Goal: Transaction & Acquisition: Purchase product/service

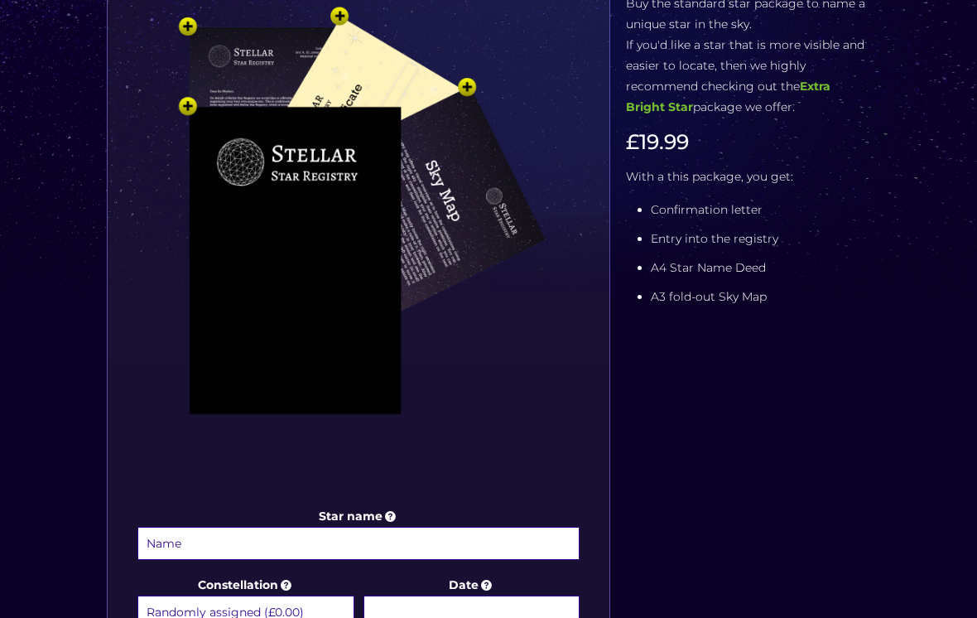
scroll to position [335, 0]
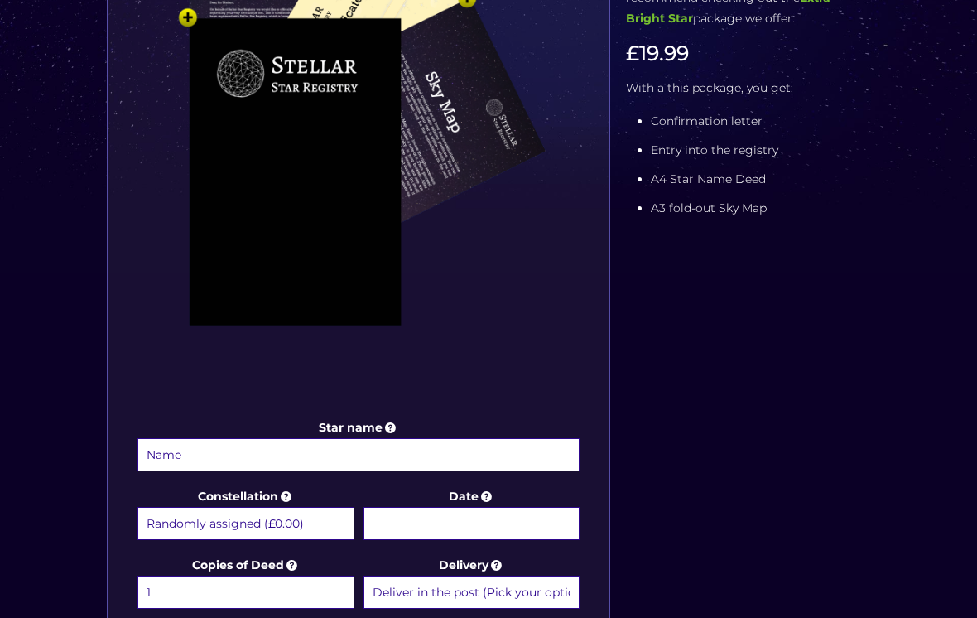
click at [390, 460] on input "Star name" at bounding box center [358, 454] width 442 height 33
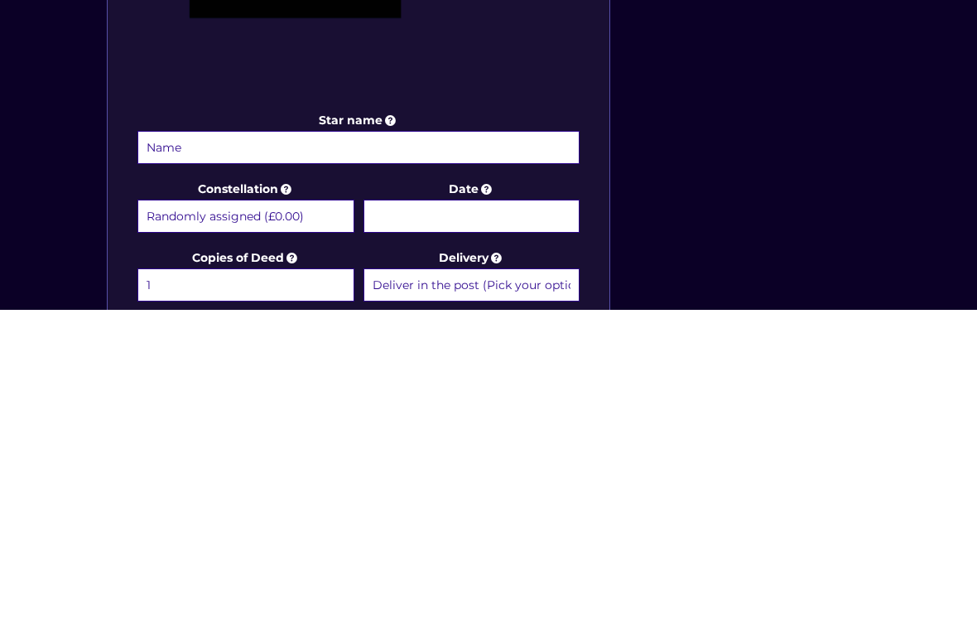
type input "a"
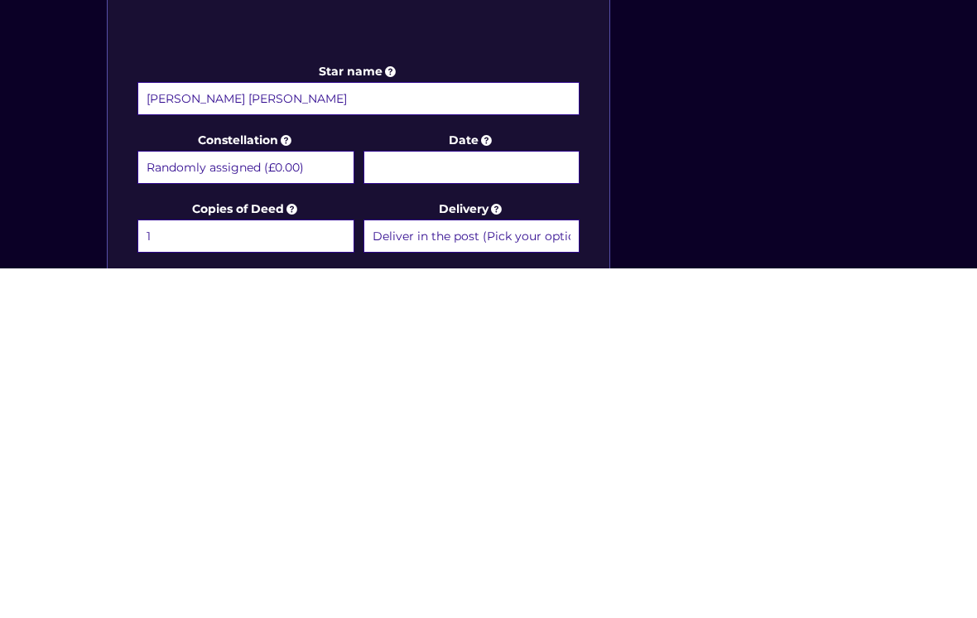
scroll to position [434, 0]
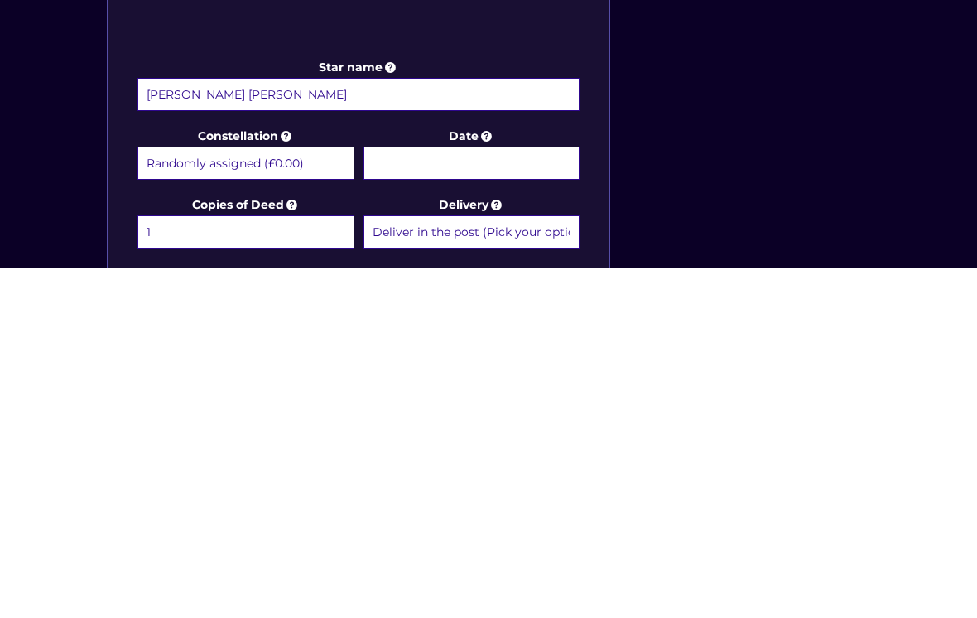
type input "Alexandra Grace Eakin"
click at [489, 496] on input "Date" at bounding box center [472, 512] width 217 height 33
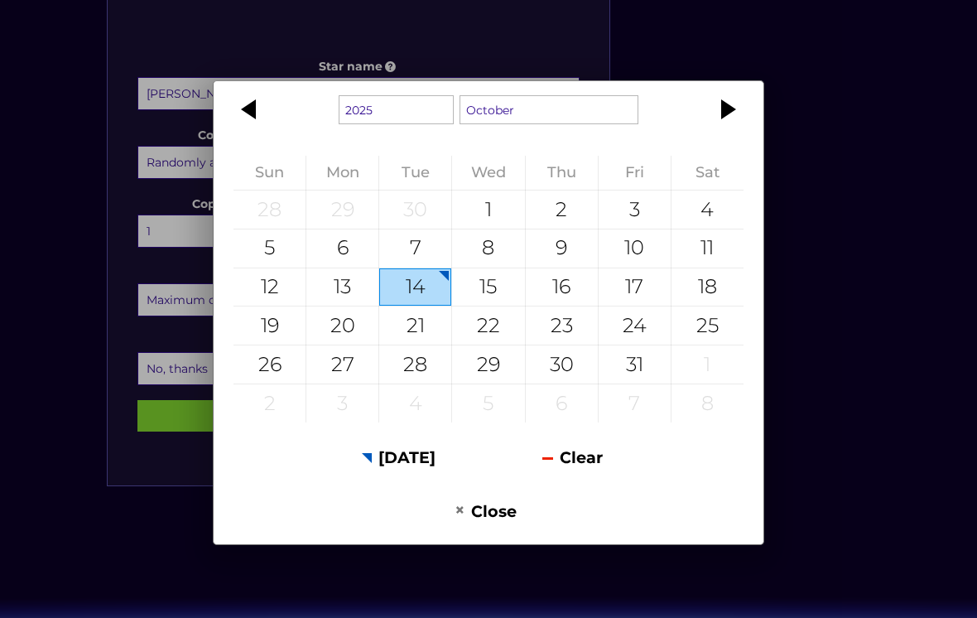
click at [726, 129] on div at bounding box center [726, 109] width 75 height 40
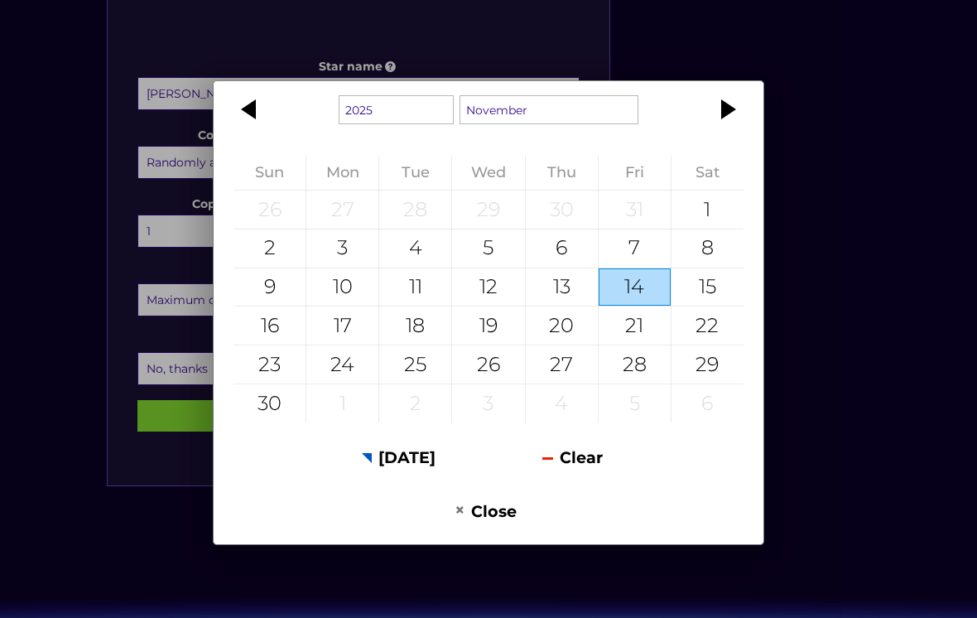
click at [721, 129] on div at bounding box center [726, 109] width 75 height 40
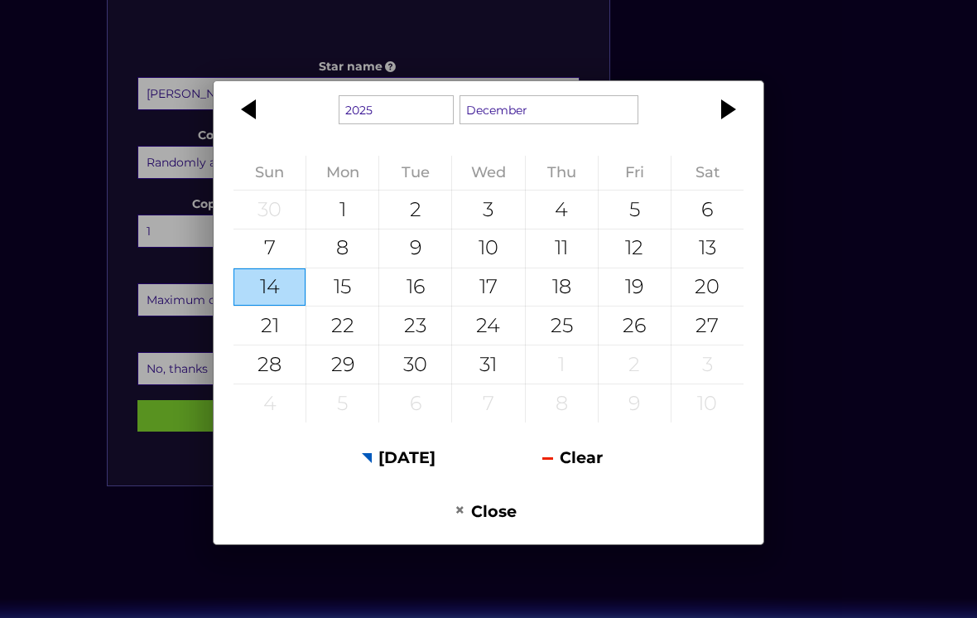
click at [256, 129] on div at bounding box center [251, 109] width 75 height 40
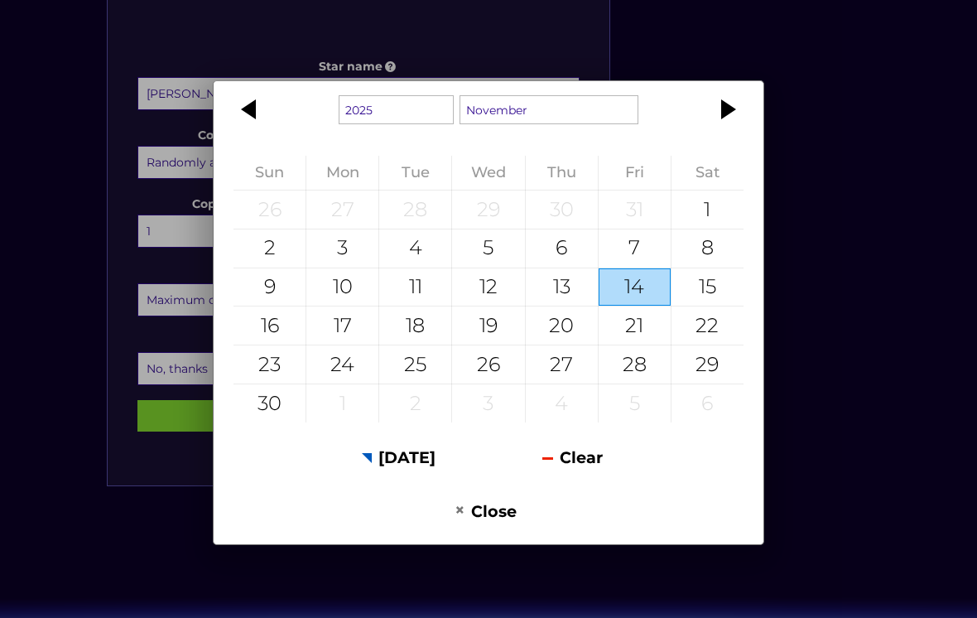
click at [262, 129] on div at bounding box center [251, 109] width 75 height 40
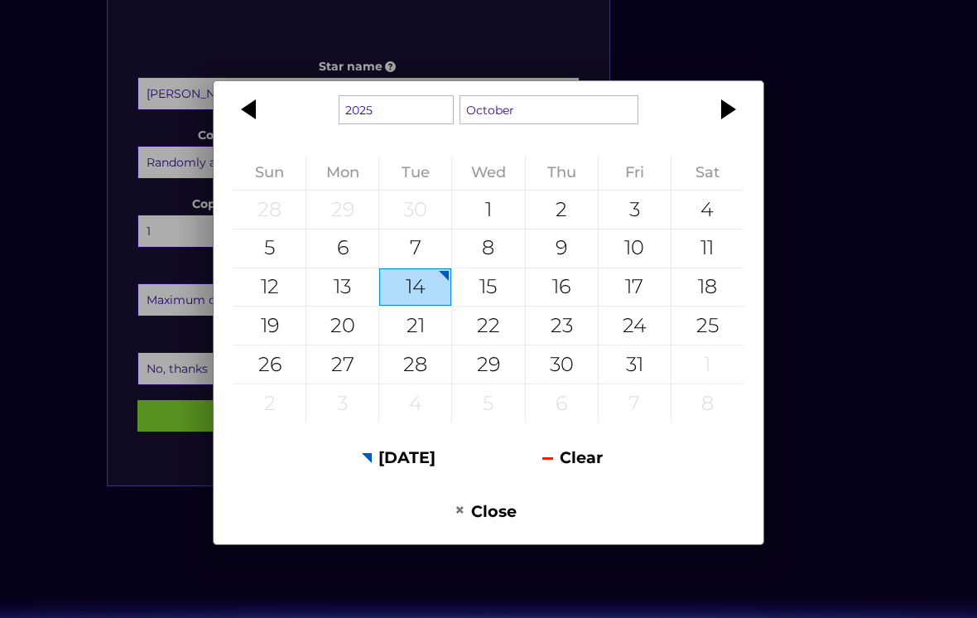
click at [257, 129] on div at bounding box center [251, 109] width 75 height 40
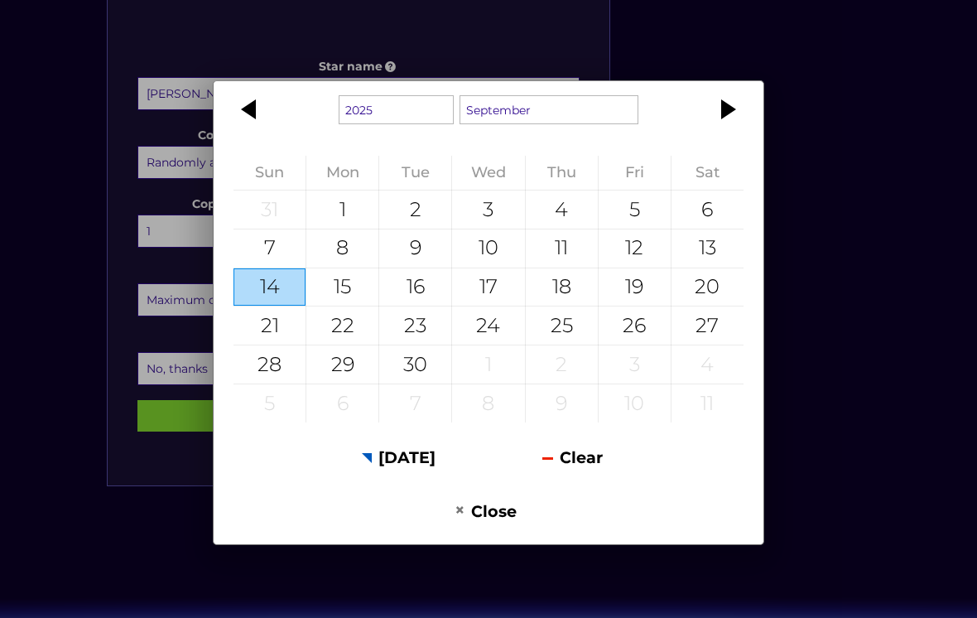
click at [255, 129] on div at bounding box center [251, 109] width 75 height 40
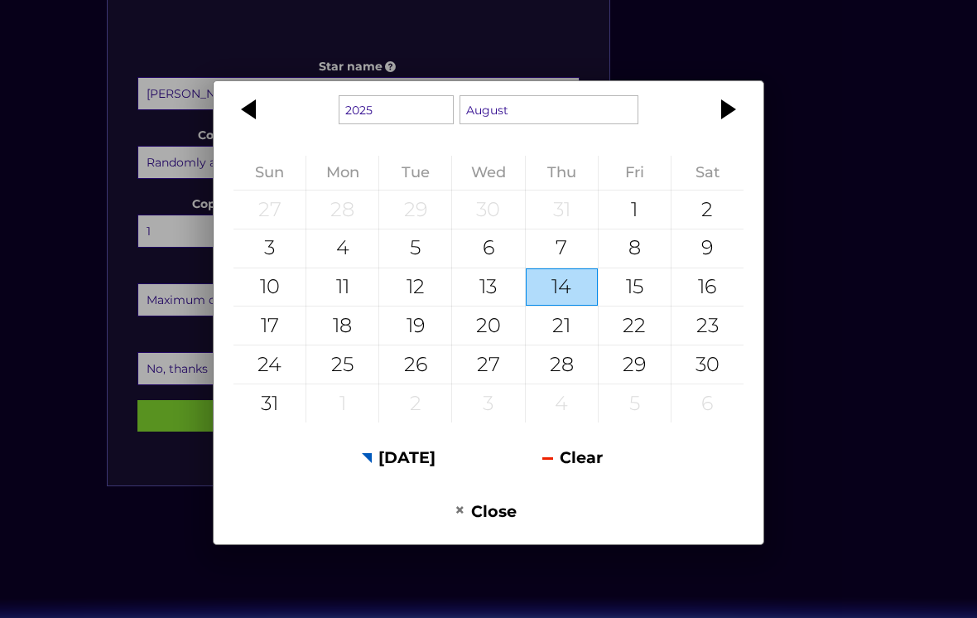
click at [830, 174] on div "1925 1926 1927 1928 1929 1930 1931 1932 1933 1934 1935 1936 1937 1938 1939 1940…" at bounding box center [488, 309] width 977 height 618
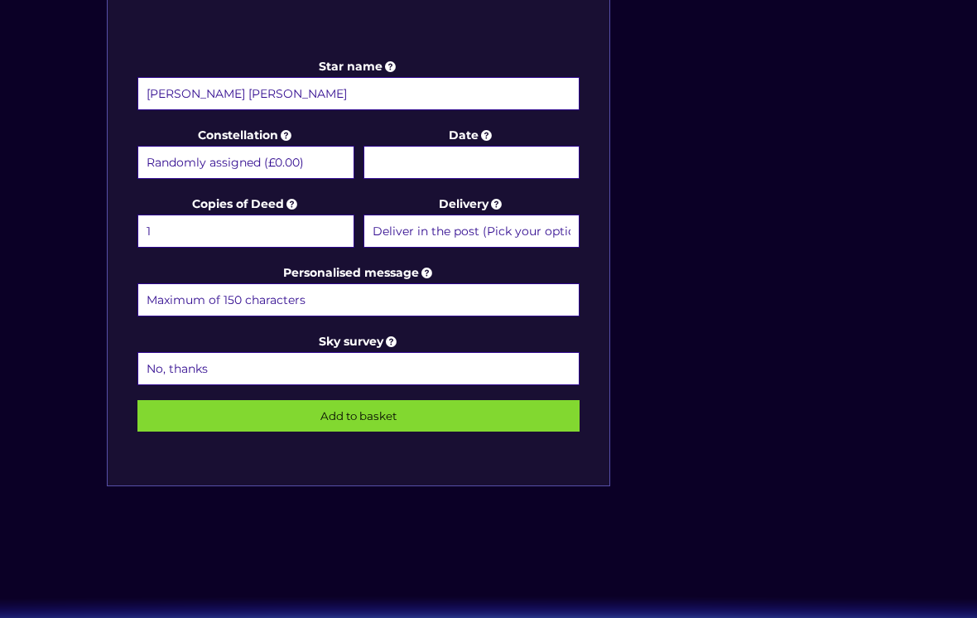
click at [513, 157] on input "Date" at bounding box center [472, 162] width 217 height 33
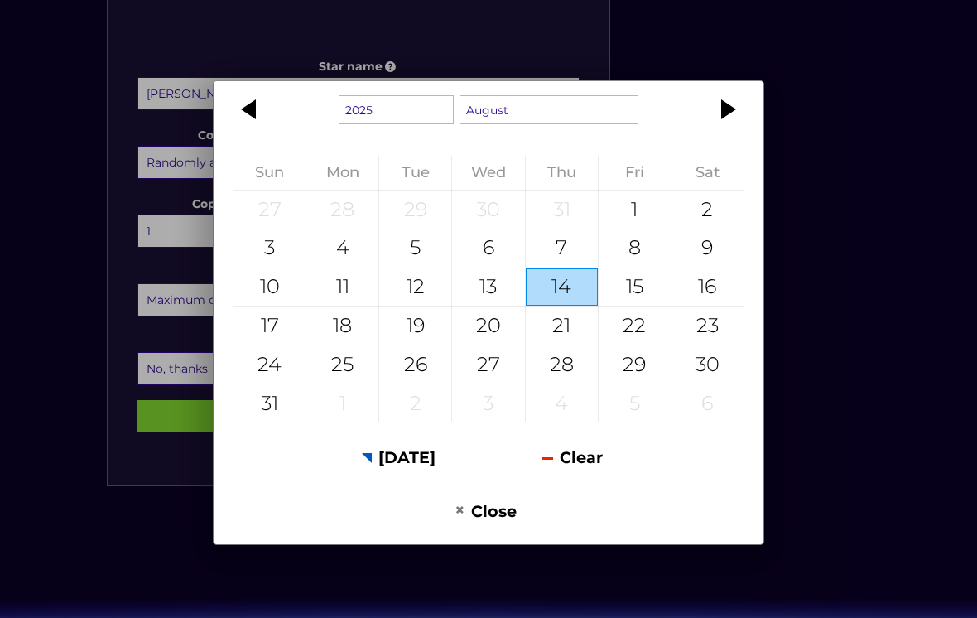
click at [710, 383] on div "30" at bounding box center [708, 364] width 72 height 38
type input "30 August 2025"
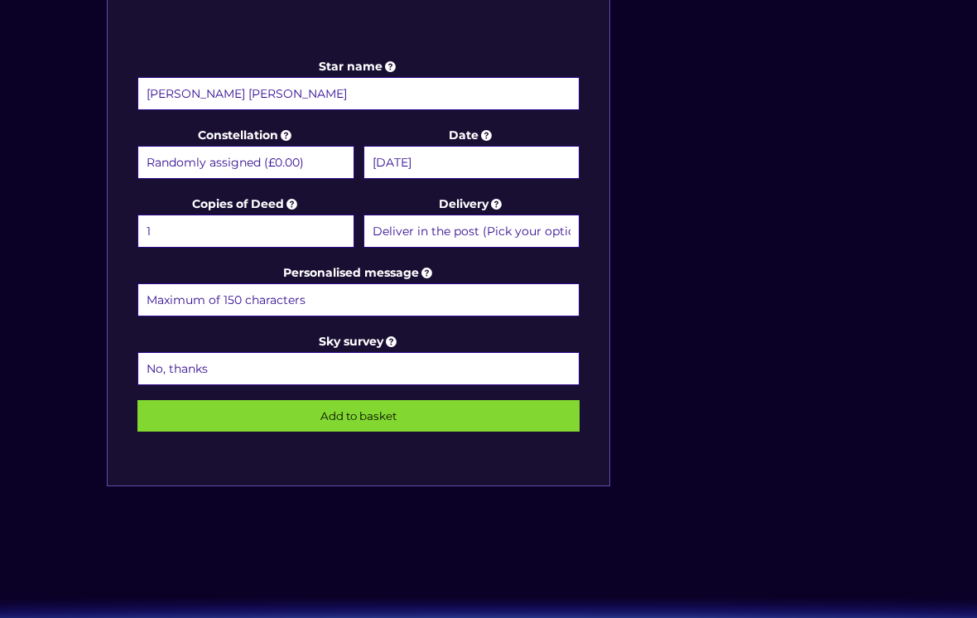
click at [513, 165] on input "30 August 2025" at bounding box center [472, 162] width 217 height 33
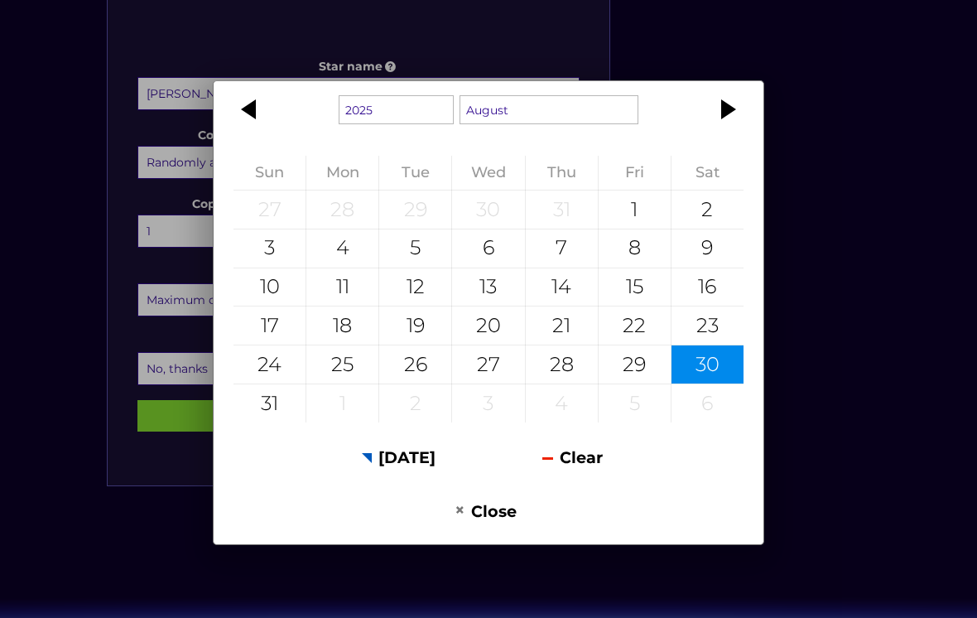
click at [256, 129] on div at bounding box center [251, 109] width 75 height 40
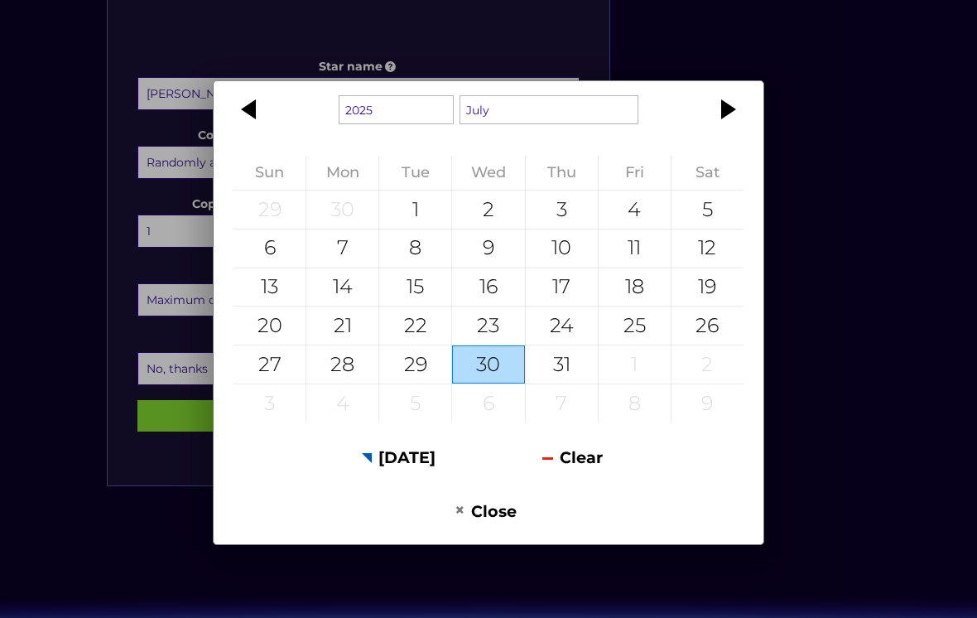
click at [254, 129] on div at bounding box center [251, 109] width 75 height 40
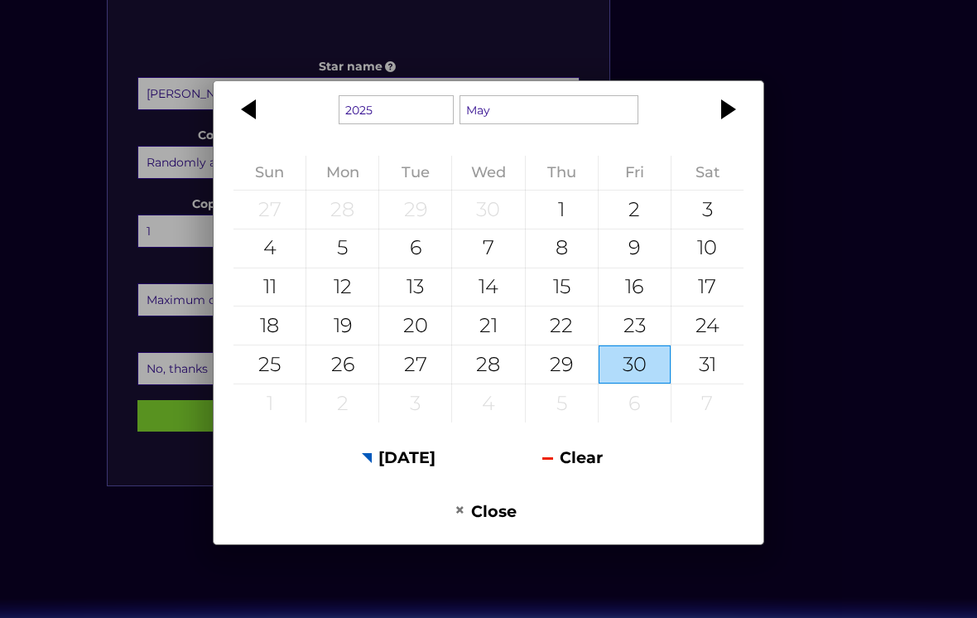
click at [255, 129] on div at bounding box center [251, 109] width 75 height 40
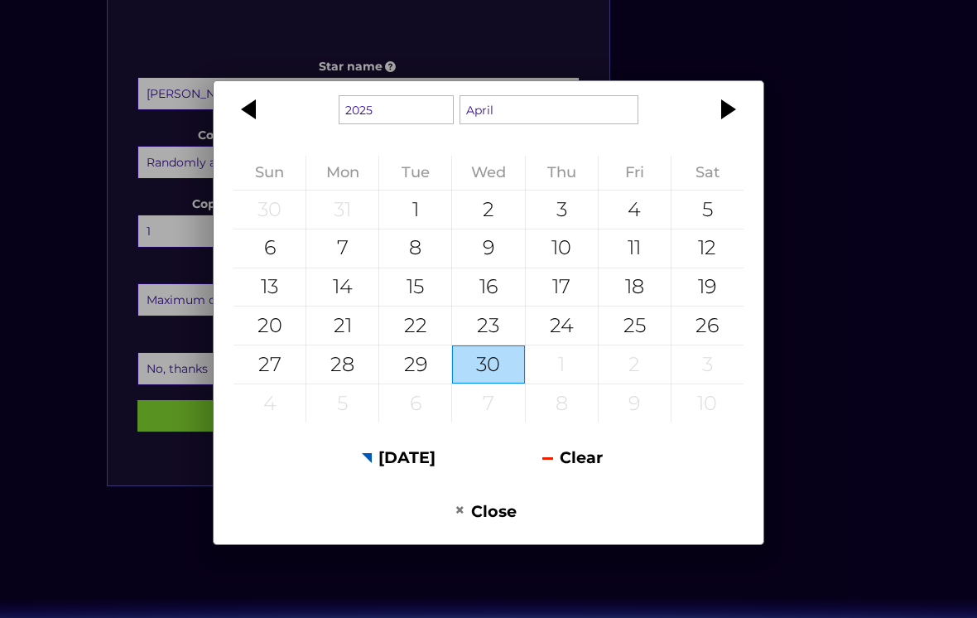
click at [255, 129] on div at bounding box center [251, 109] width 75 height 40
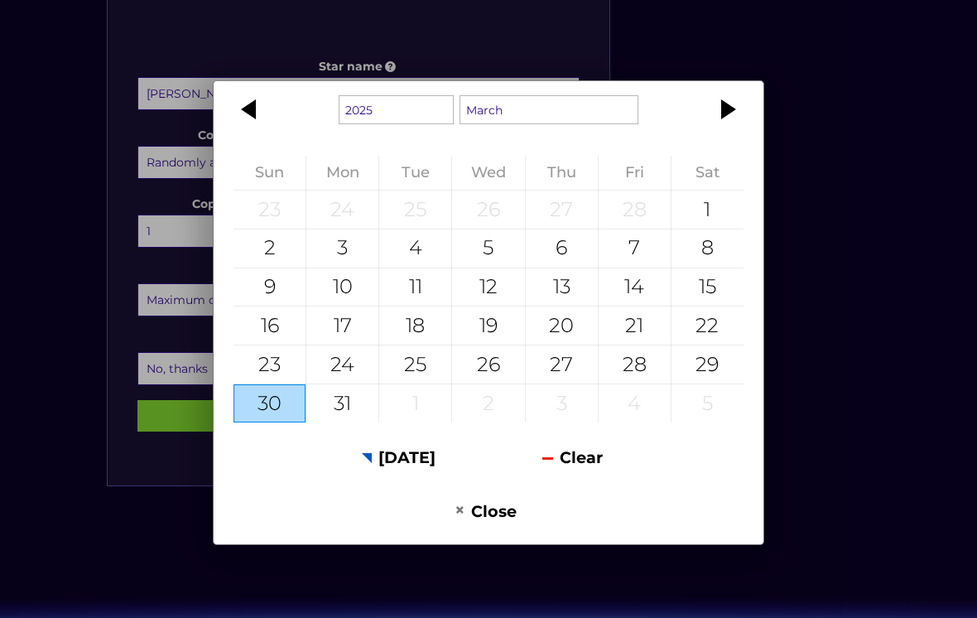
click at [258, 129] on div at bounding box center [251, 109] width 75 height 40
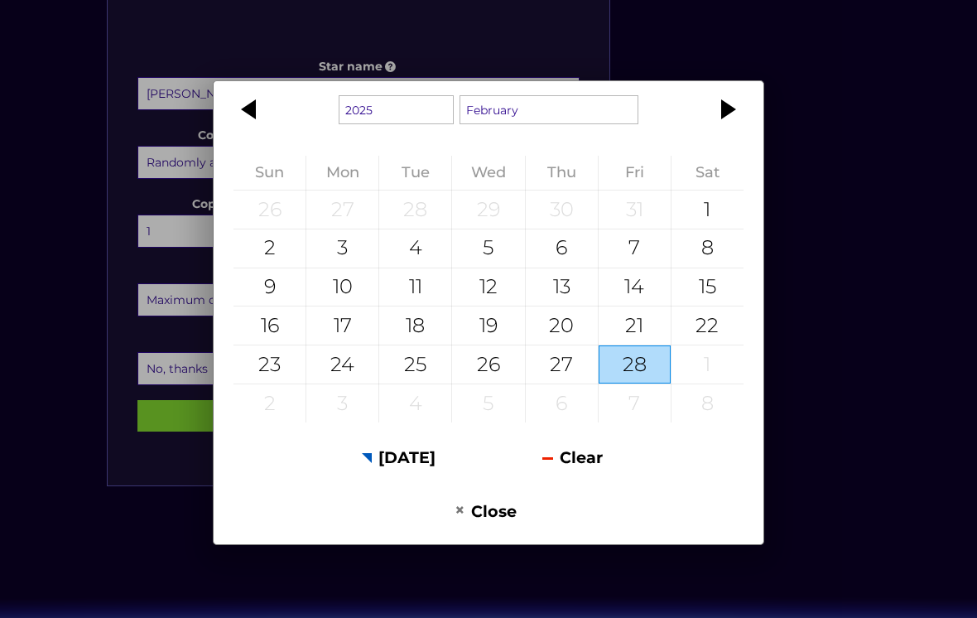
click at [269, 129] on div at bounding box center [251, 109] width 75 height 40
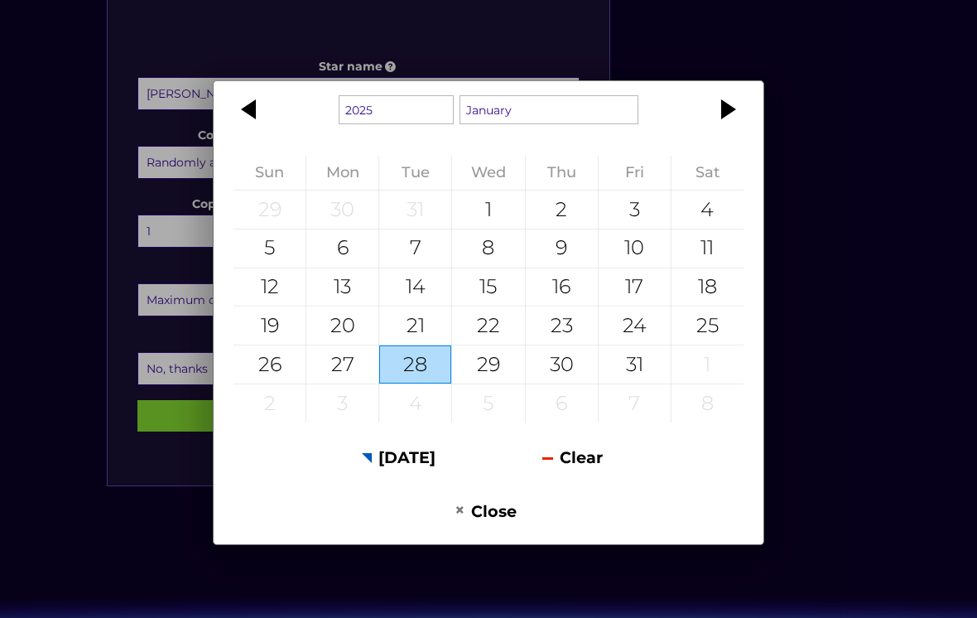
click at [266, 129] on div at bounding box center [251, 109] width 75 height 40
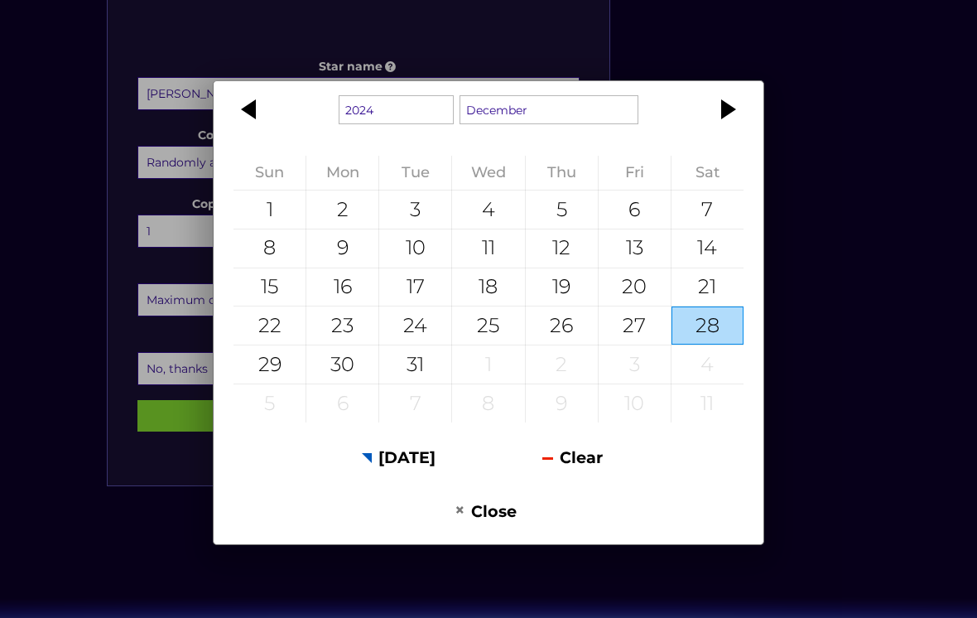
click at [252, 129] on div at bounding box center [251, 109] width 75 height 40
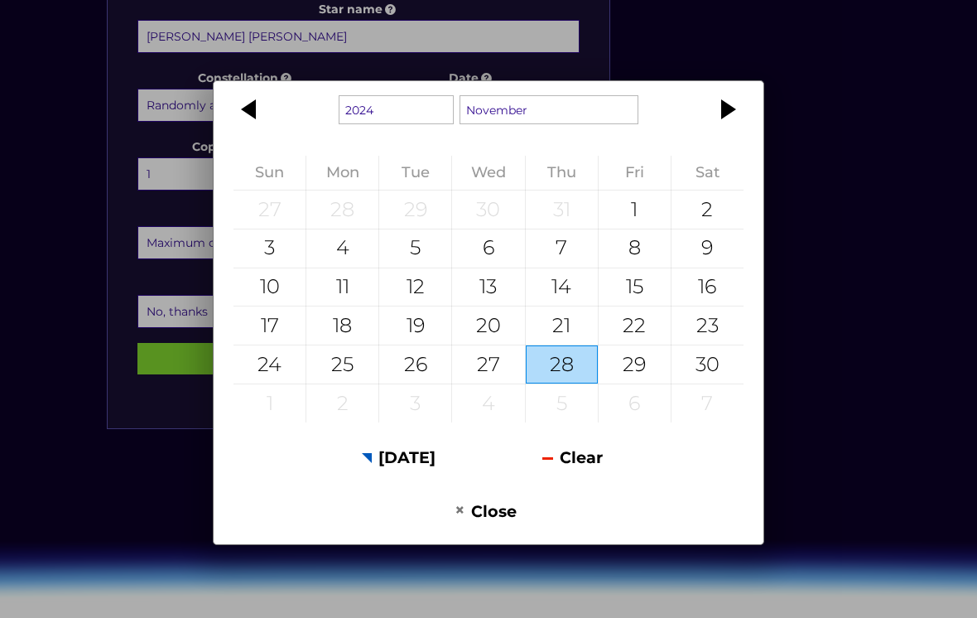
scroll to position [841, 0]
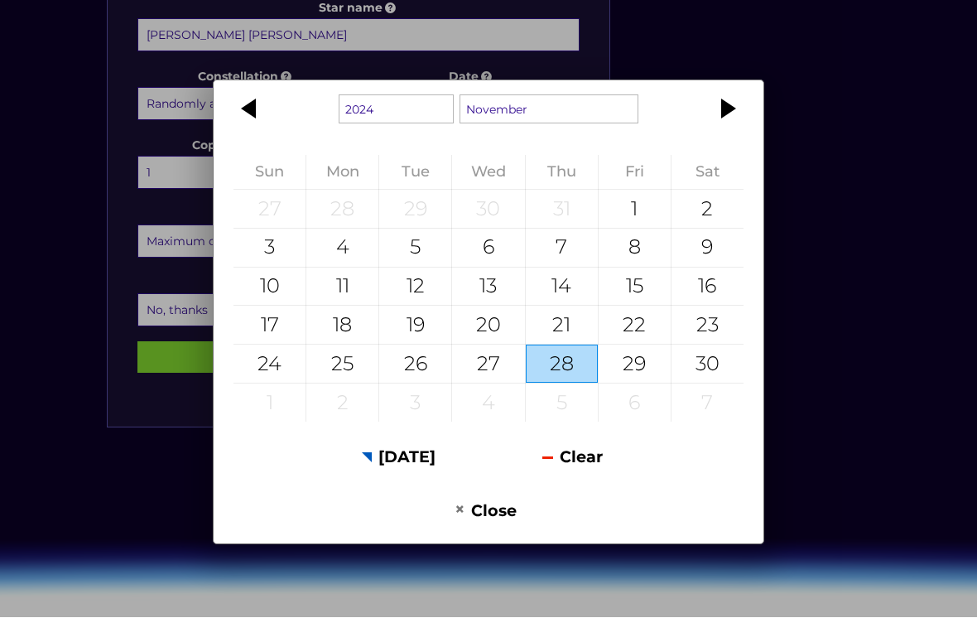
click at [258, 129] on div at bounding box center [251, 109] width 75 height 40
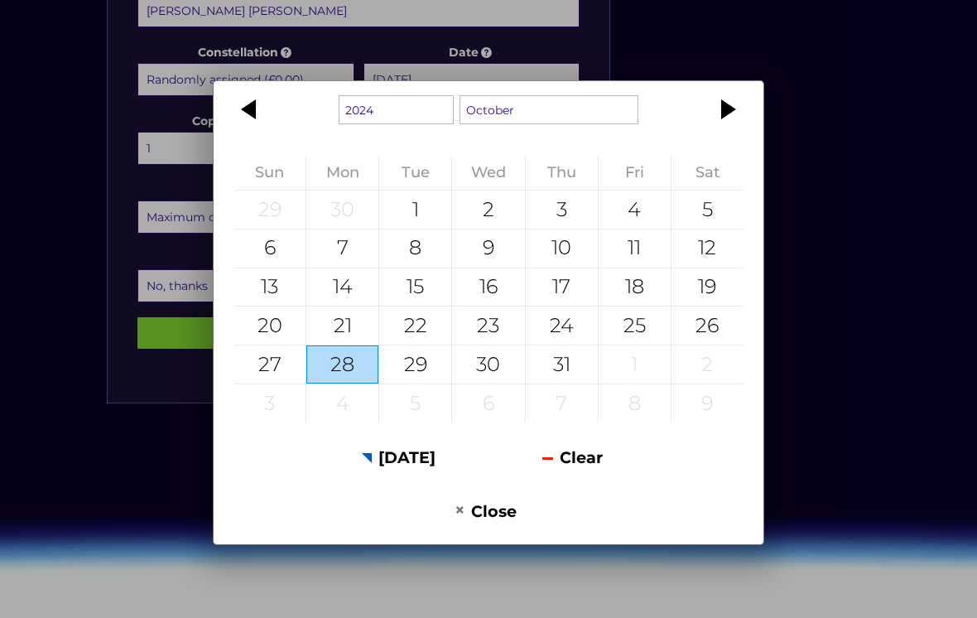
click at [264, 119] on div at bounding box center [251, 109] width 75 height 40
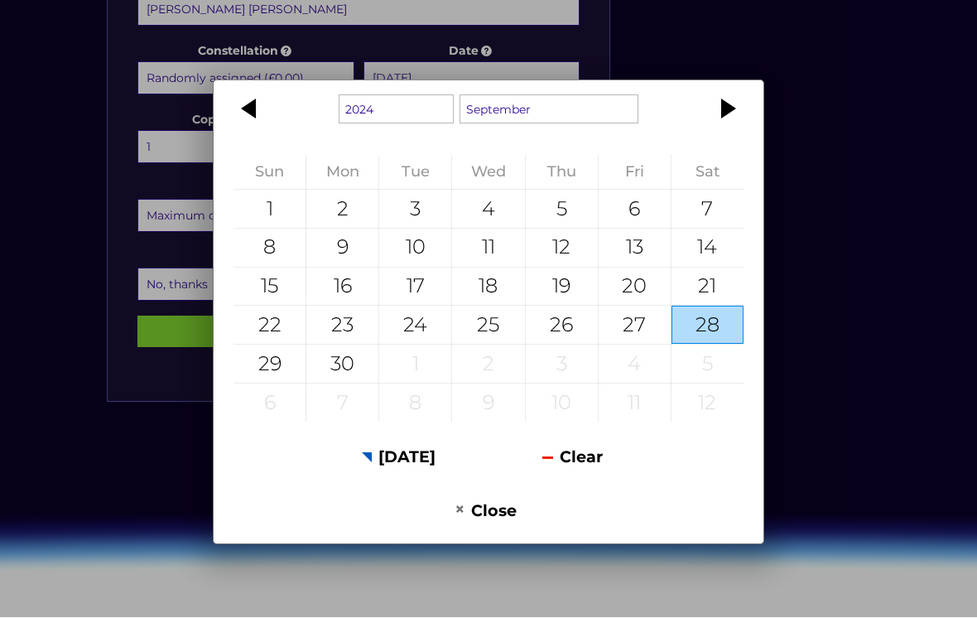
click at [268, 118] on div at bounding box center [251, 109] width 75 height 40
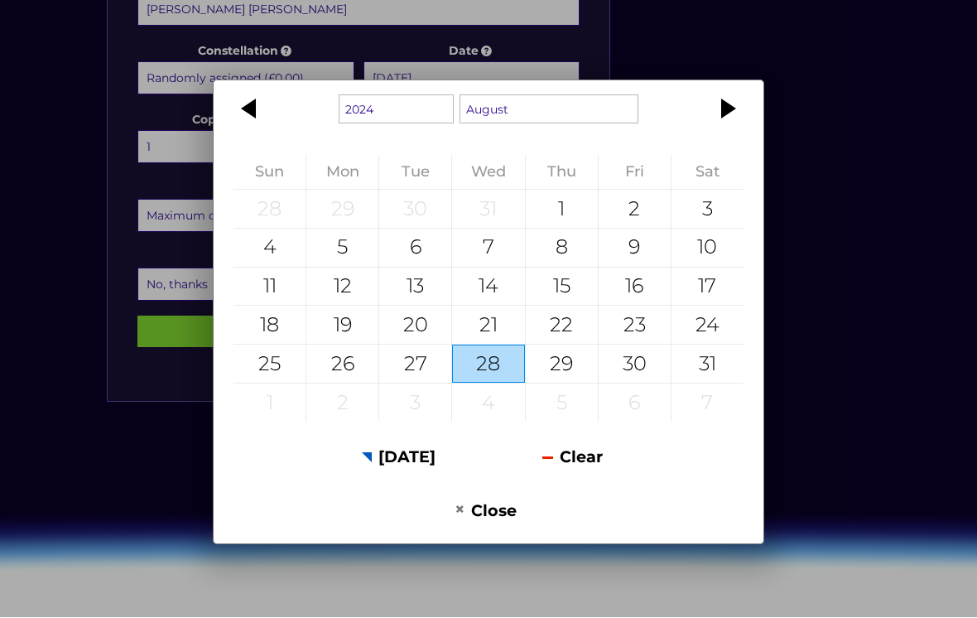
scroll to position [869, 0]
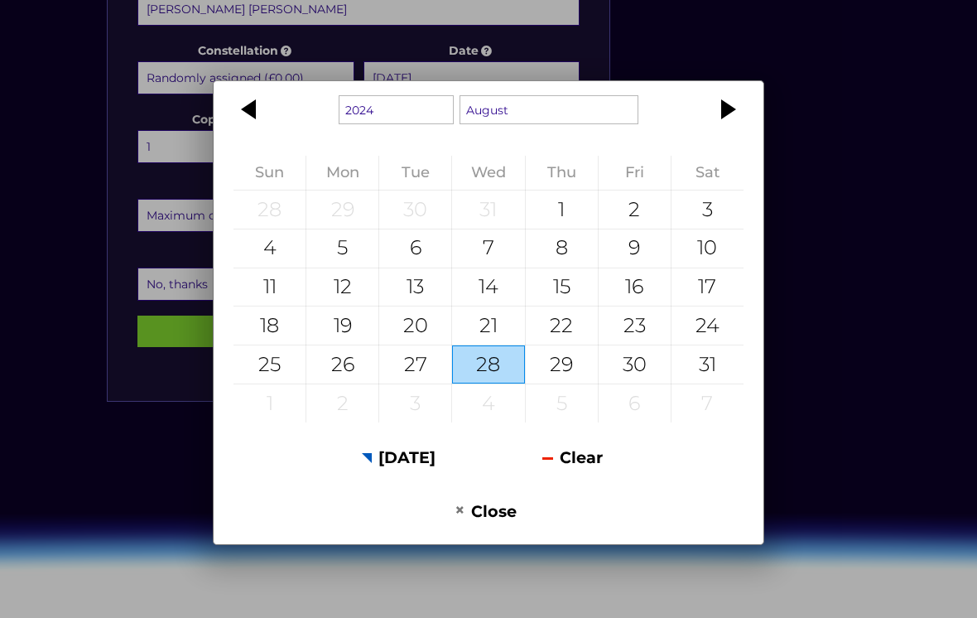
click at [266, 120] on div at bounding box center [251, 109] width 75 height 40
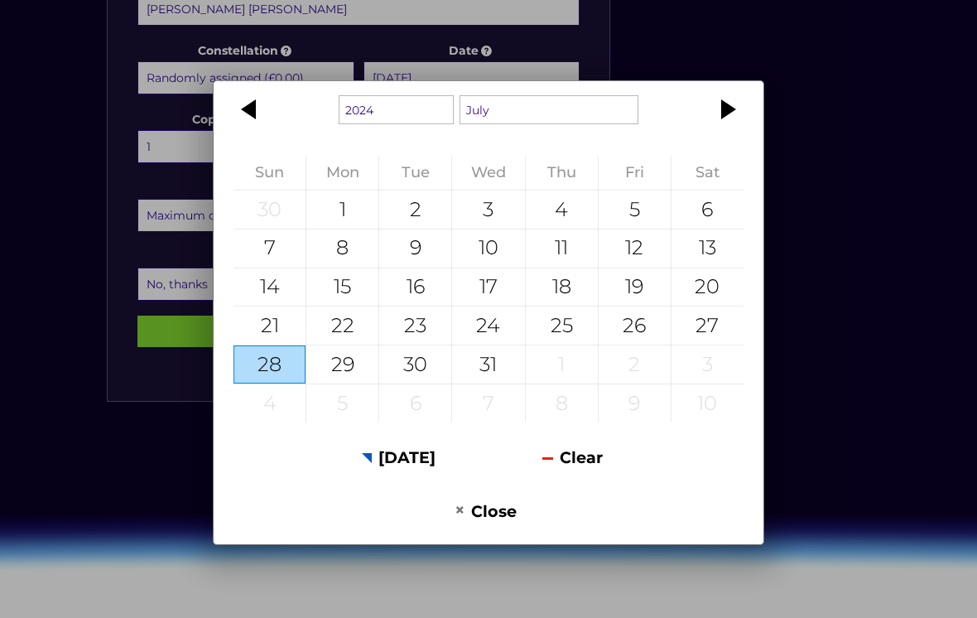
click at [250, 115] on div at bounding box center [251, 109] width 75 height 40
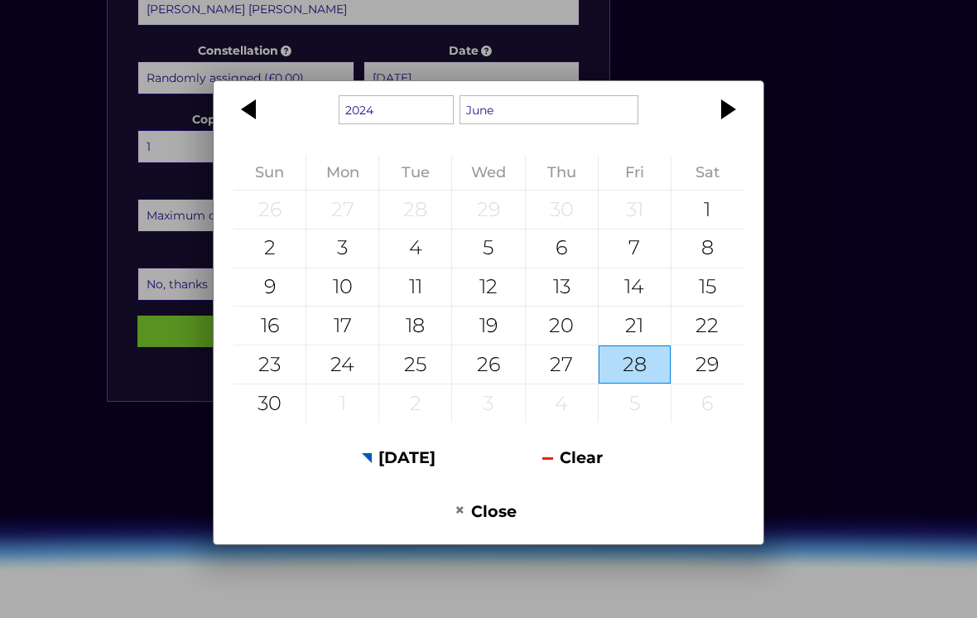
click at [259, 123] on div at bounding box center [251, 109] width 75 height 40
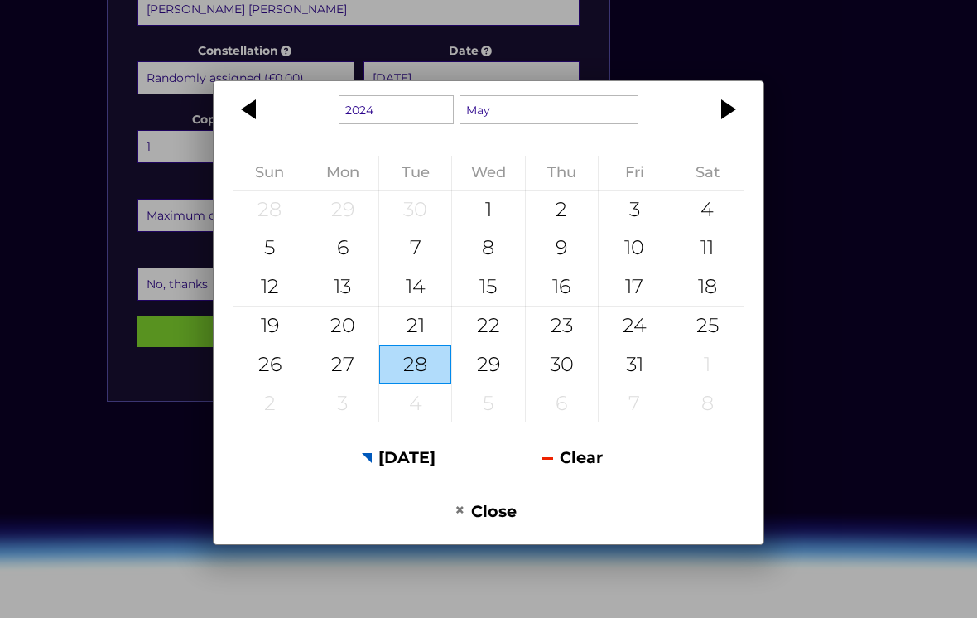
scroll to position [851, 0]
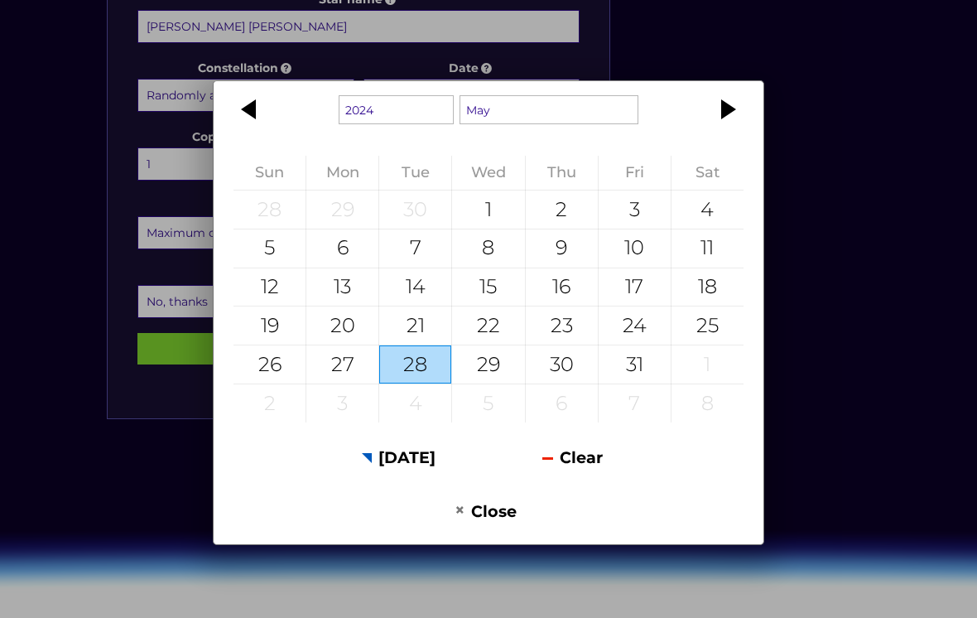
click at [259, 129] on div at bounding box center [251, 109] width 75 height 40
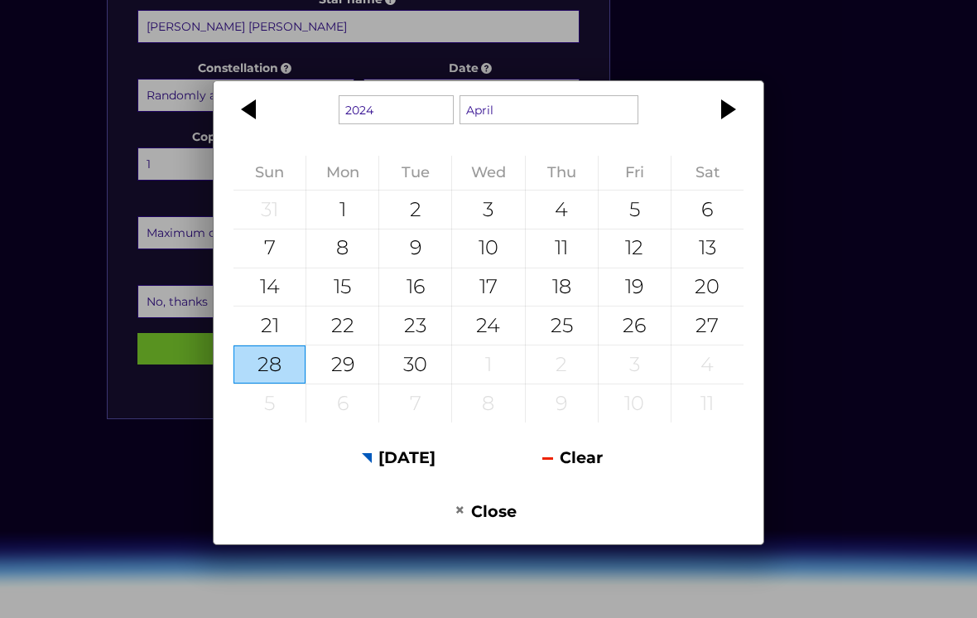
click at [258, 129] on div at bounding box center [251, 109] width 75 height 40
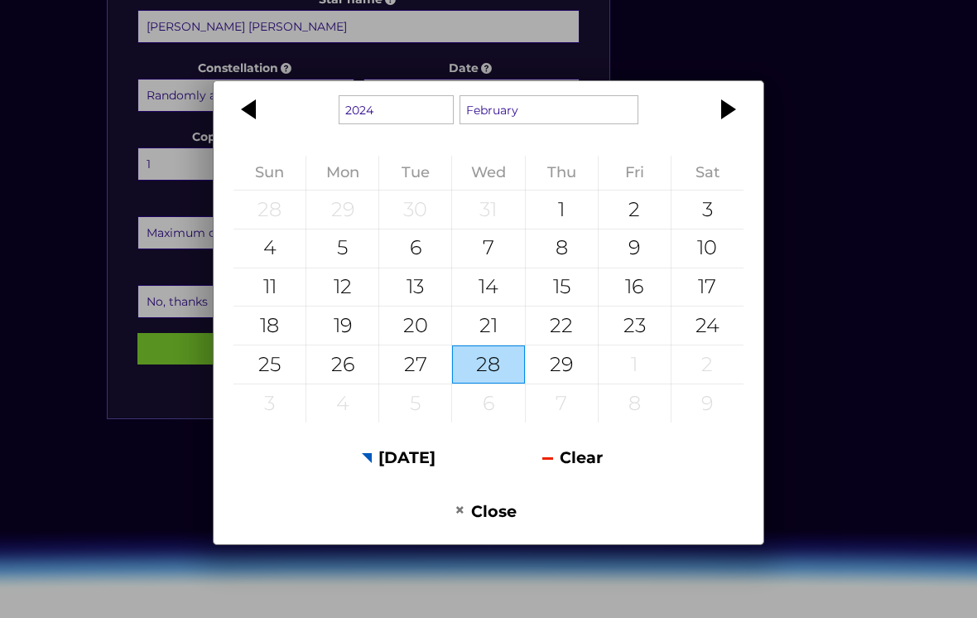
click at [268, 129] on div at bounding box center [251, 109] width 75 height 40
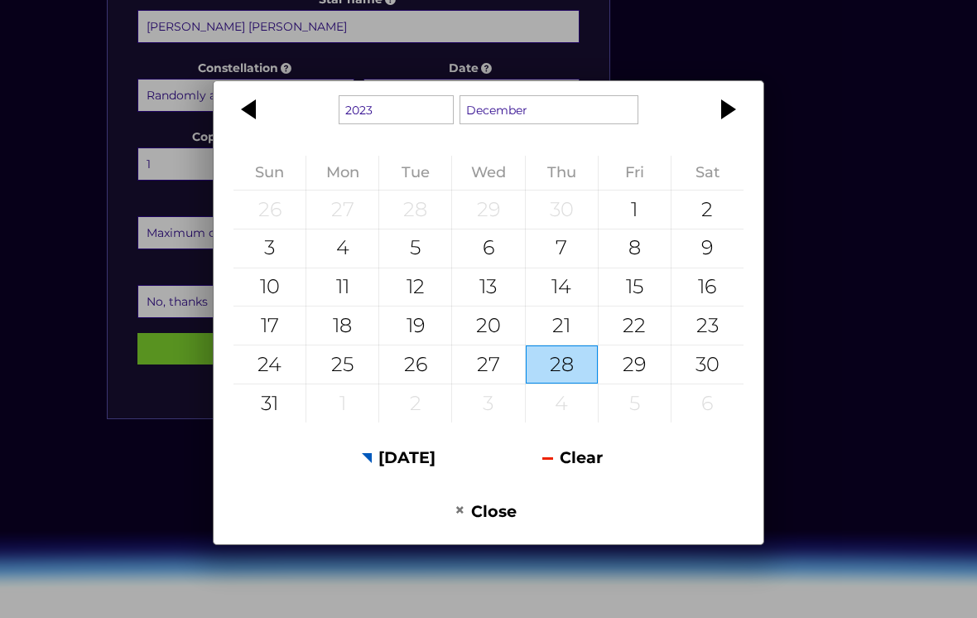
click at [256, 129] on div at bounding box center [251, 109] width 75 height 40
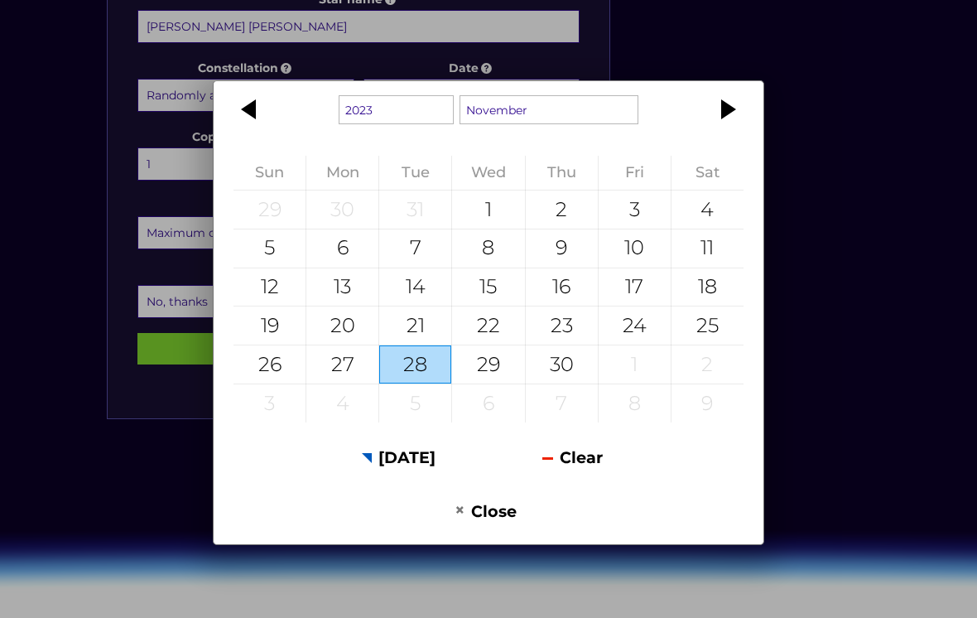
click at [260, 129] on div at bounding box center [251, 109] width 75 height 40
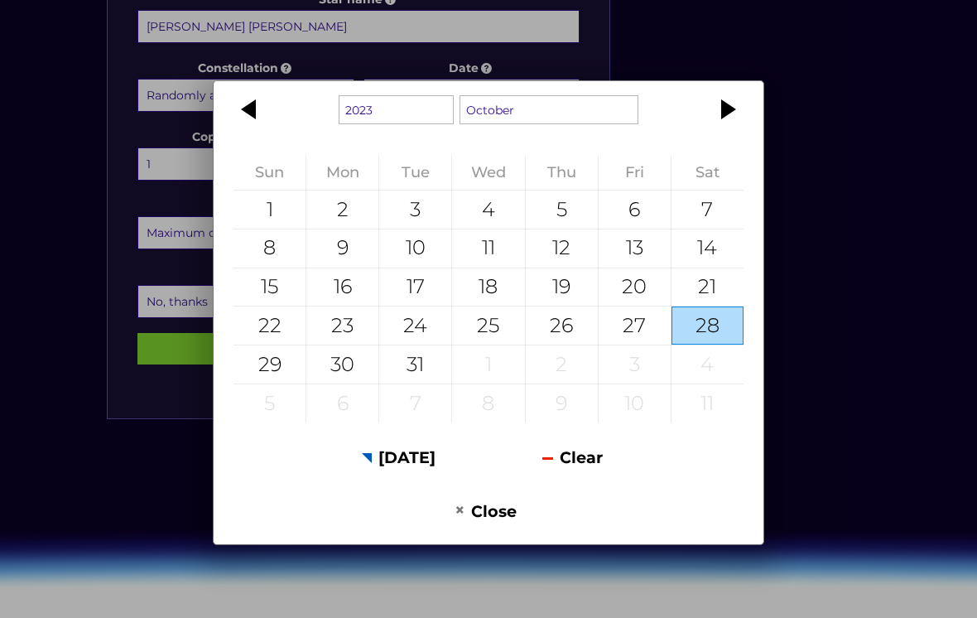
click at [266, 129] on div at bounding box center [251, 109] width 75 height 40
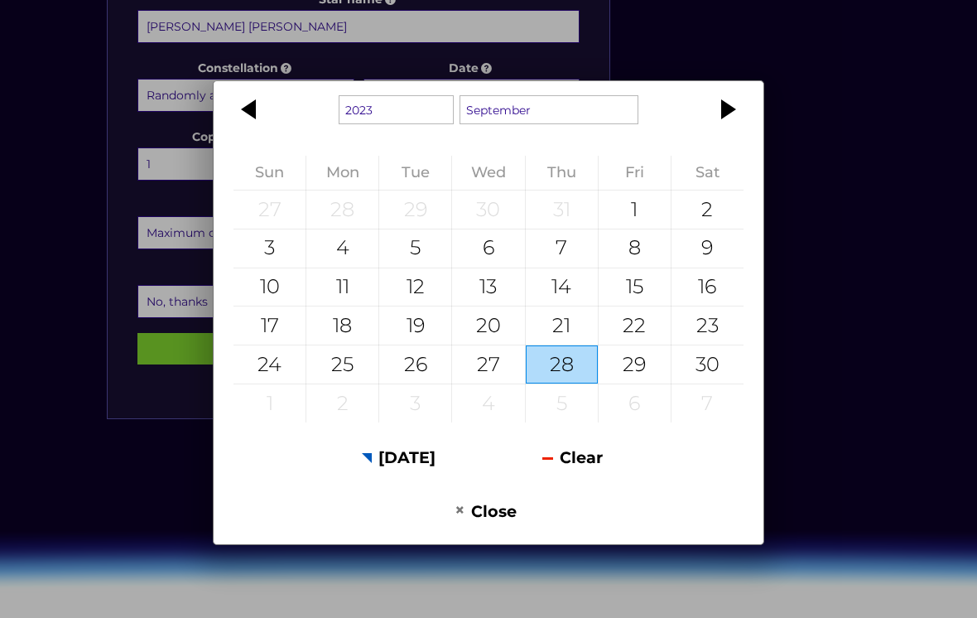
click at [721, 129] on div at bounding box center [726, 109] width 75 height 40
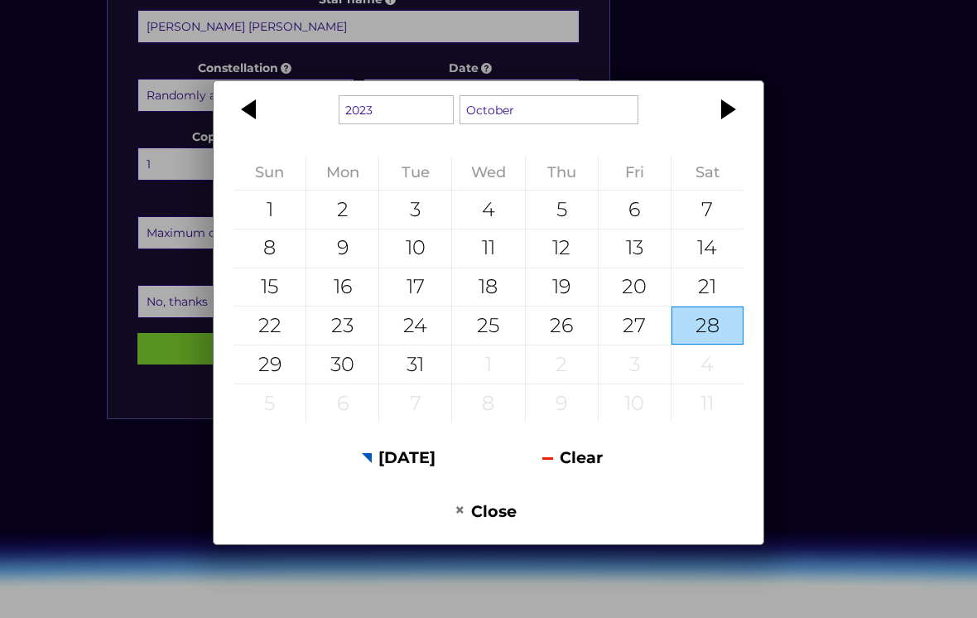
click at [496, 531] on button "Close" at bounding box center [486, 510] width 168 height 41
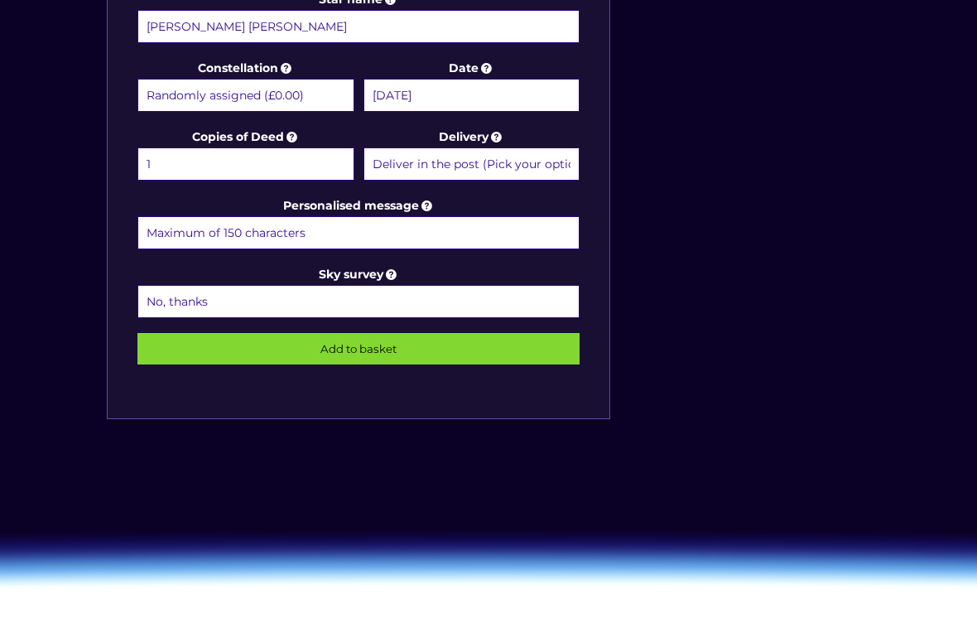
click at [503, 102] on input "30 August 2025" at bounding box center [472, 95] width 217 height 33
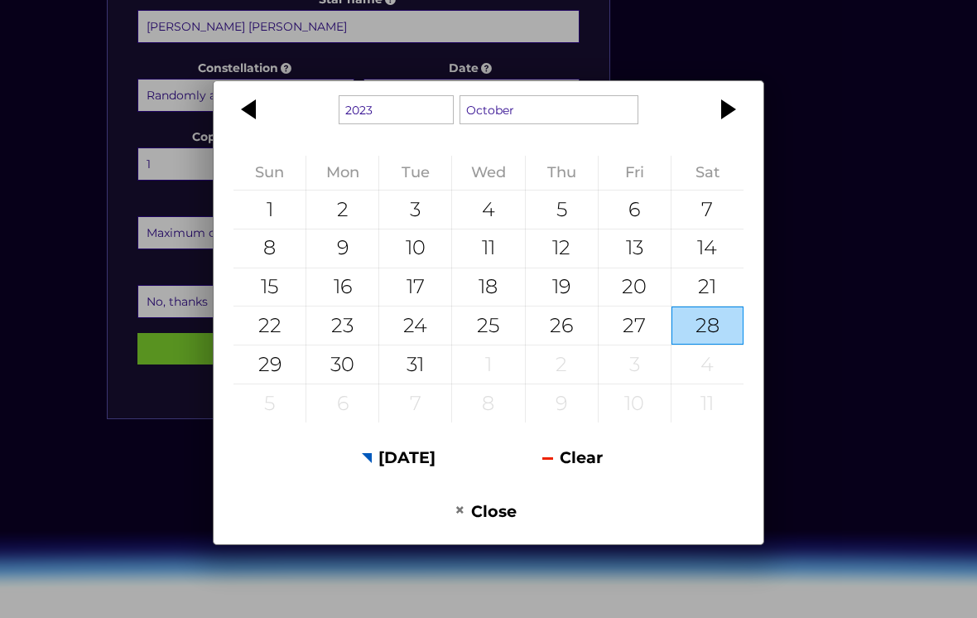
click at [259, 129] on div at bounding box center [251, 109] width 75 height 40
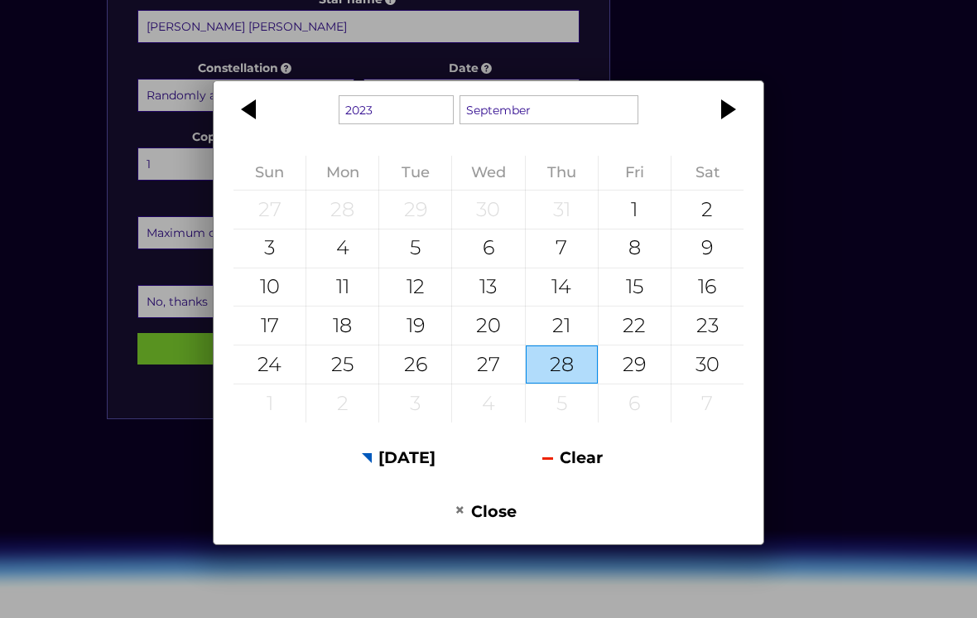
click at [262, 129] on div at bounding box center [251, 109] width 75 height 40
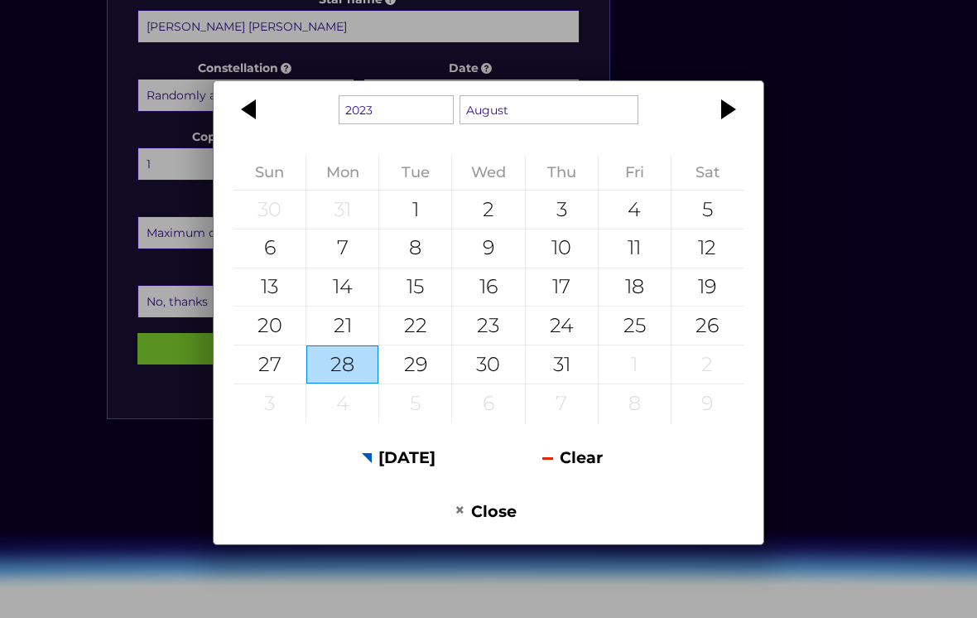
click at [263, 129] on div at bounding box center [251, 109] width 75 height 40
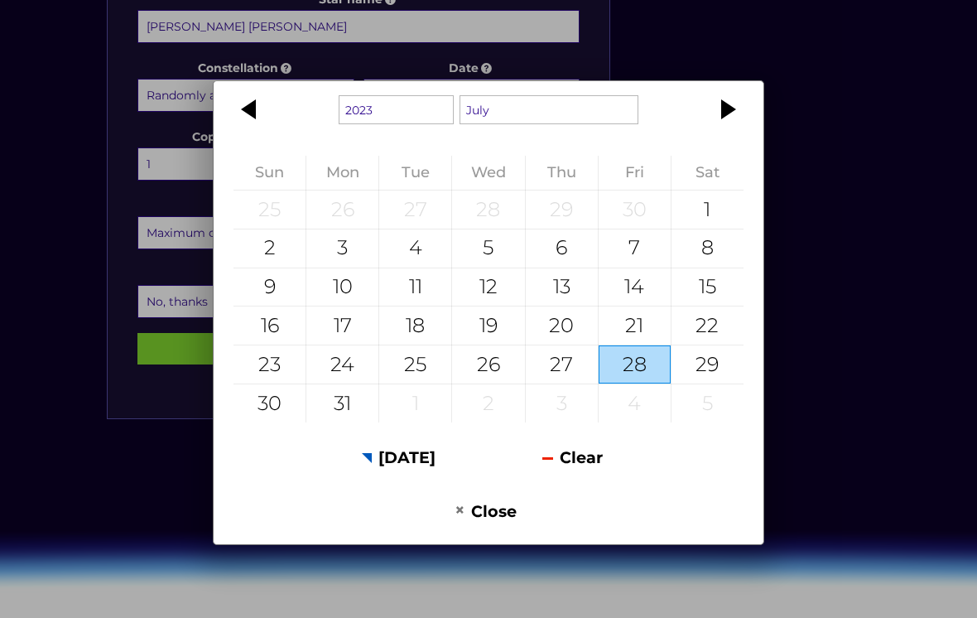
click at [264, 129] on div at bounding box center [251, 109] width 75 height 40
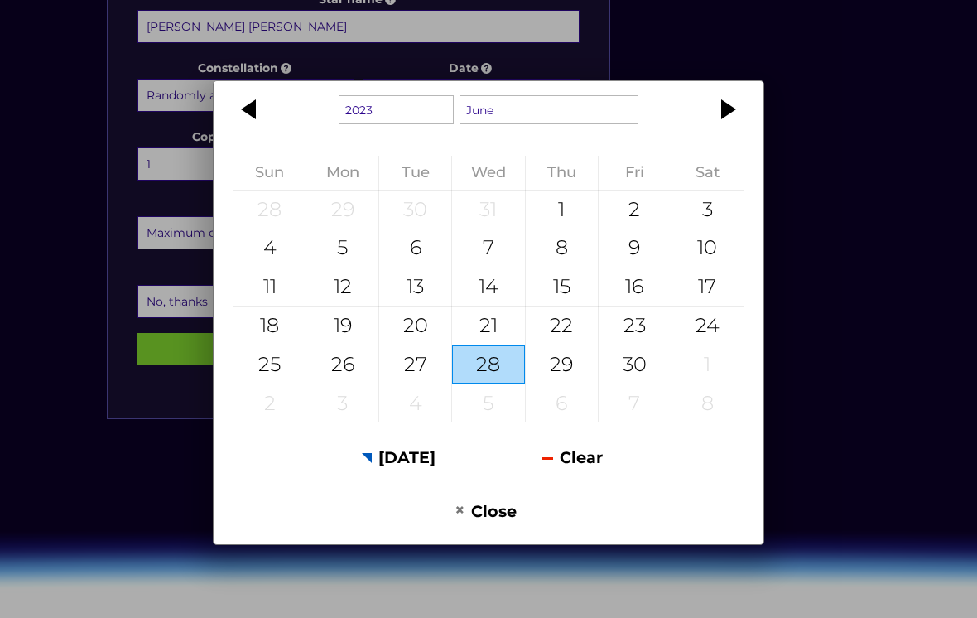
click at [258, 129] on div at bounding box center [251, 109] width 75 height 40
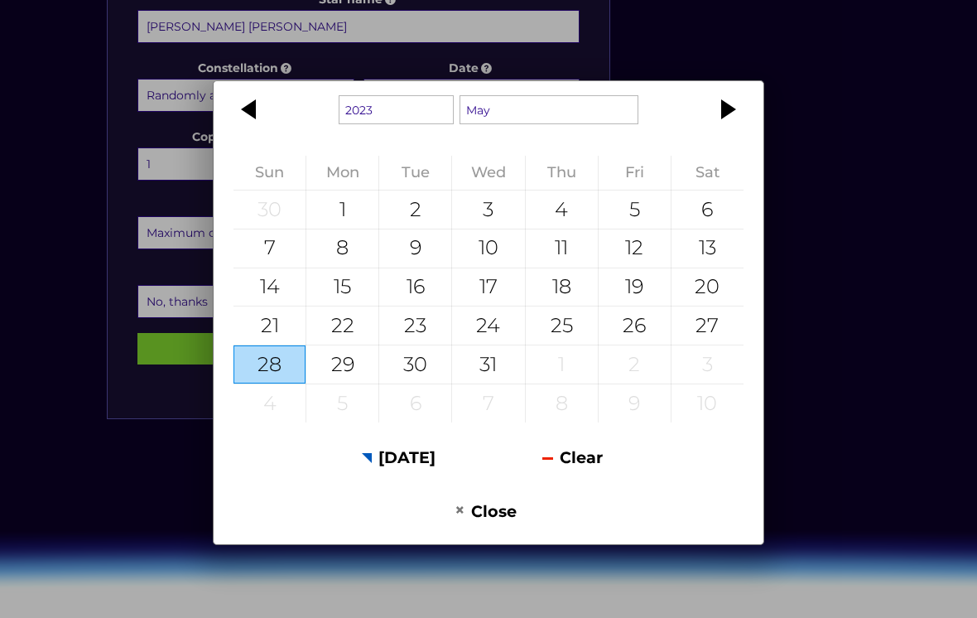
click at [258, 129] on div at bounding box center [251, 109] width 75 height 40
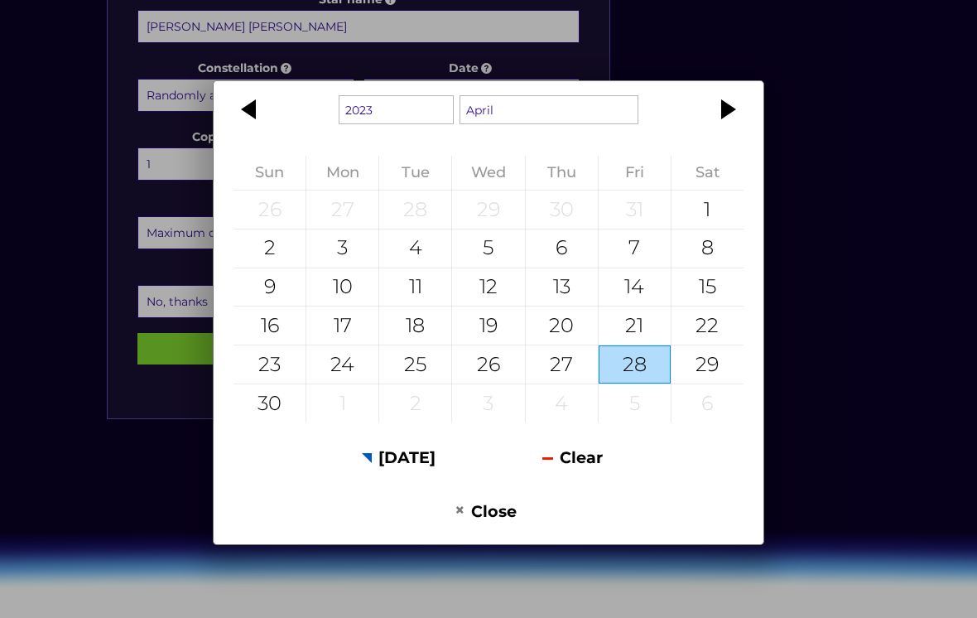
click at [253, 129] on div at bounding box center [251, 109] width 75 height 40
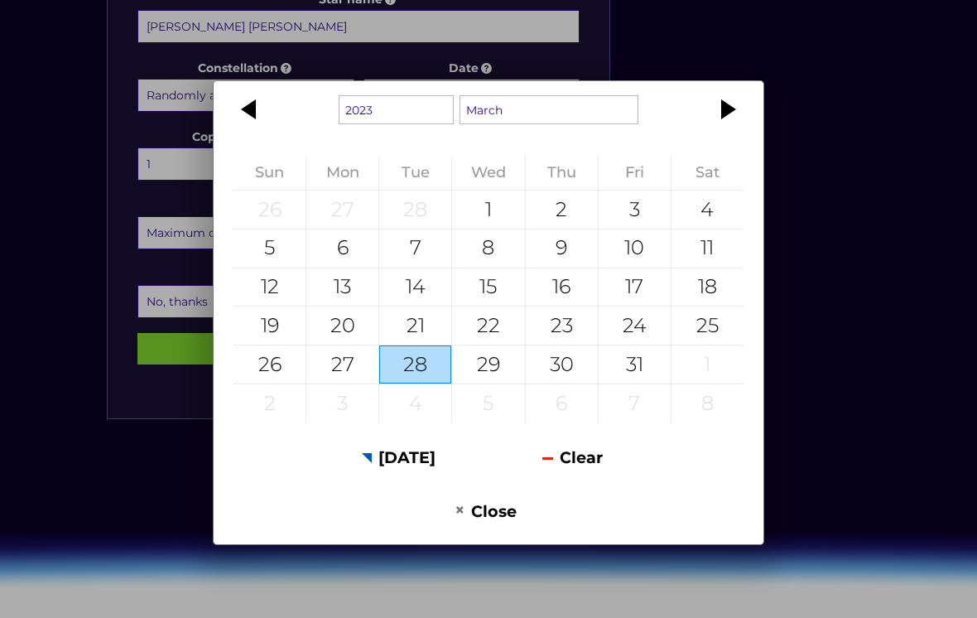
click at [253, 129] on div at bounding box center [251, 109] width 75 height 40
click at [252, 129] on div at bounding box center [251, 109] width 75 height 40
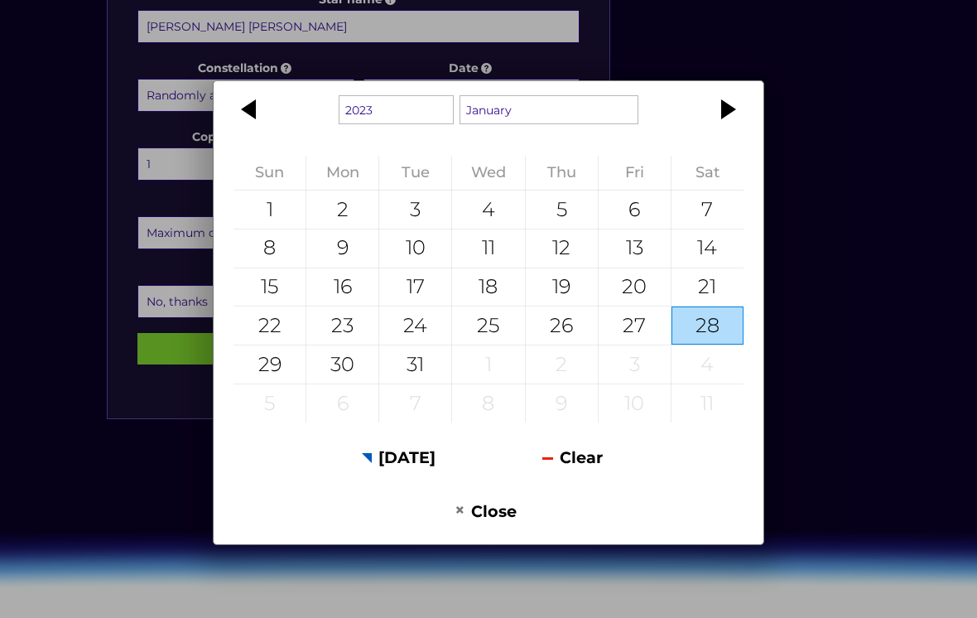
click at [258, 129] on div at bounding box center [251, 109] width 75 height 40
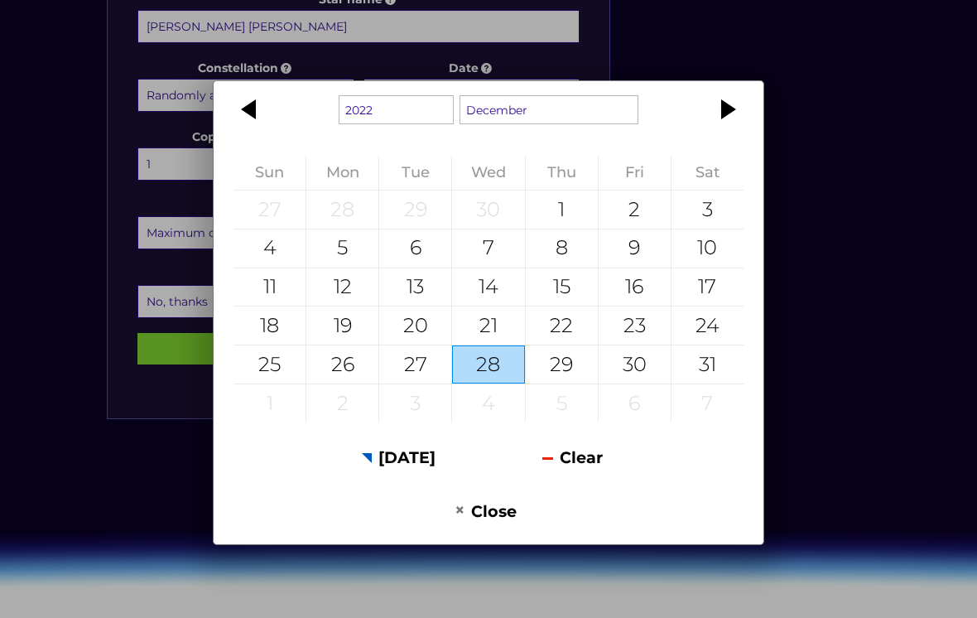
click at [253, 129] on div at bounding box center [251, 109] width 75 height 40
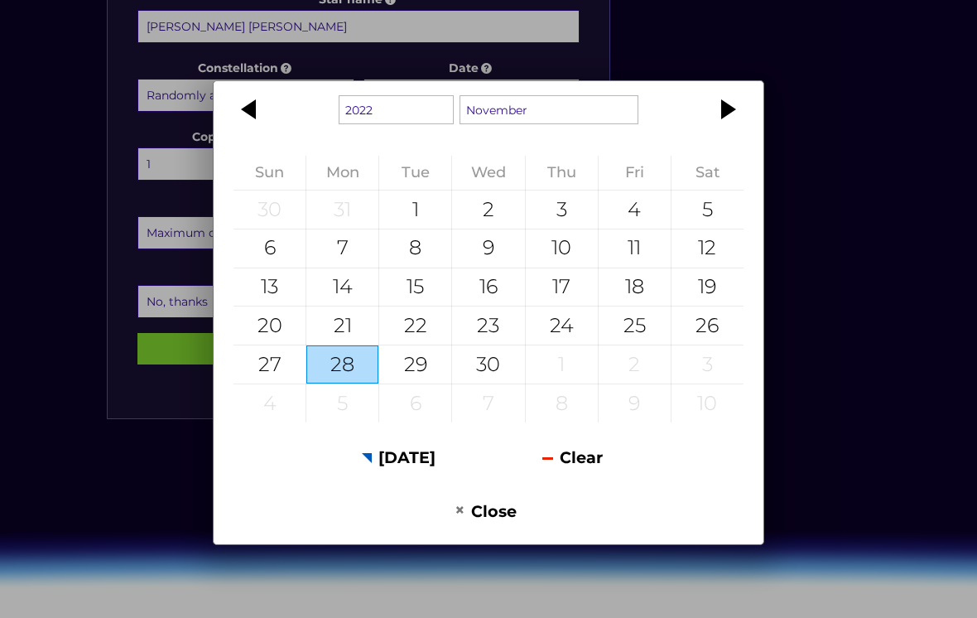
click at [262, 129] on div at bounding box center [251, 109] width 75 height 40
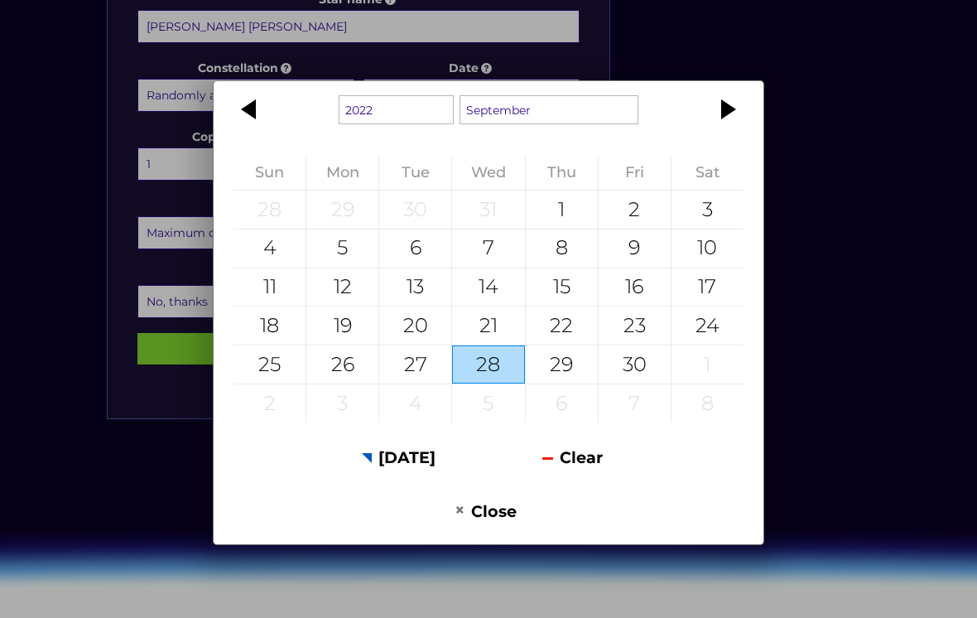
click at [256, 129] on div at bounding box center [251, 109] width 75 height 40
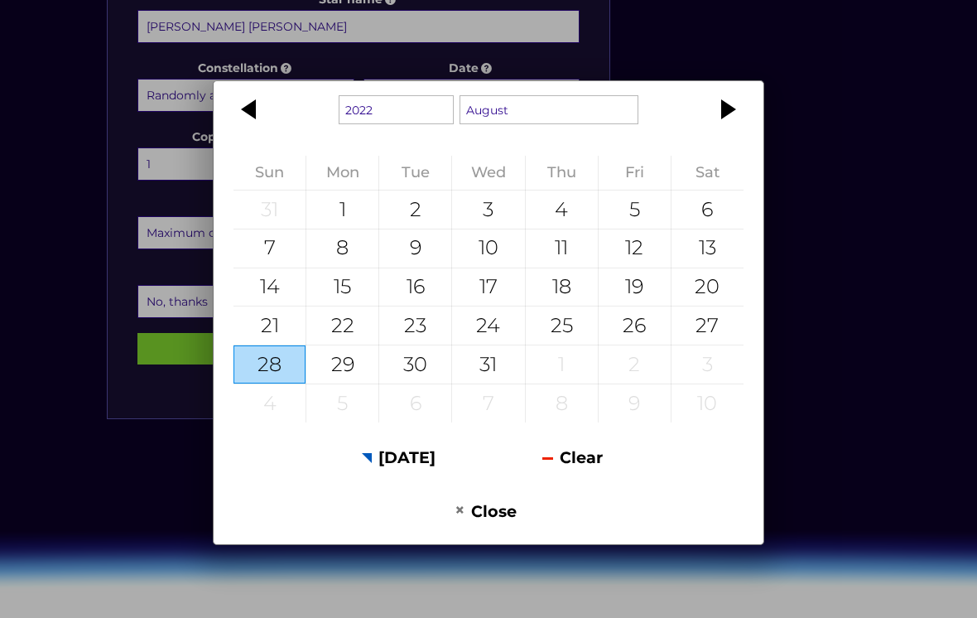
click at [252, 129] on div at bounding box center [251, 109] width 75 height 40
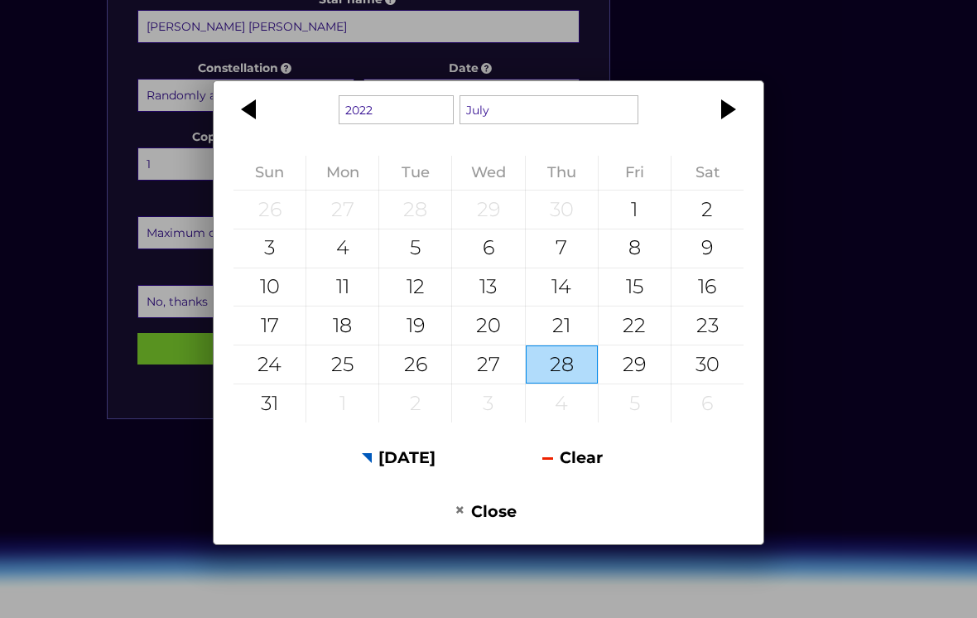
click at [252, 129] on div at bounding box center [251, 109] width 75 height 40
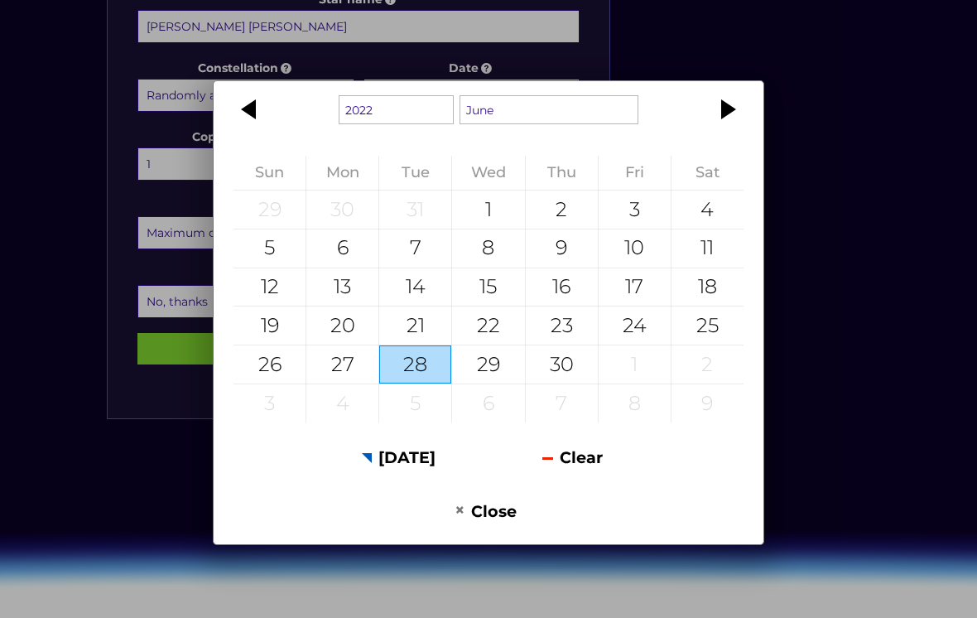
click at [253, 129] on div at bounding box center [251, 109] width 75 height 40
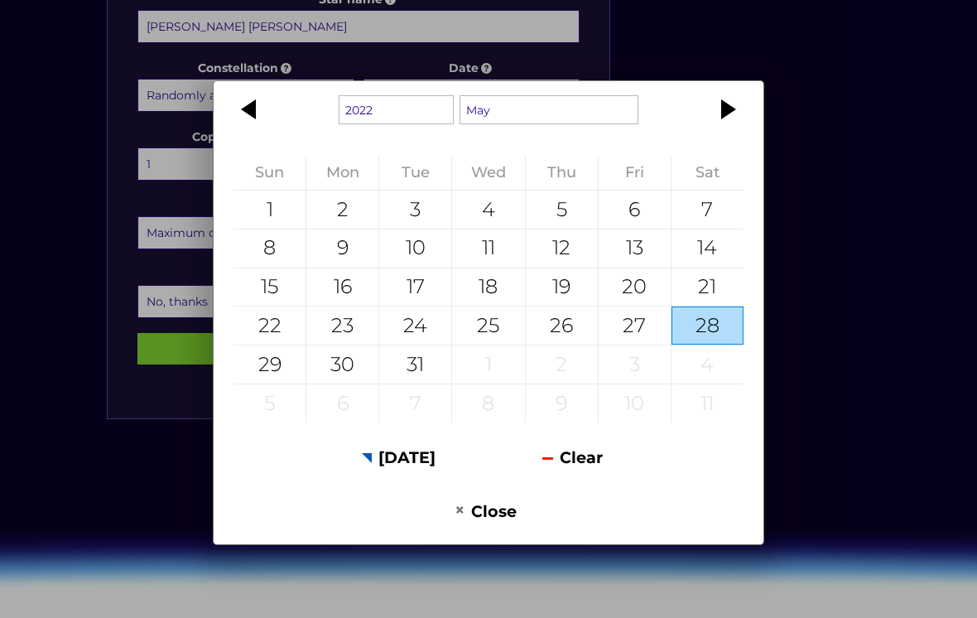
click at [256, 129] on div at bounding box center [251, 109] width 75 height 40
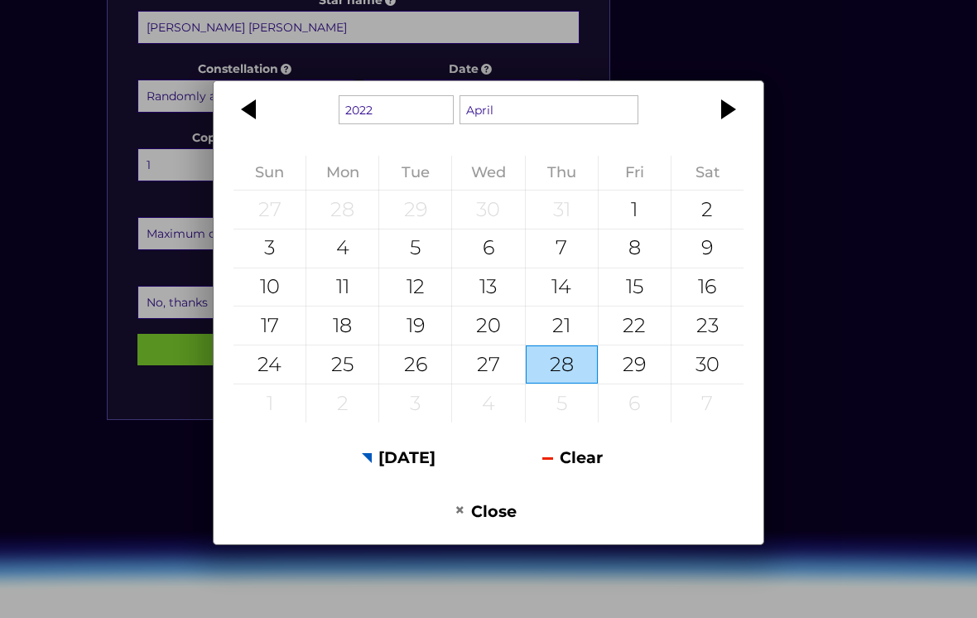
scroll to position [859, 0]
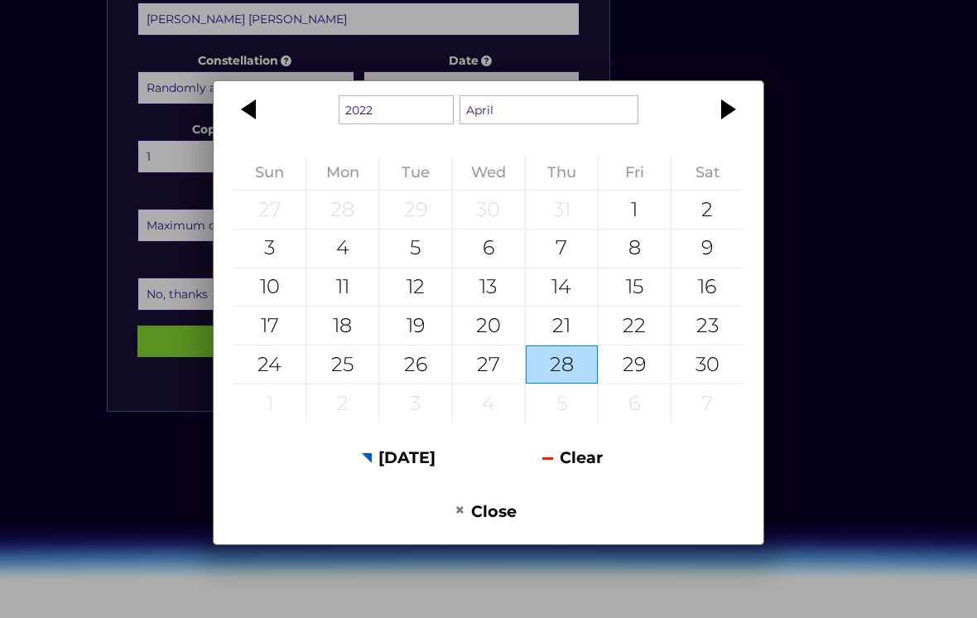
click at [253, 129] on div at bounding box center [251, 109] width 75 height 40
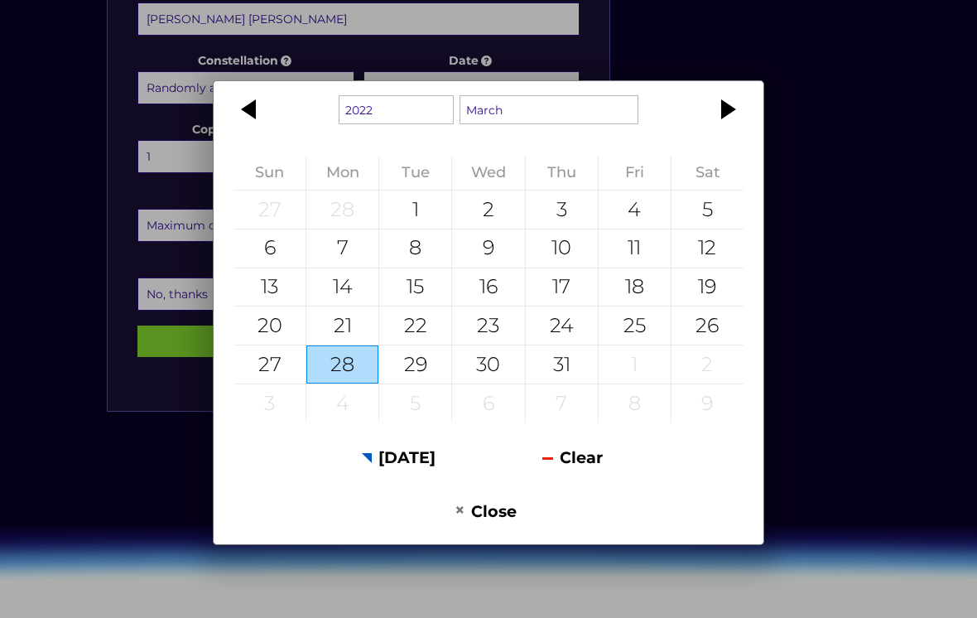
click at [254, 129] on div at bounding box center [251, 109] width 75 height 40
click at [252, 129] on div at bounding box center [251, 109] width 75 height 40
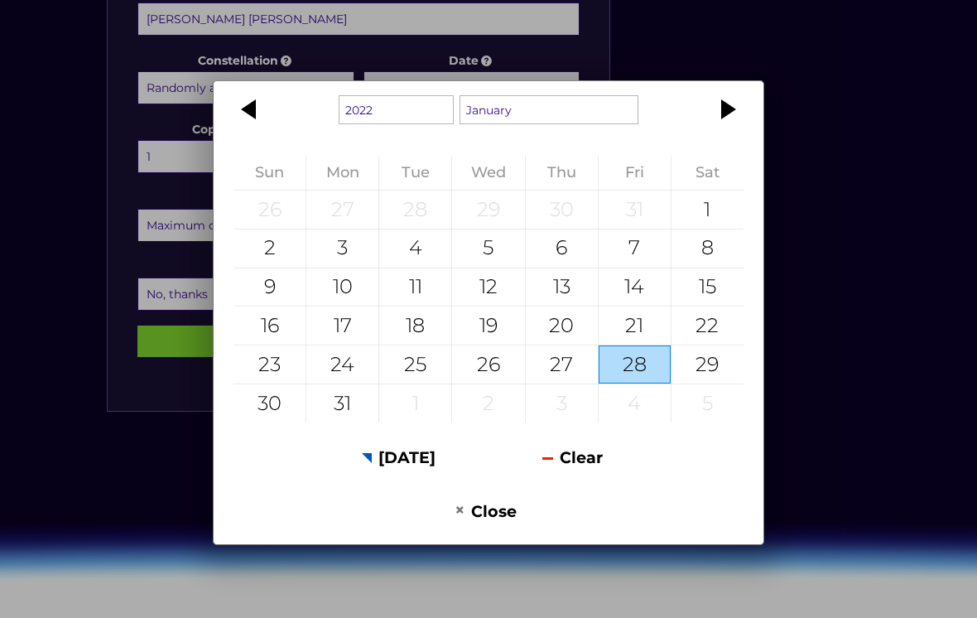
click at [250, 129] on div at bounding box center [251, 109] width 75 height 40
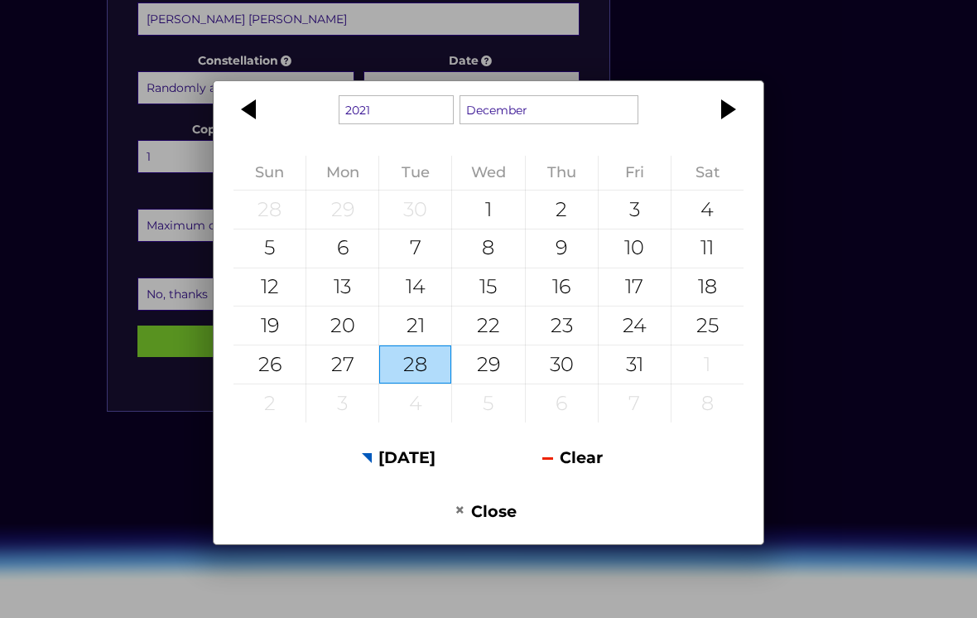
click at [723, 129] on div at bounding box center [726, 109] width 75 height 40
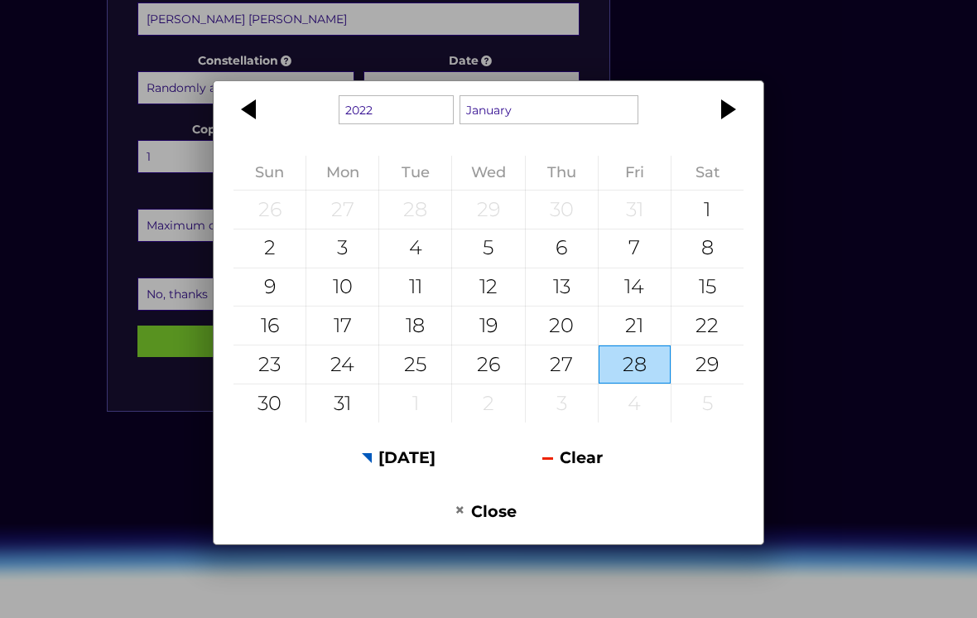
click at [513, 91] on div "1922 1923 1924 1925 1926 1927 1928 1929 1930 1931 1932 1933 1934 1935 1936 1937…" at bounding box center [488, 309] width 977 height 618
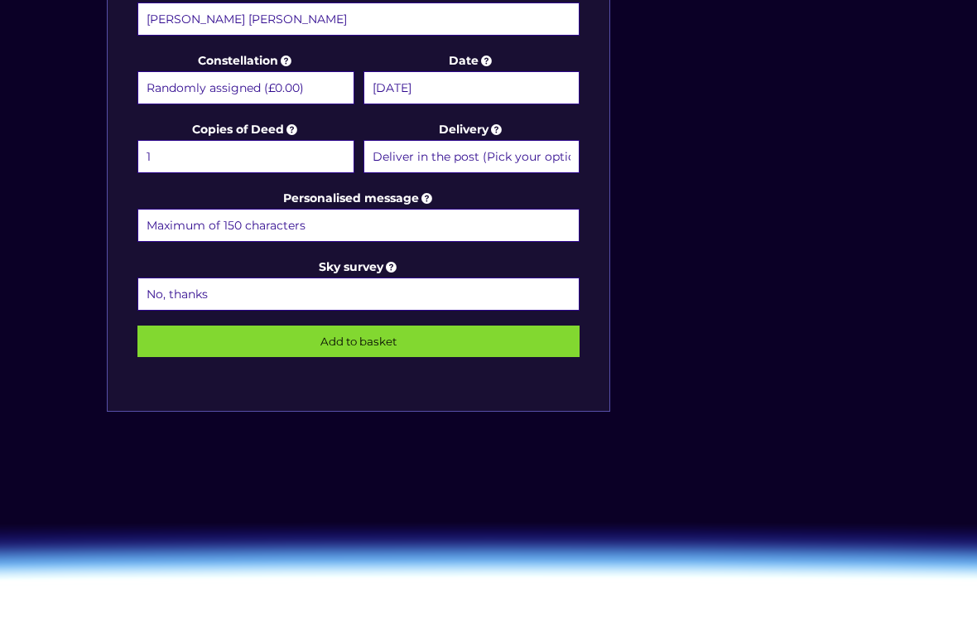
click at [523, 89] on input "30 August 2025" at bounding box center [472, 87] width 217 height 33
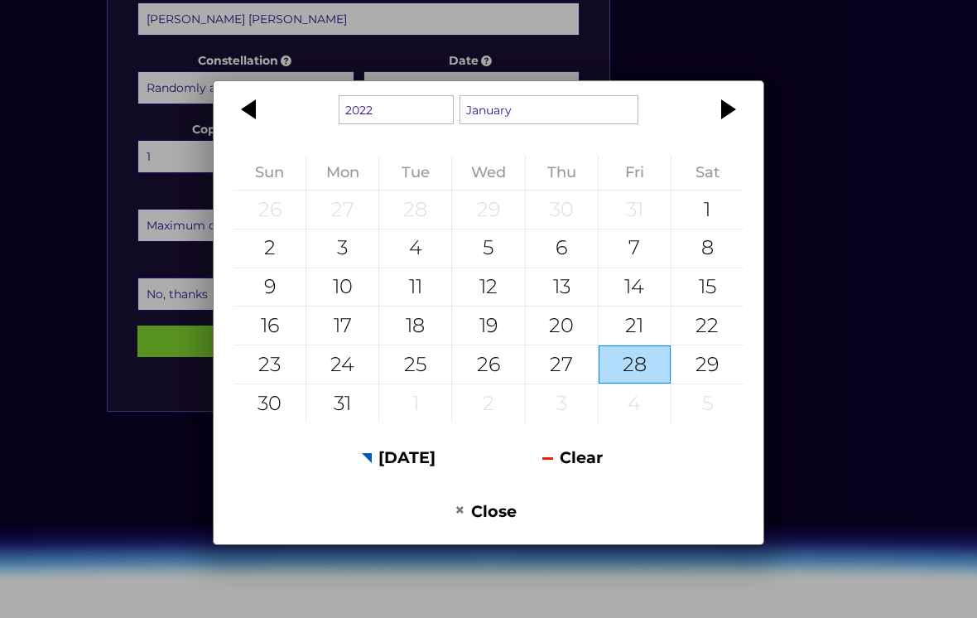
click at [730, 129] on div at bounding box center [726, 109] width 75 height 40
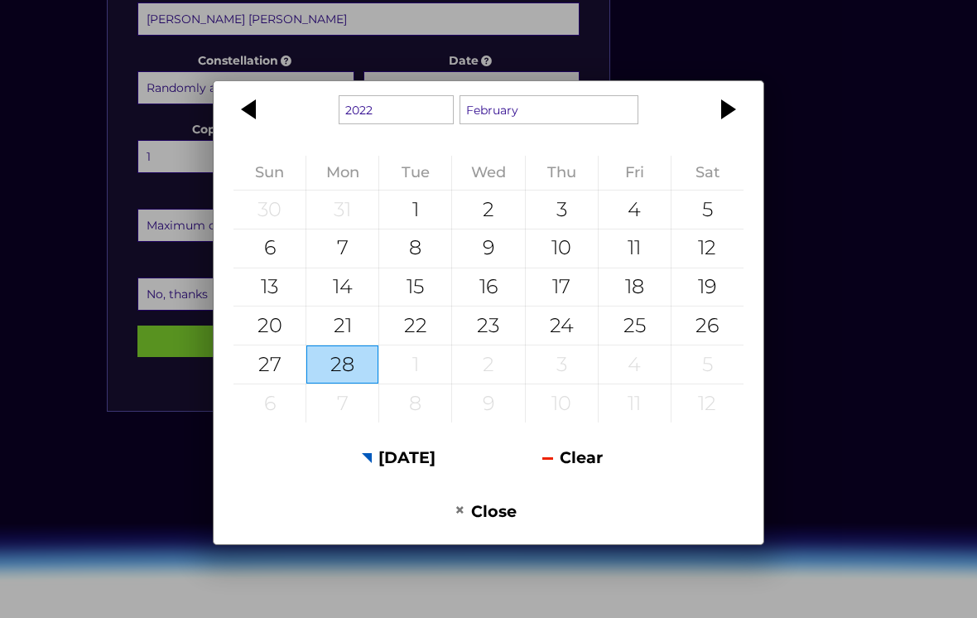
click at [591, 478] on button "Clear" at bounding box center [573, 457] width 168 height 41
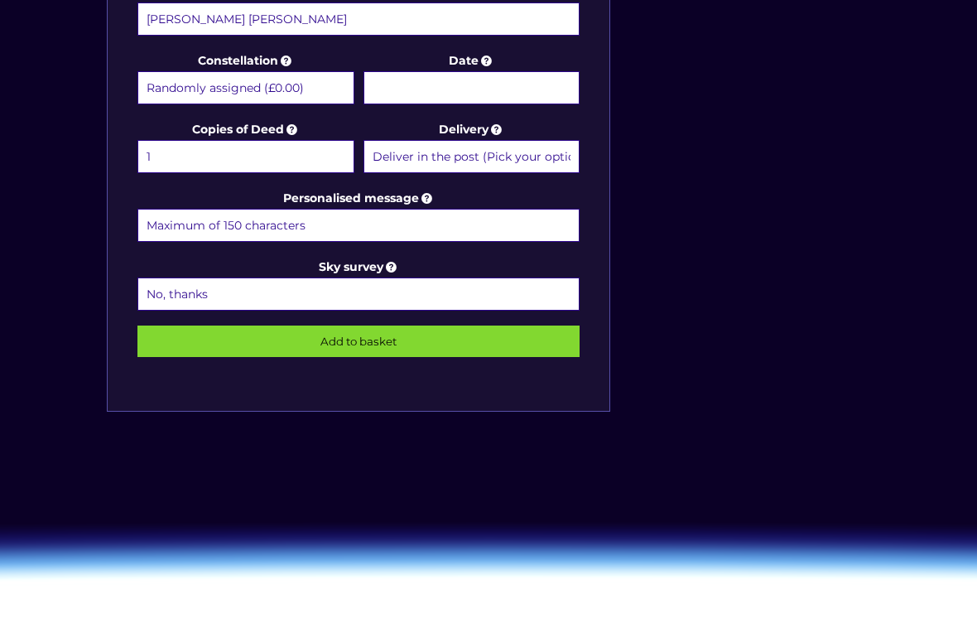
click at [517, 87] on input "Date" at bounding box center [472, 87] width 217 height 33
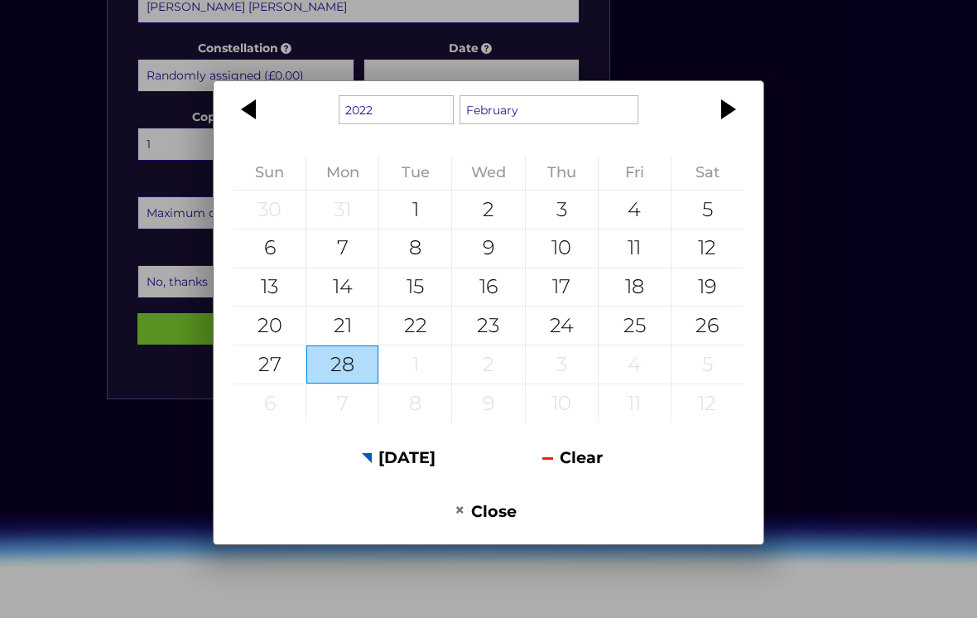
scroll to position [905, 0]
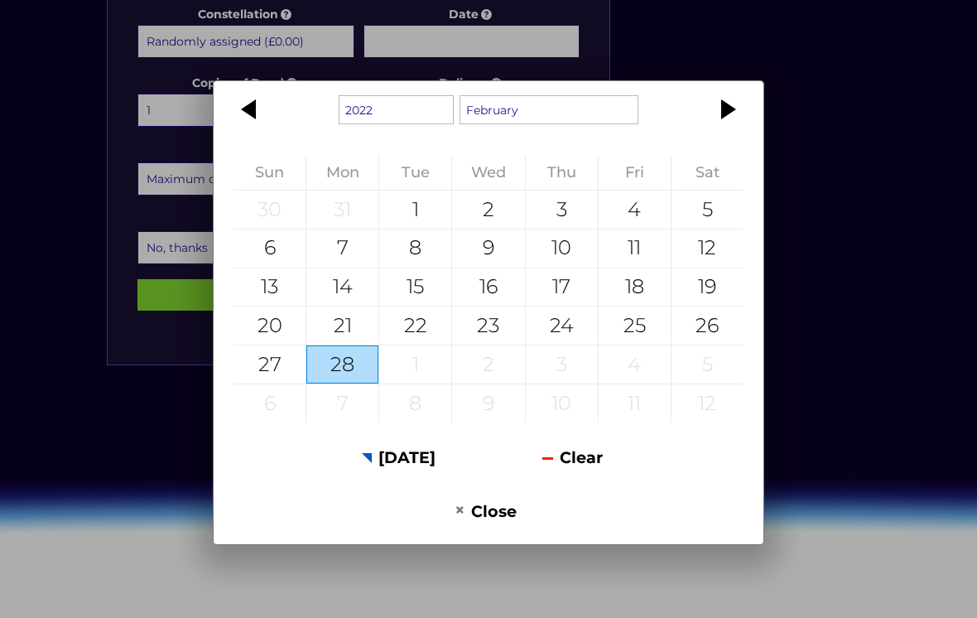
click at [724, 129] on div at bounding box center [726, 109] width 75 height 40
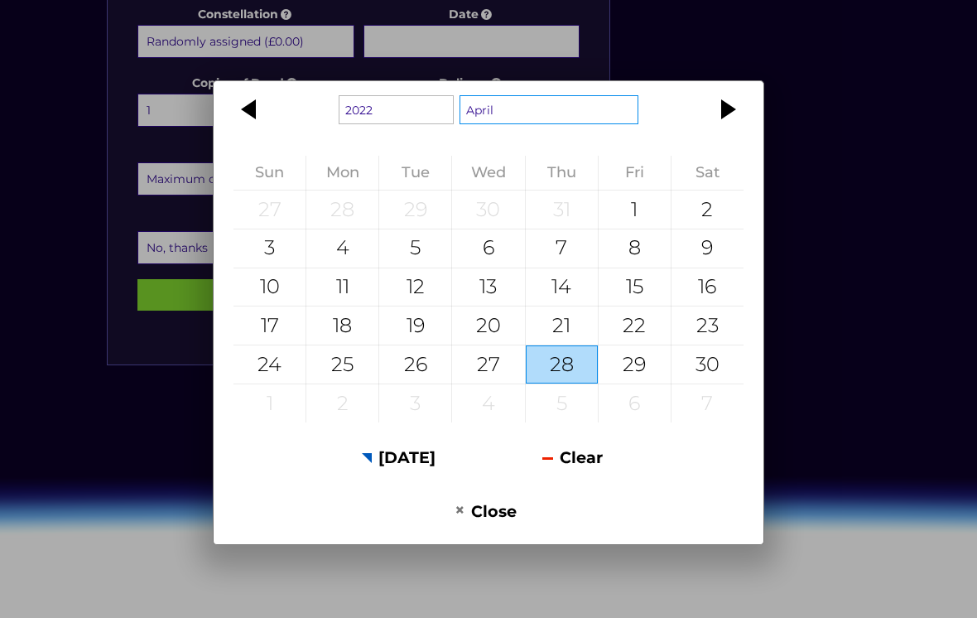
click at [552, 124] on select "January February March April May June July August September October November De…" at bounding box center [549, 109] width 179 height 29
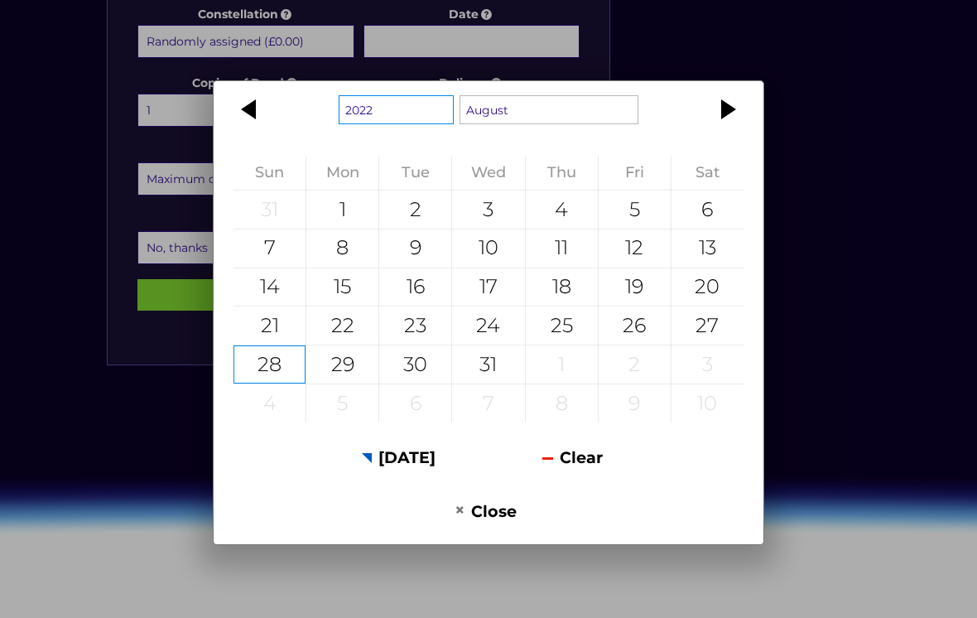
click at [424, 124] on select "1922 1923 1924 1925 1926 1927 1928 1929 1930 1931 1932 1933 1934 1935 1936 1937…" at bounding box center [396, 109] width 115 height 29
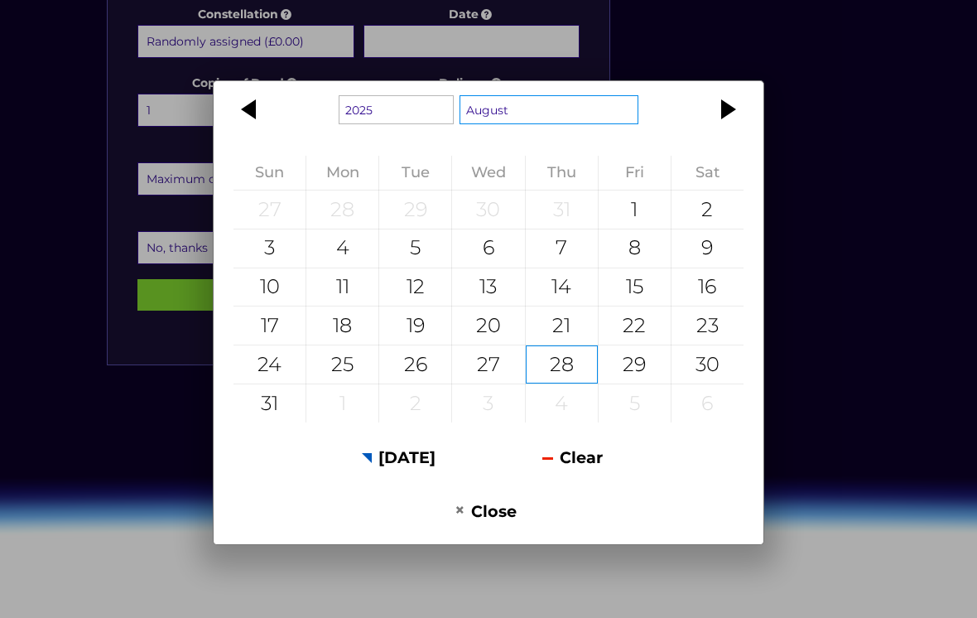
click at [601, 124] on select "January February March April May June July August September October November De…" at bounding box center [549, 109] width 179 height 29
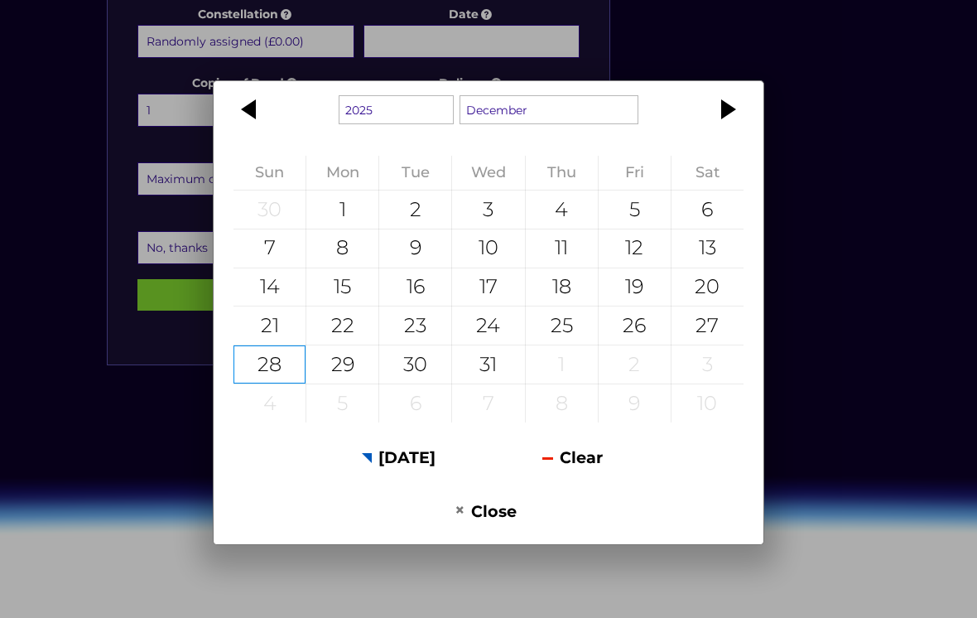
click at [572, 345] on div "25" at bounding box center [562, 325] width 72 height 38
type input "25 December 2025"
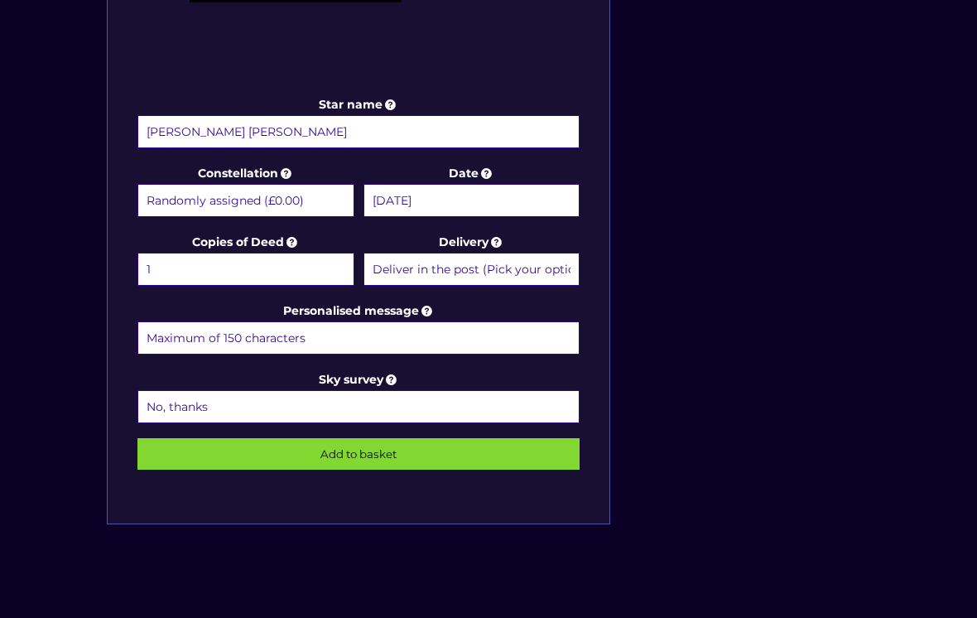
scroll to position [745, 0]
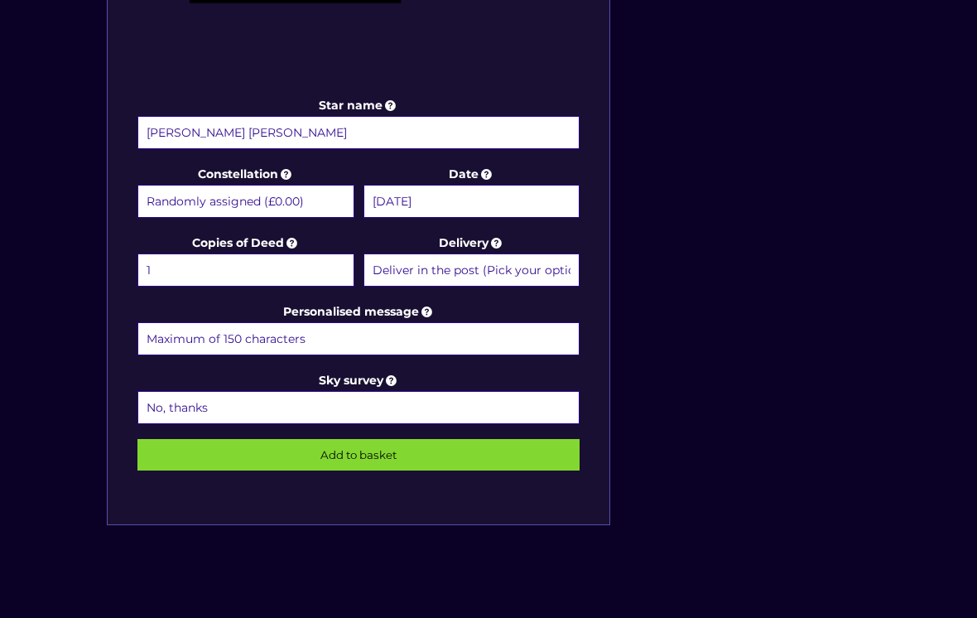
click at [319, 399] on select "No, thanks 1 (+£6.99) 2 (+£11.99) 3 (+£16.99) 4 (+£21.99) 5 (+£26.99) 6 (+£31.9…" at bounding box center [358, 407] width 442 height 33
click at [224, 332] on input "Personalised message" at bounding box center [358, 338] width 442 height 33
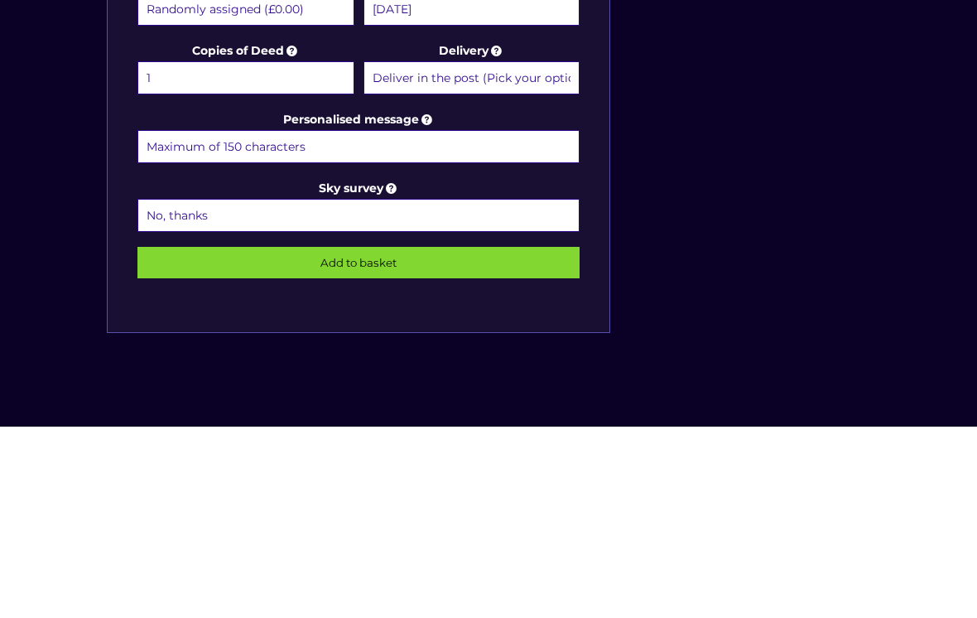
click at [338, 322] on input "Personalised message" at bounding box center [358, 338] width 442 height 33
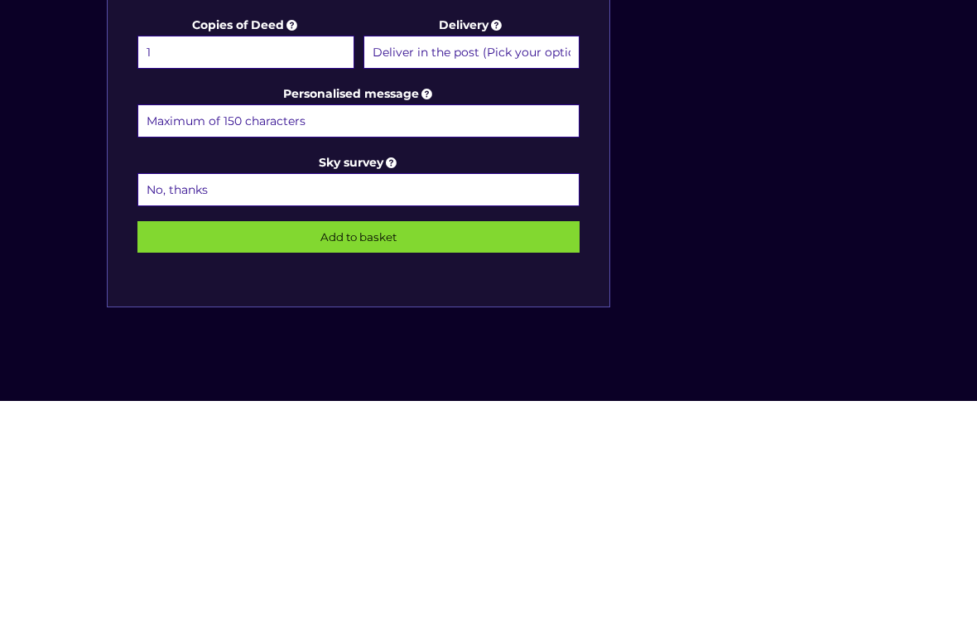
type input "T"
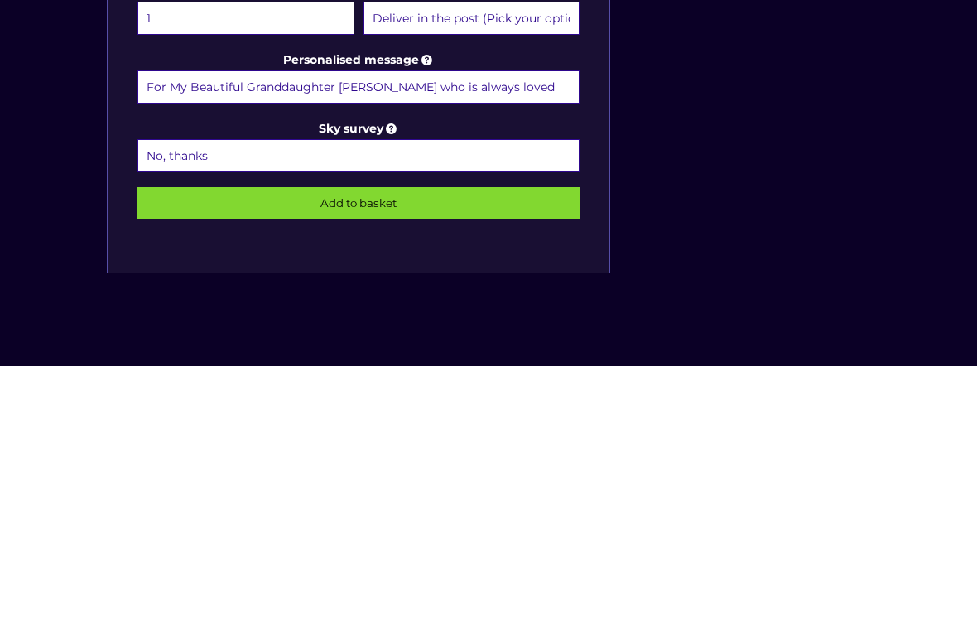
type input "For My Beautiful Granddaughter Alex who is always loved"
click at [432, 439] on input "Add to basket" at bounding box center [358, 454] width 442 height 31
click at [426, 439] on input "Add to basket" at bounding box center [358, 454] width 442 height 31
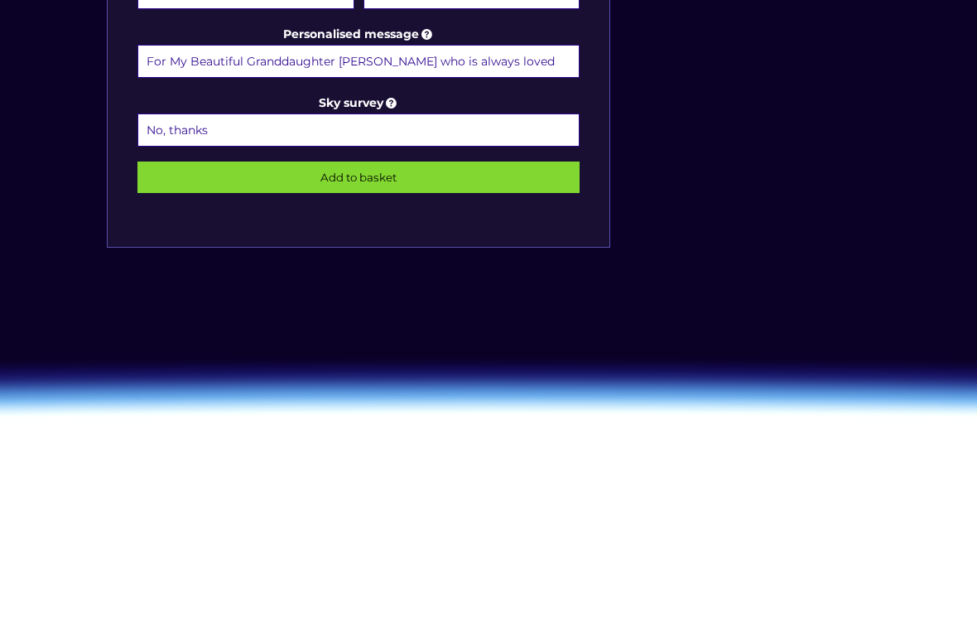
click at [437, 176] on input "Add to basket" at bounding box center [358, 177] width 442 height 31
click at [411, 182] on input "Add to basket" at bounding box center [358, 177] width 442 height 31
click at [412, 193] on input "Add to basket" at bounding box center [358, 177] width 442 height 31
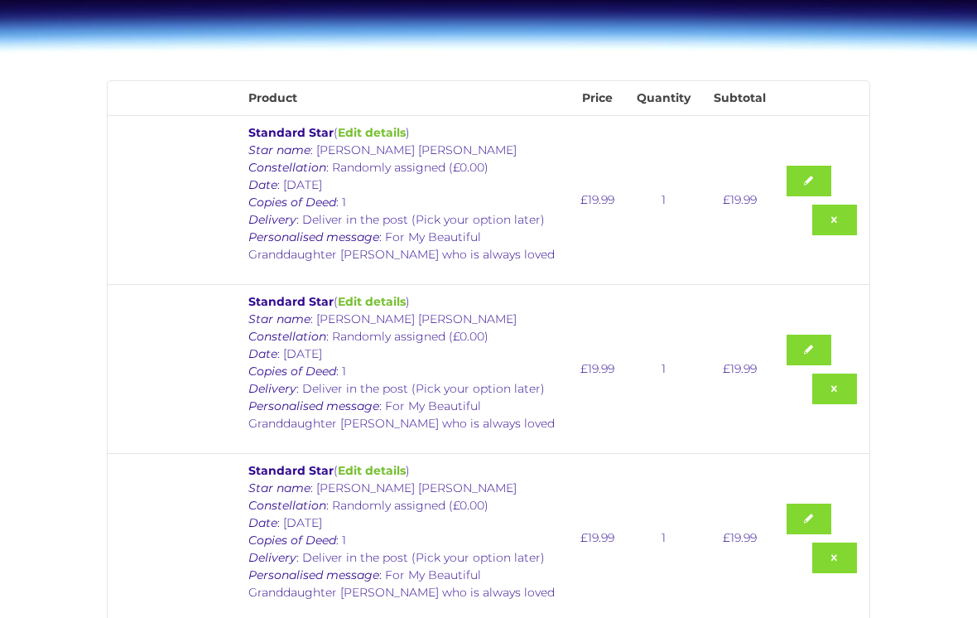
scroll to position [214, 0]
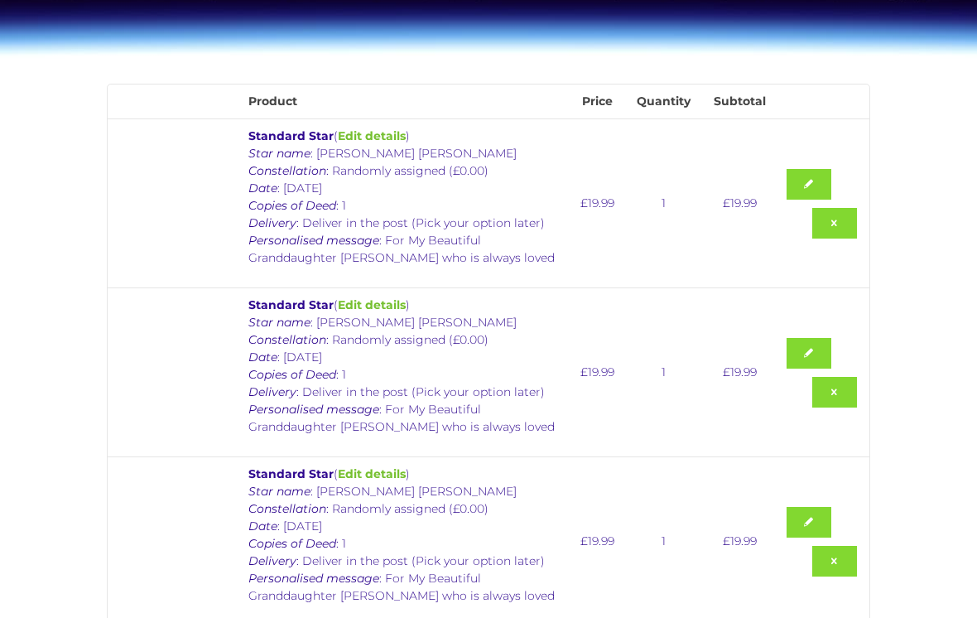
click at [480, 223] on p "Star name : Alexandra Grace Eakin Constellation : Randomly assigned (£0.00) Dat…" at bounding box center [406, 206] width 316 height 122
click at [365, 221] on p "Star name : Alexandra Grace Eakin Constellation : Randomly assigned (£0.00) Dat…" at bounding box center [406, 206] width 316 height 122
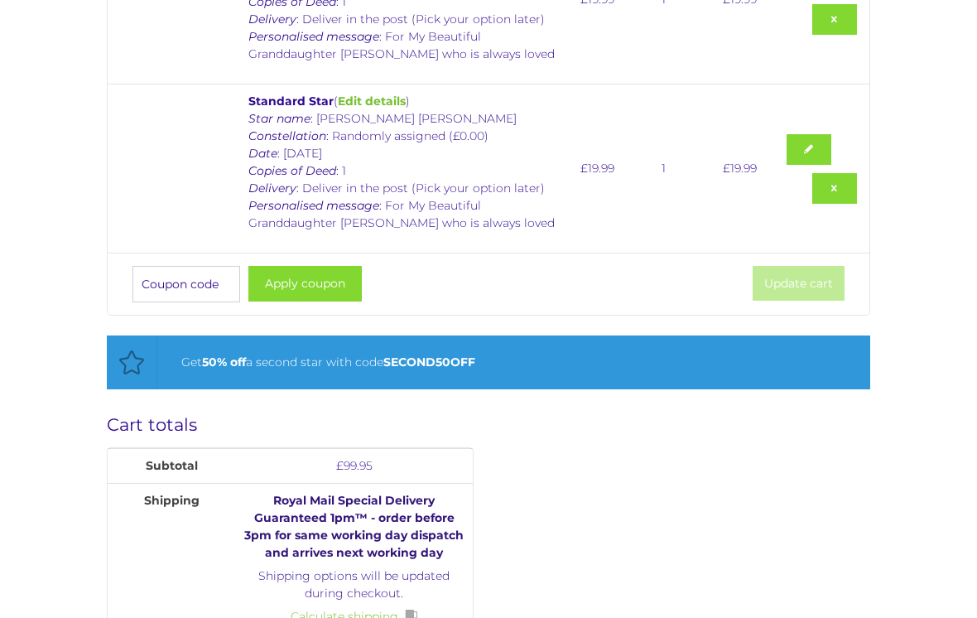
scroll to position [920, 0]
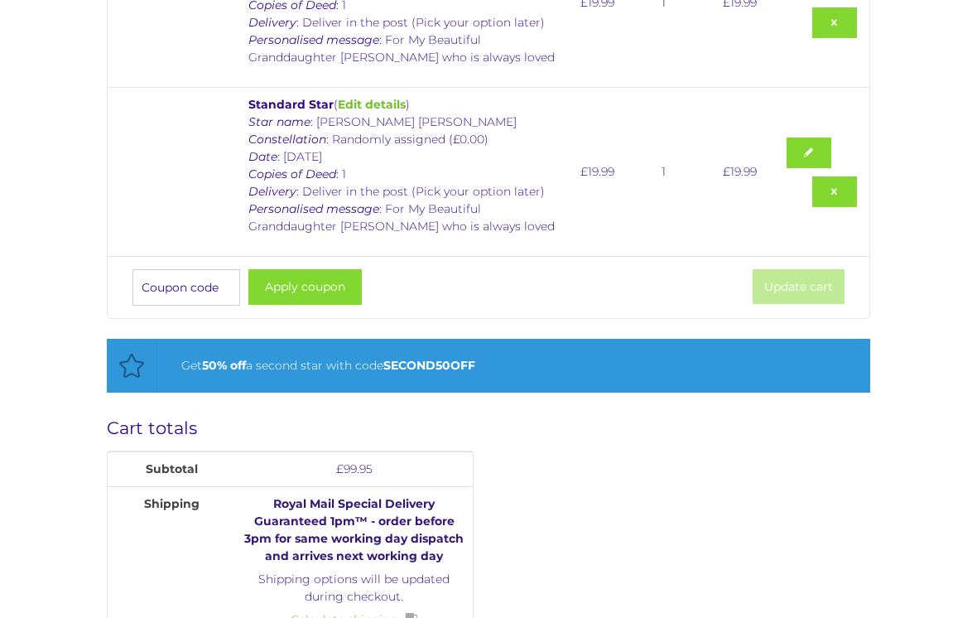
click at [846, 189] on link "Remove this item" at bounding box center [834, 192] width 45 height 31
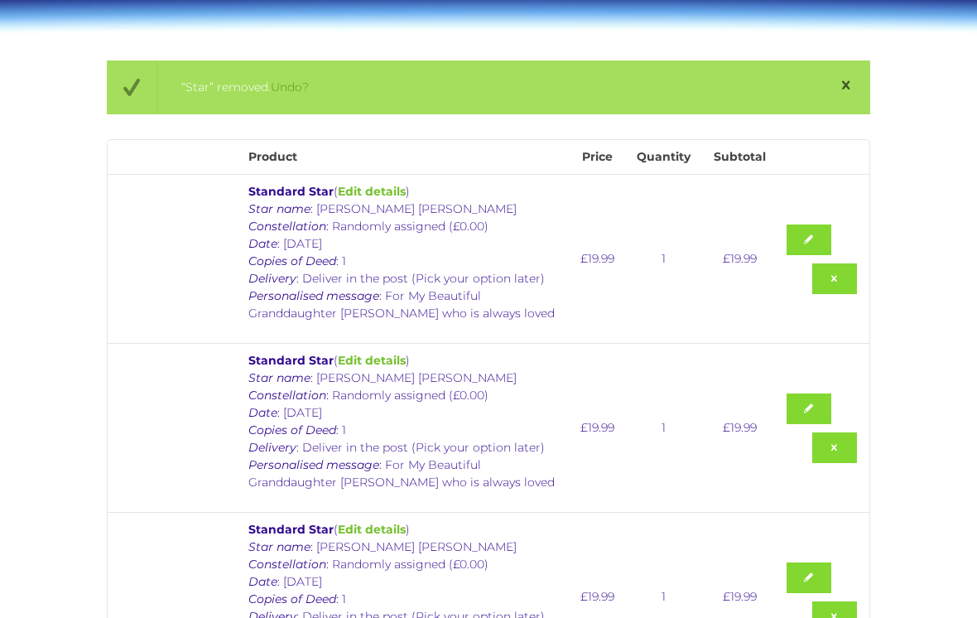
scroll to position [215, 0]
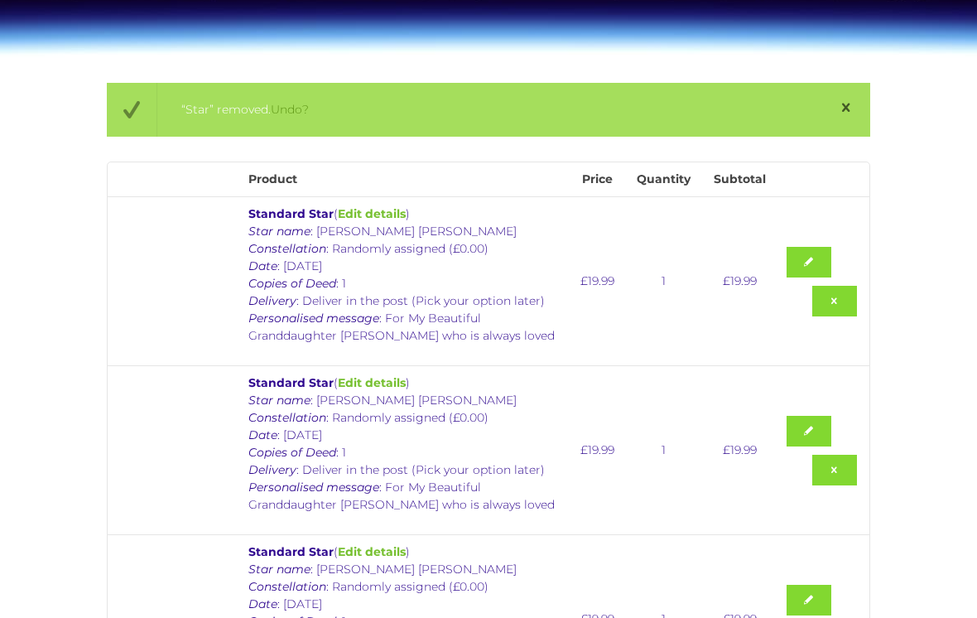
click at [854, 316] on link "Remove this item" at bounding box center [834, 301] width 45 height 31
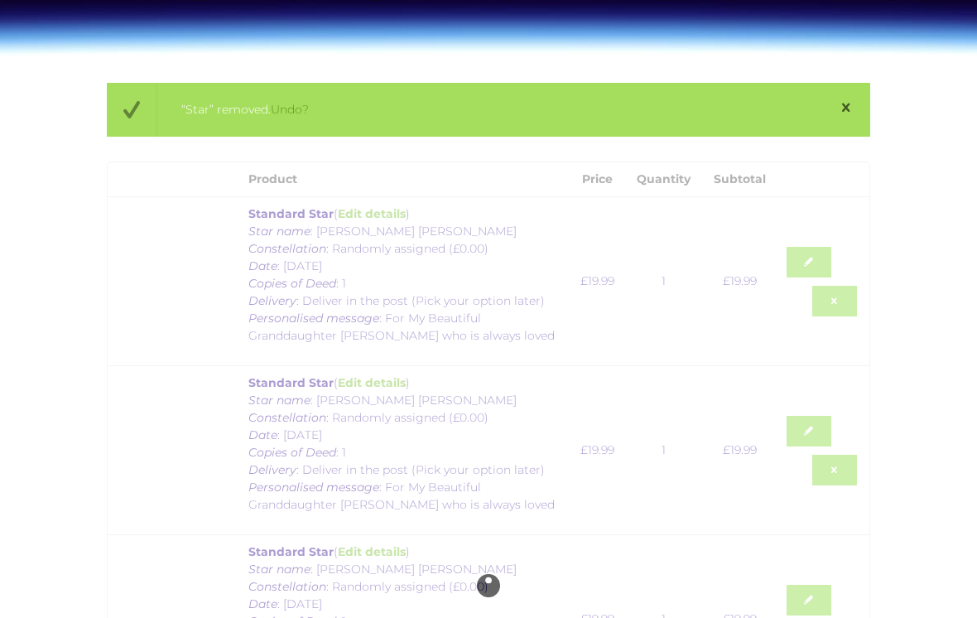
click at [836, 300] on div at bounding box center [488, 585] width 763 height 847
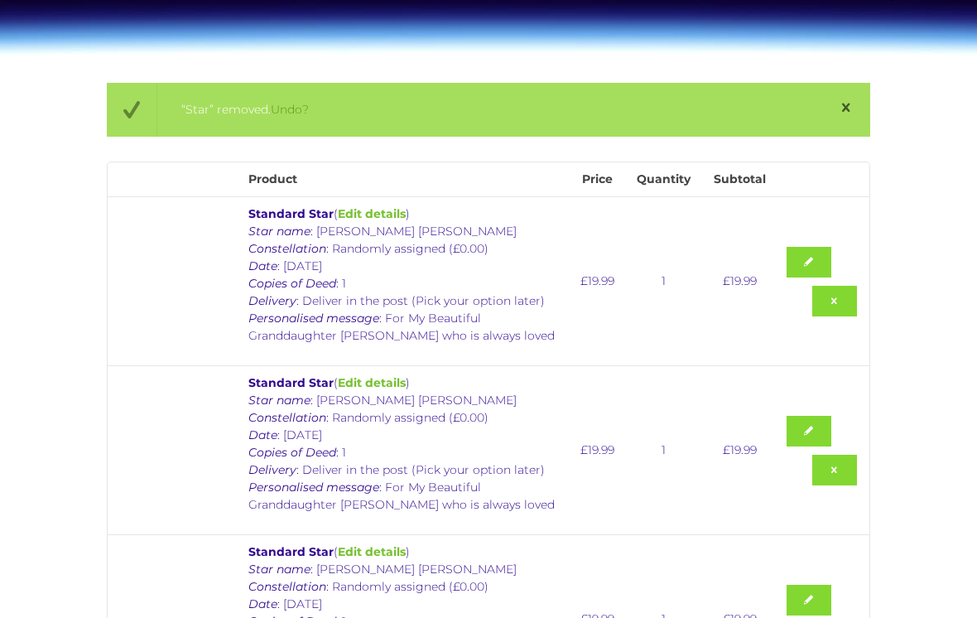
click at [837, 300] on link "Remove this item" at bounding box center [834, 301] width 45 height 31
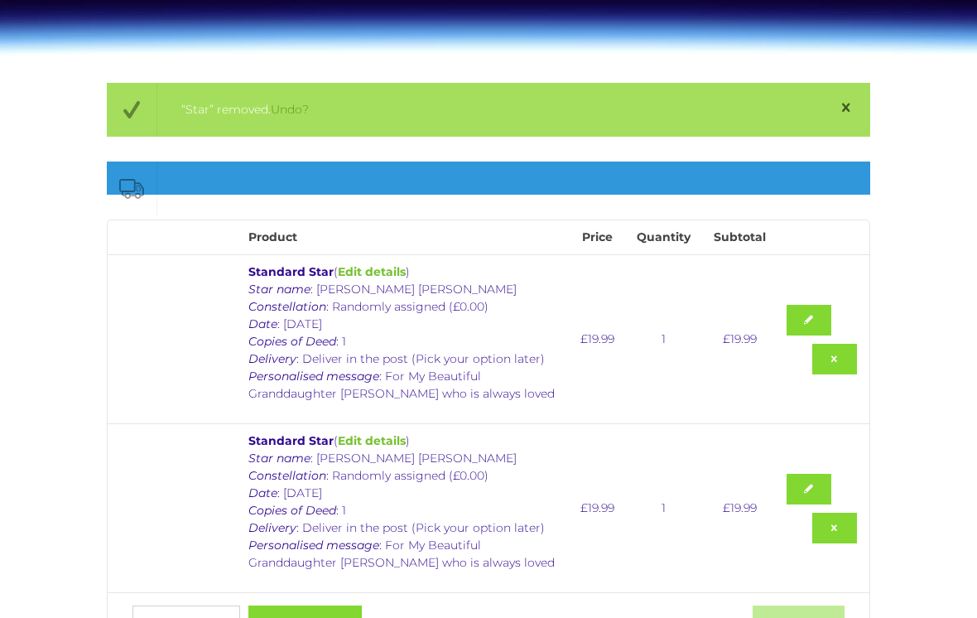
click at [839, 529] on link "Remove this item" at bounding box center [834, 528] width 45 height 31
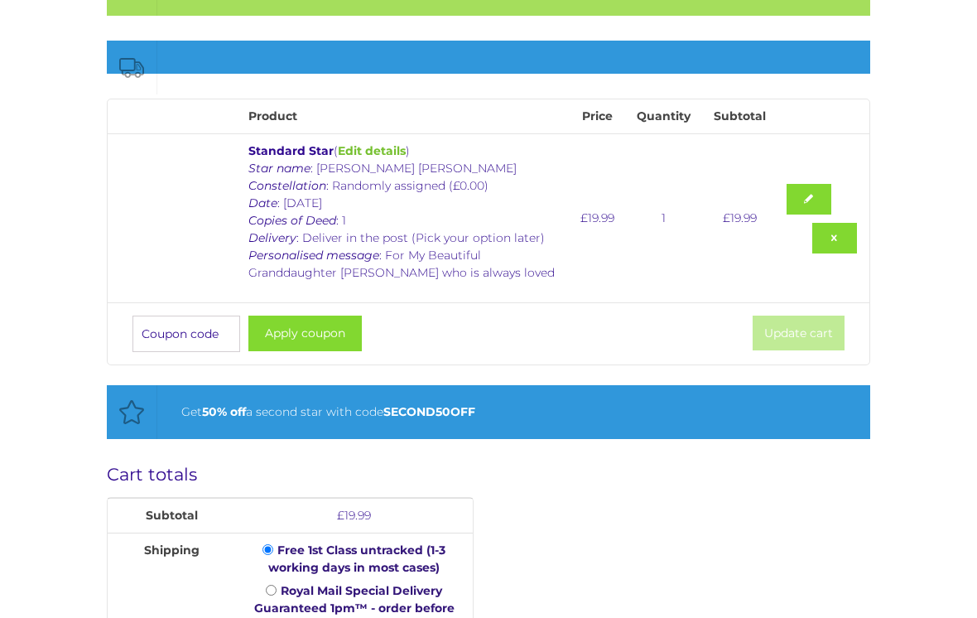
scroll to position [335, 0]
click at [223, 331] on input "Coupon:" at bounding box center [187, 334] width 108 height 36
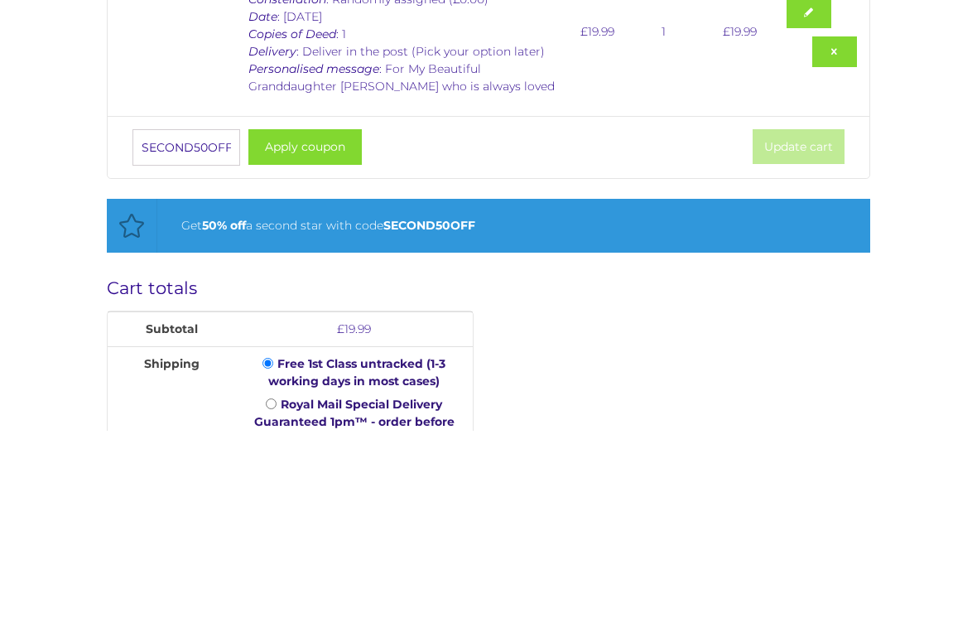
type input "SECOND50OFF"
click at [330, 316] on button "Apply coupon" at bounding box center [304, 334] width 113 height 36
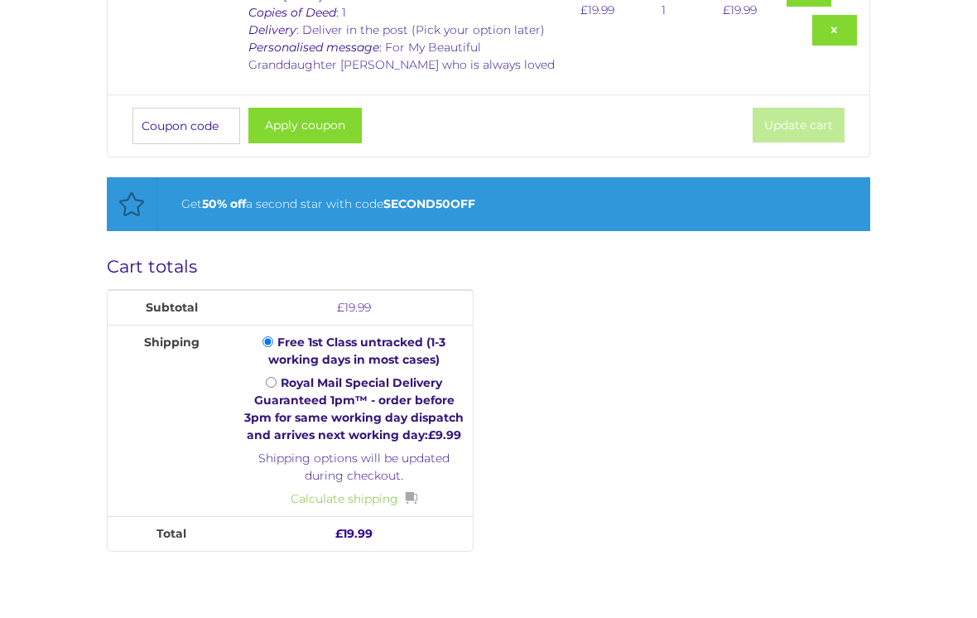
scroll to position [555, 0]
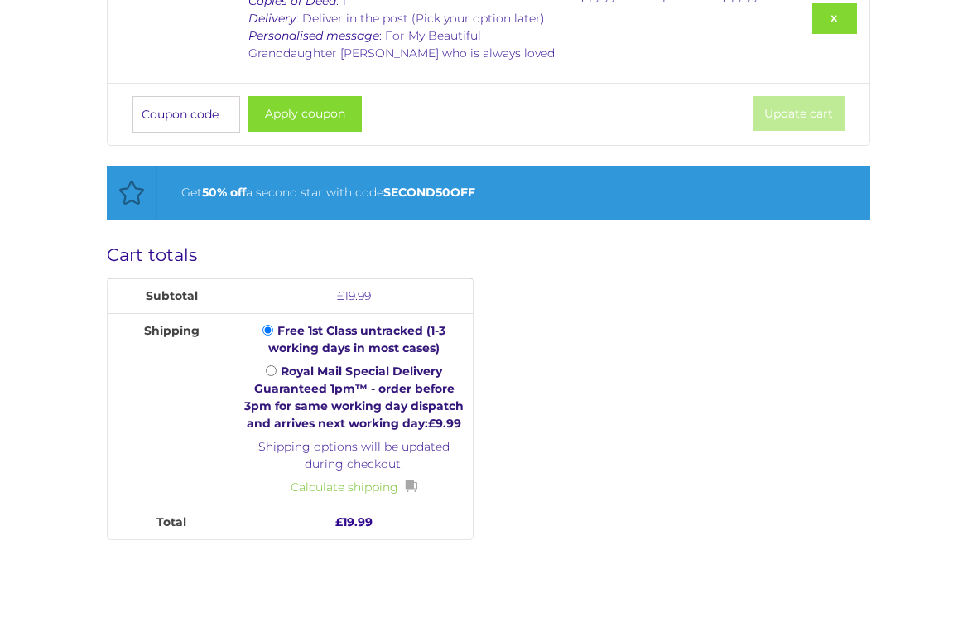
click at [549, 494] on div "Cart totals Subtotal £ 19.99 Shipping Free 1st Class untracked (1-3 working day…" at bounding box center [488, 487] width 763 height 486
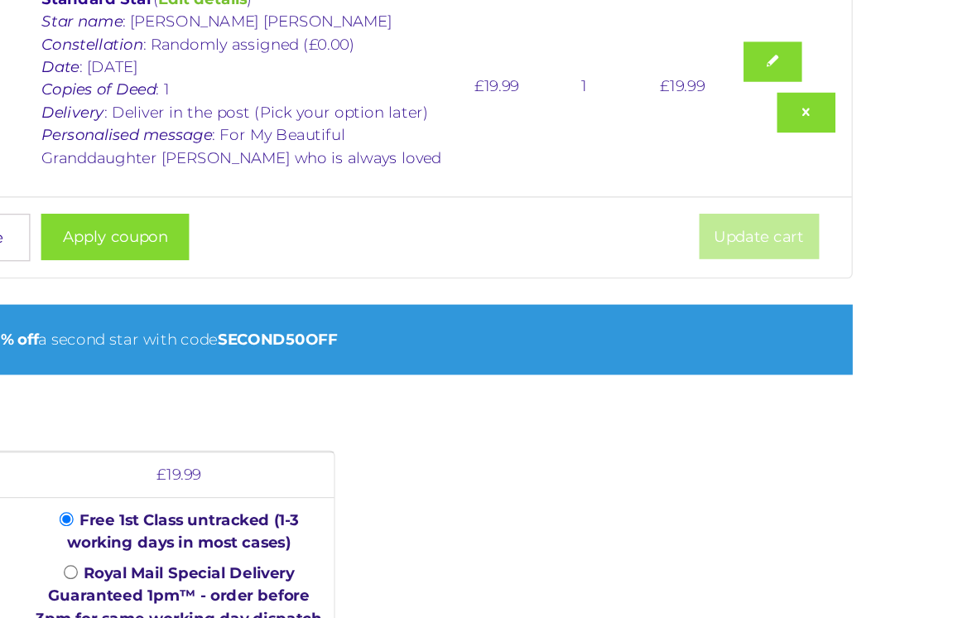
scroll to position [487, 0]
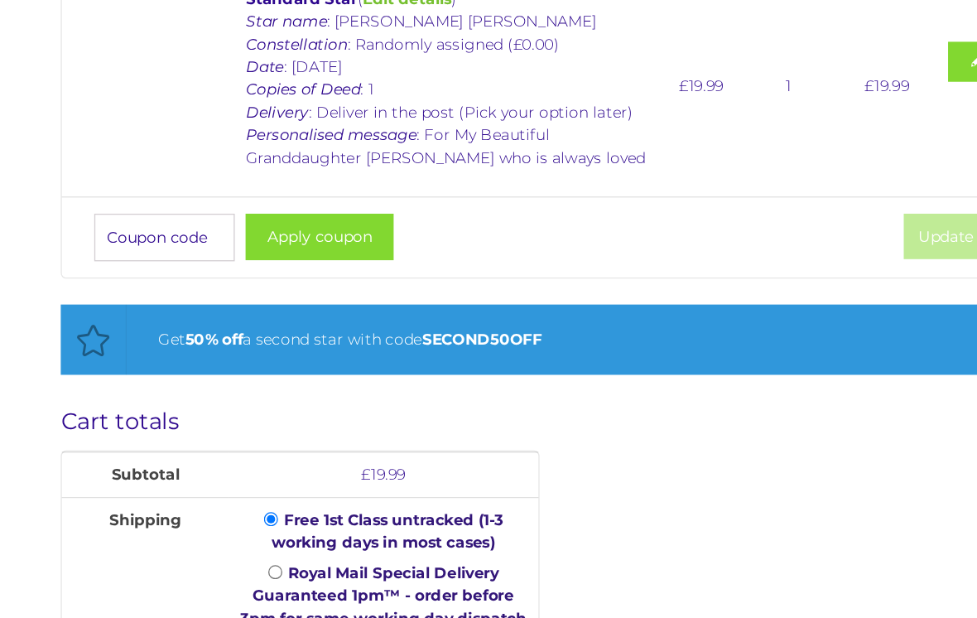
click at [253, 184] on button "Apply coupon" at bounding box center [304, 182] width 113 height 36
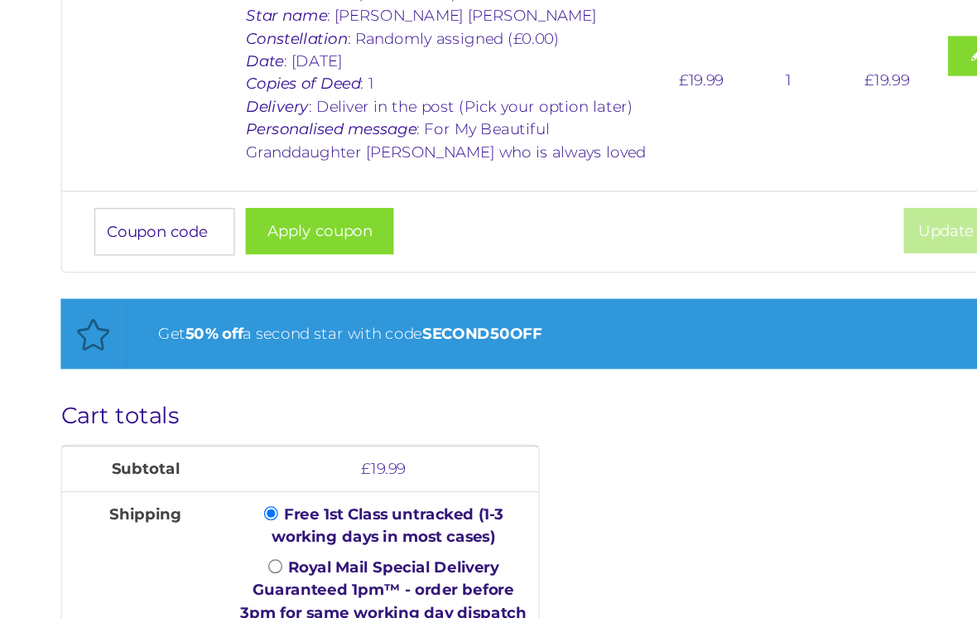
scroll to position [368, 0]
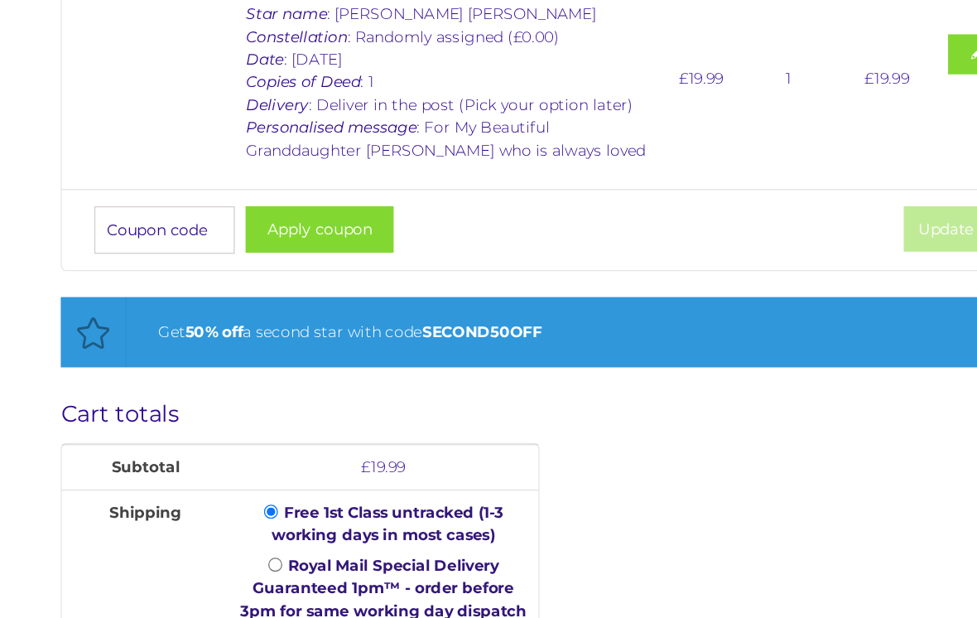
click at [268, 283] on button "Apply coupon" at bounding box center [304, 301] width 113 height 36
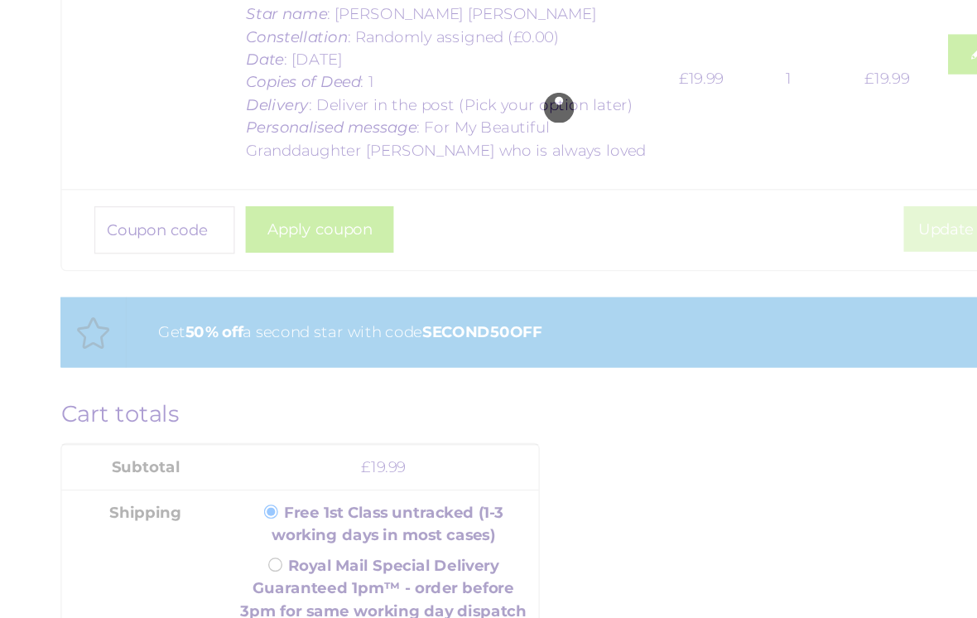
click at [152, 173] on div at bounding box center [488, 207] width 763 height 398
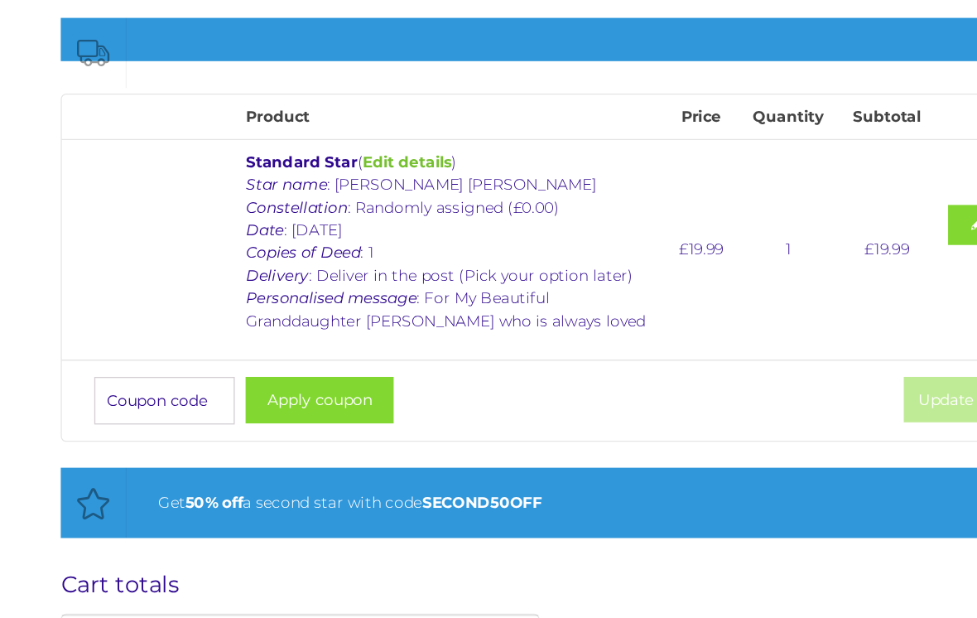
scroll to position [272, 0]
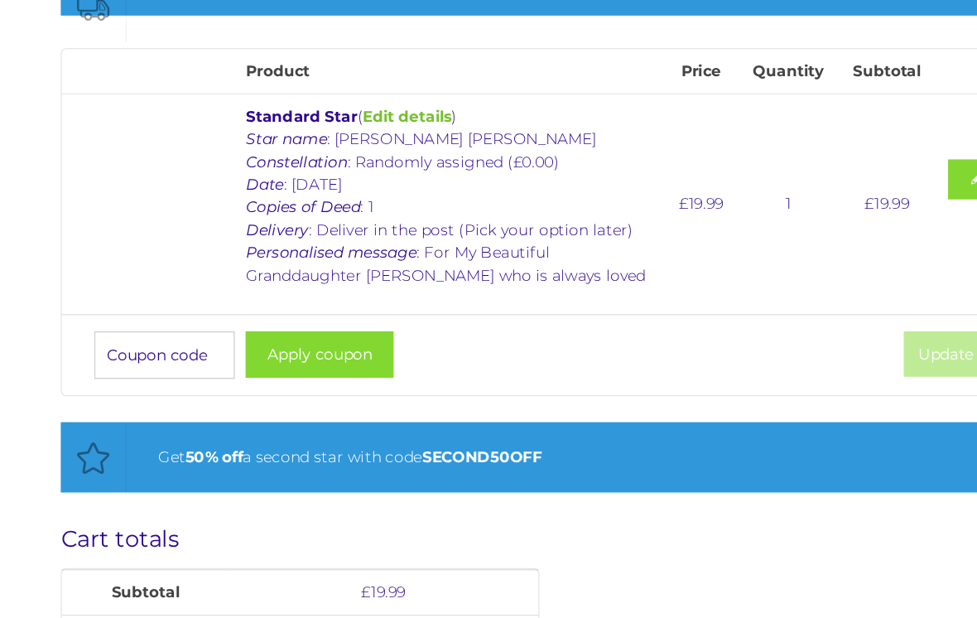
click at [253, 465] on div "Get 50% off a second star with code SECOND50OFF" at bounding box center [502, 475] width 643 height 21
click at [306, 465] on div "Get 50% off a second star with code SECOND50OFF" at bounding box center [502, 475] width 643 height 21
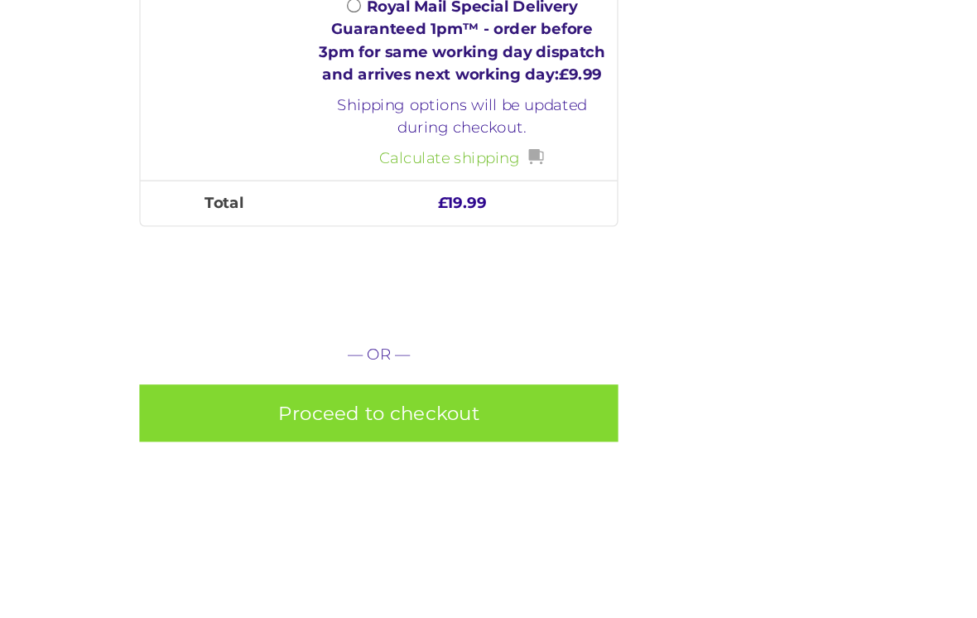
scroll to position [798, 0]
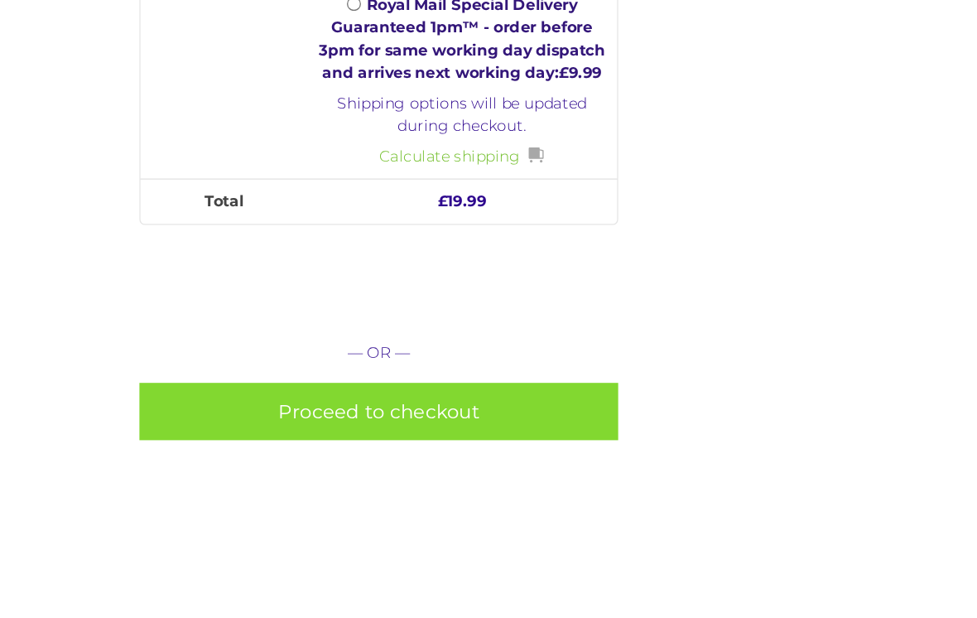
click at [346, 418] on link "Proceed to checkout" at bounding box center [290, 440] width 366 height 44
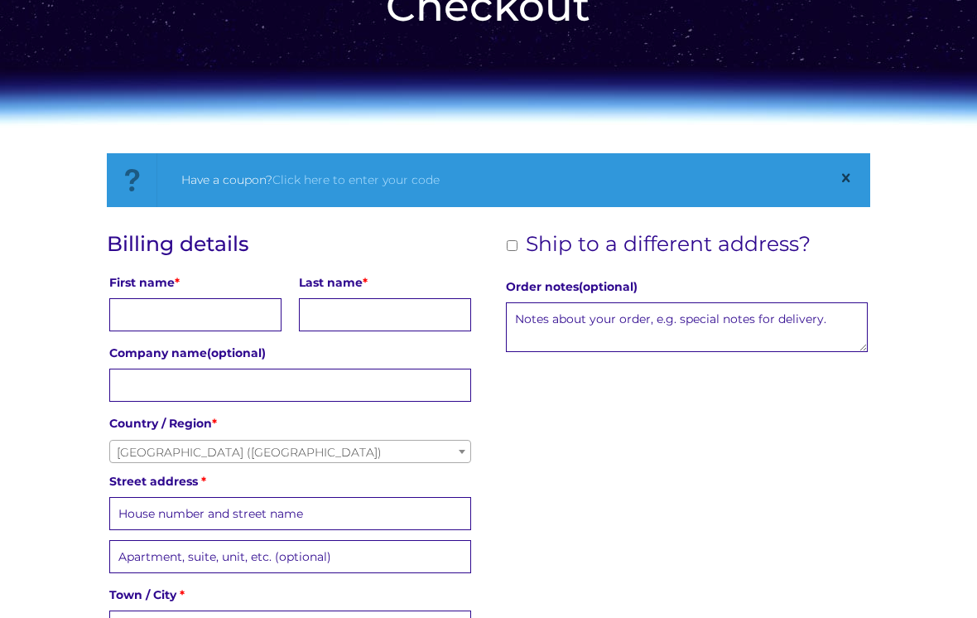
scroll to position [144, 0]
click at [259, 307] on input "First name *" at bounding box center [195, 314] width 172 height 33
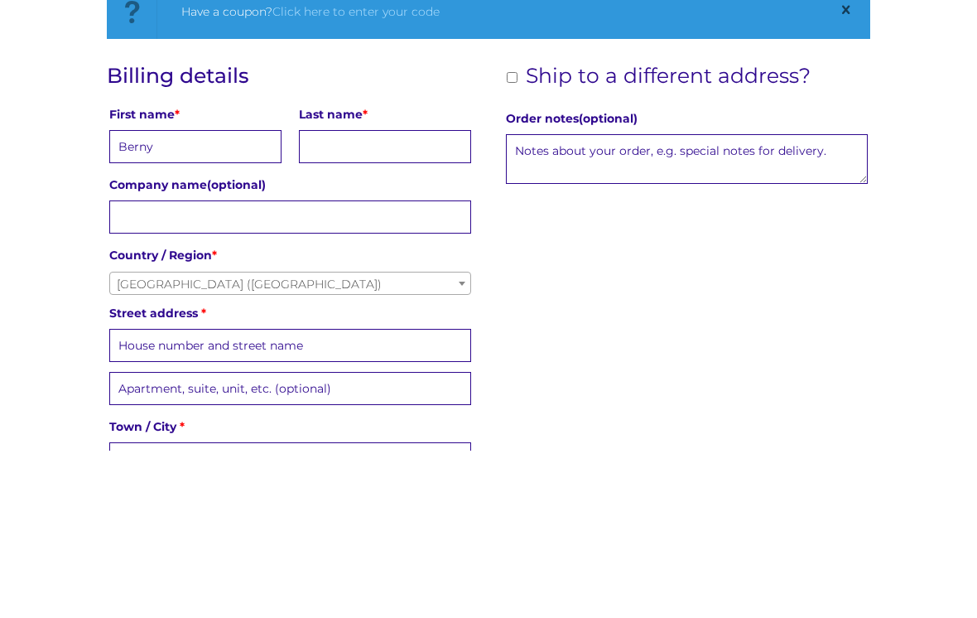
type input "Berny"
click at [380, 298] on input "Last name *" at bounding box center [385, 314] width 172 height 33
type input "Pauley"
click at [299, 369] on input "Company name (optional)" at bounding box center [289, 385] width 361 height 33
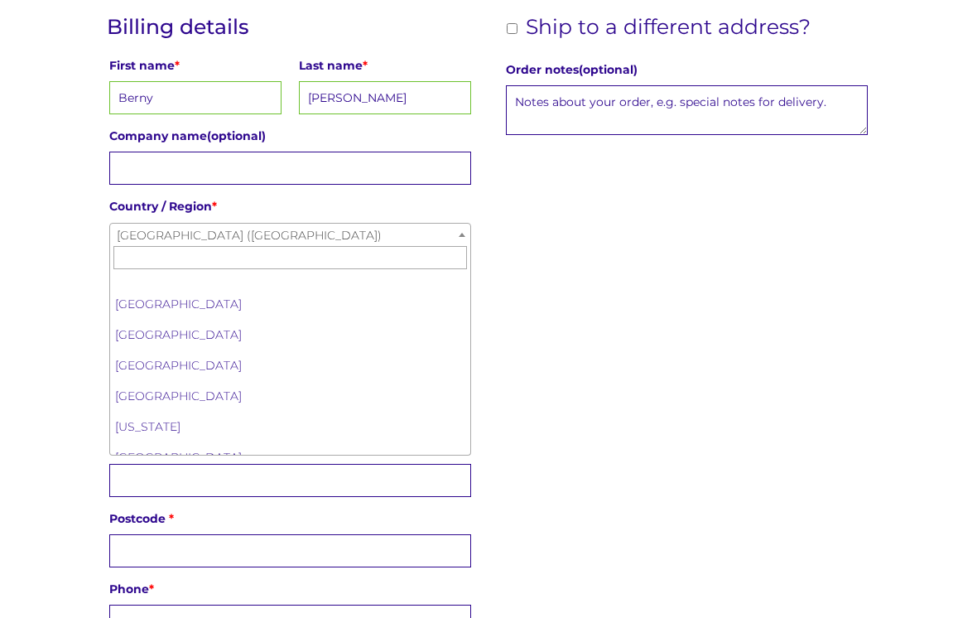
scroll to position [7079, 0]
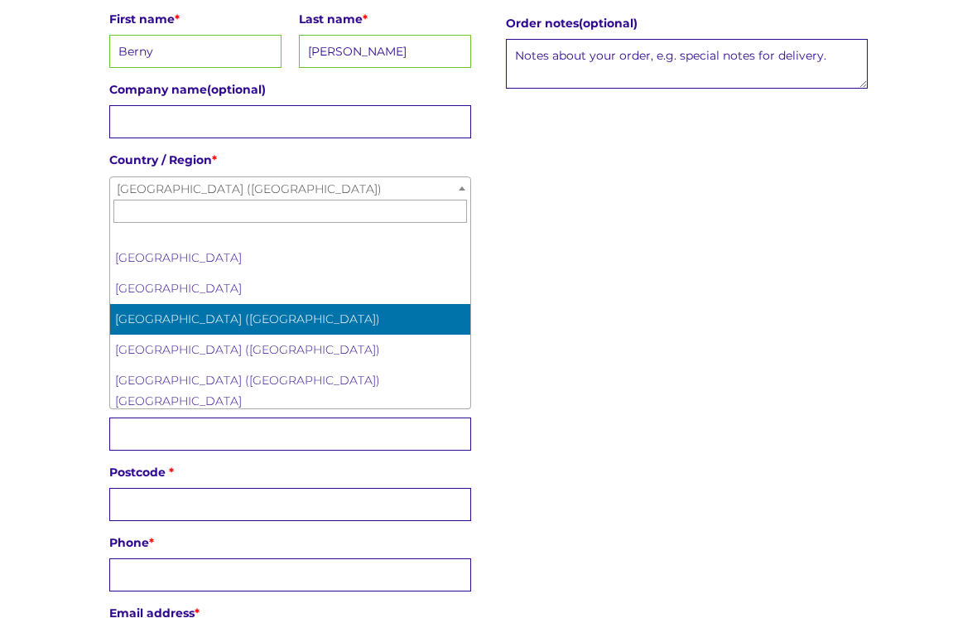
click at [248, 504] on input "Postcode *" at bounding box center [289, 504] width 361 height 33
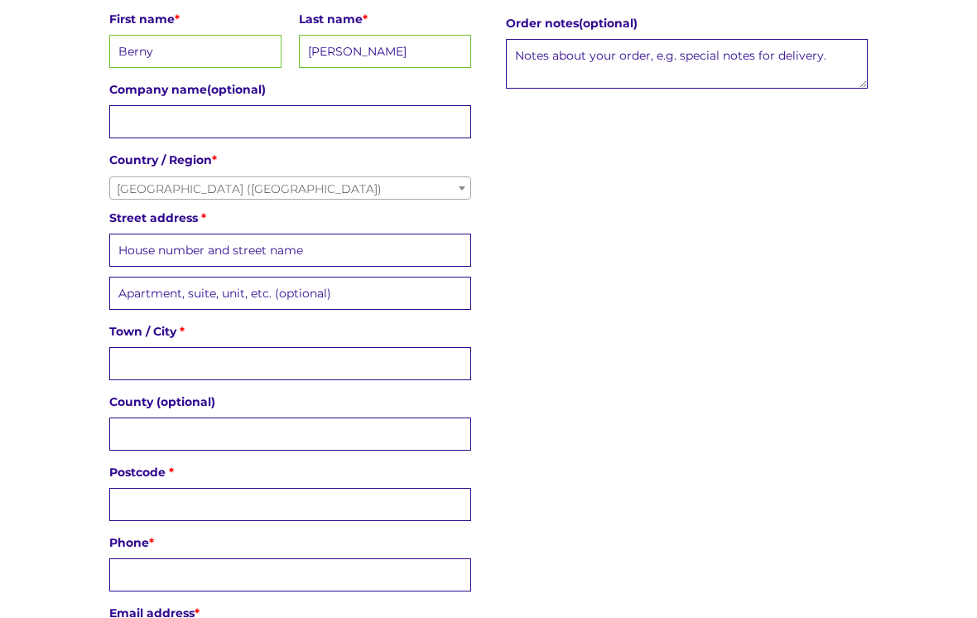
scroll to position [416, 0]
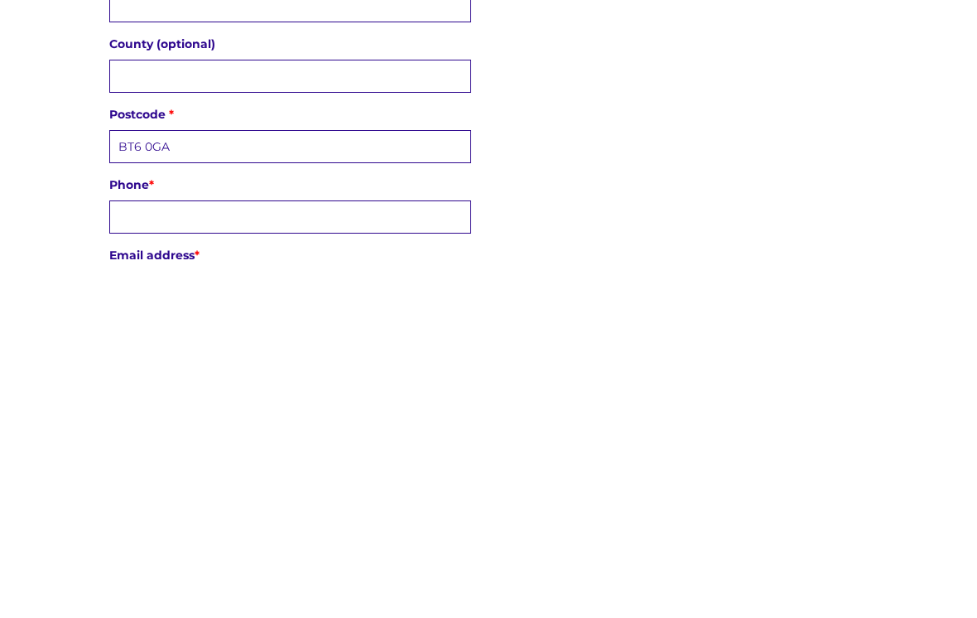
type input "BT6 0GA"
click at [321, 550] on input "Phone *" at bounding box center [289, 566] width 361 height 33
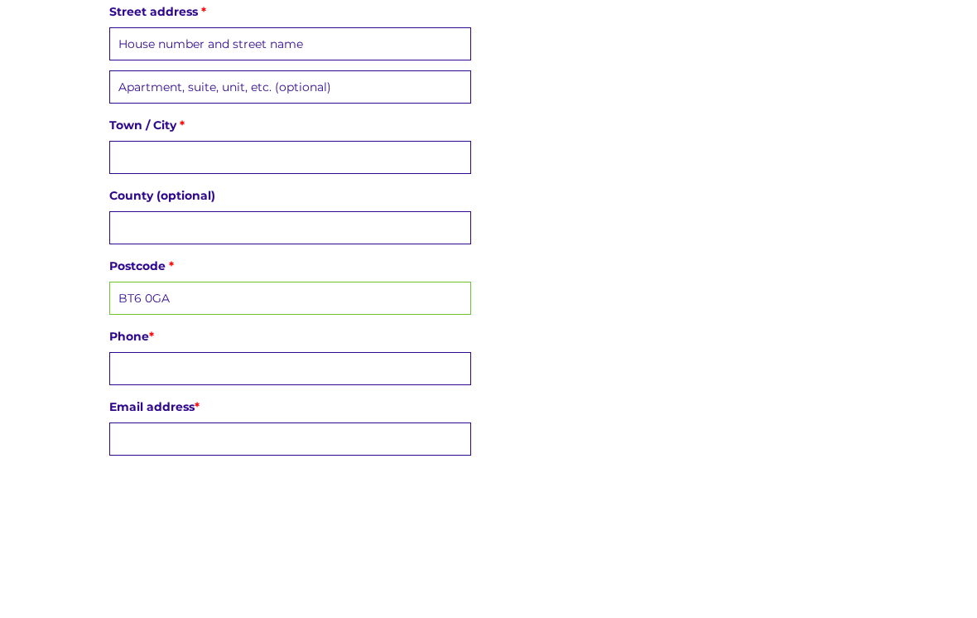
click at [277, 293] on input "Town / City *" at bounding box center [289, 309] width 361 height 33
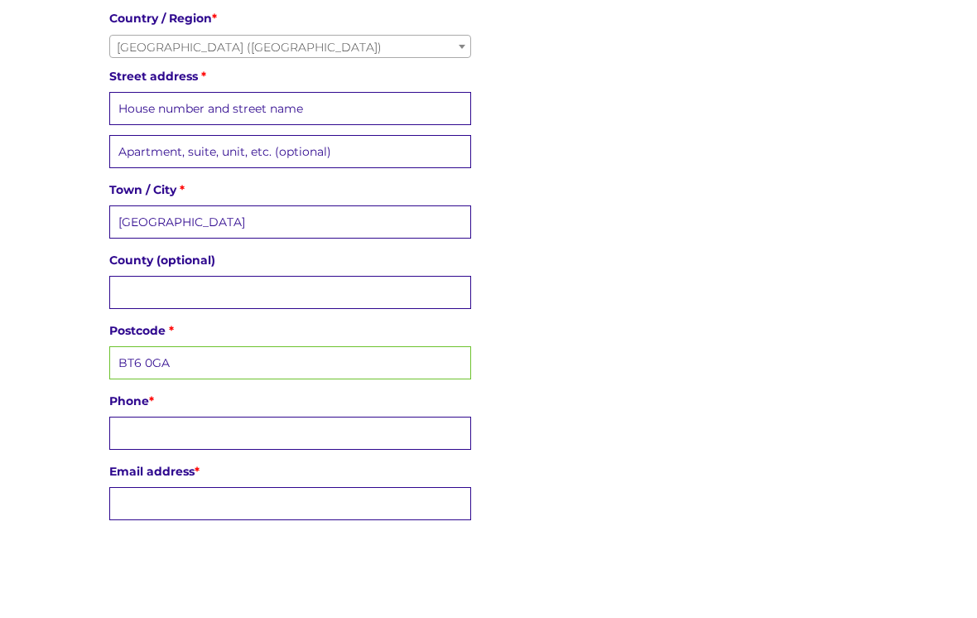
type input "Belfast"
click at [336, 180] on input "Street address *" at bounding box center [289, 196] width 361 height 33
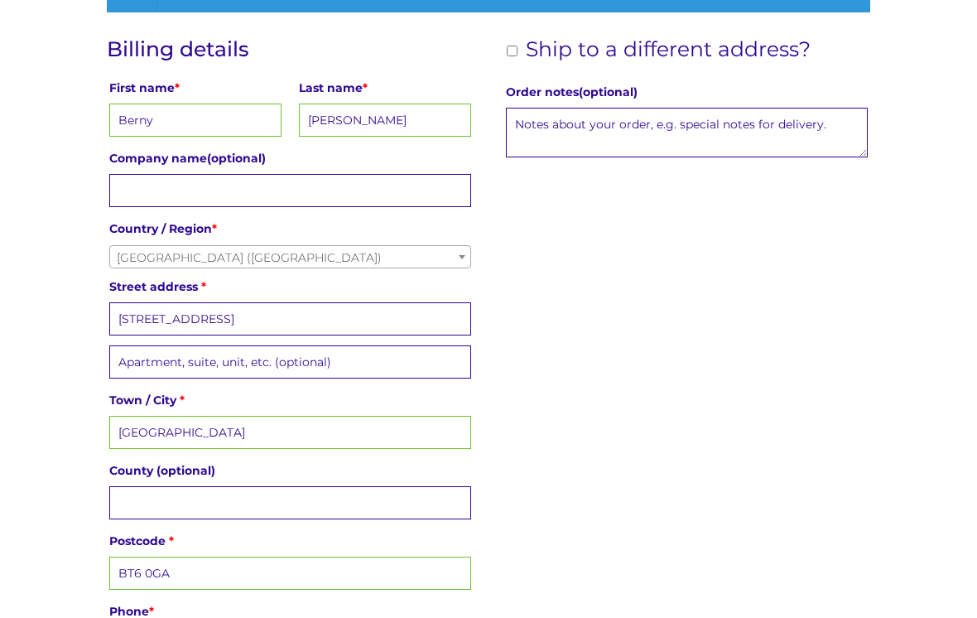
scroll to position [338, 0]
type input "65 Mount Merrion Park"
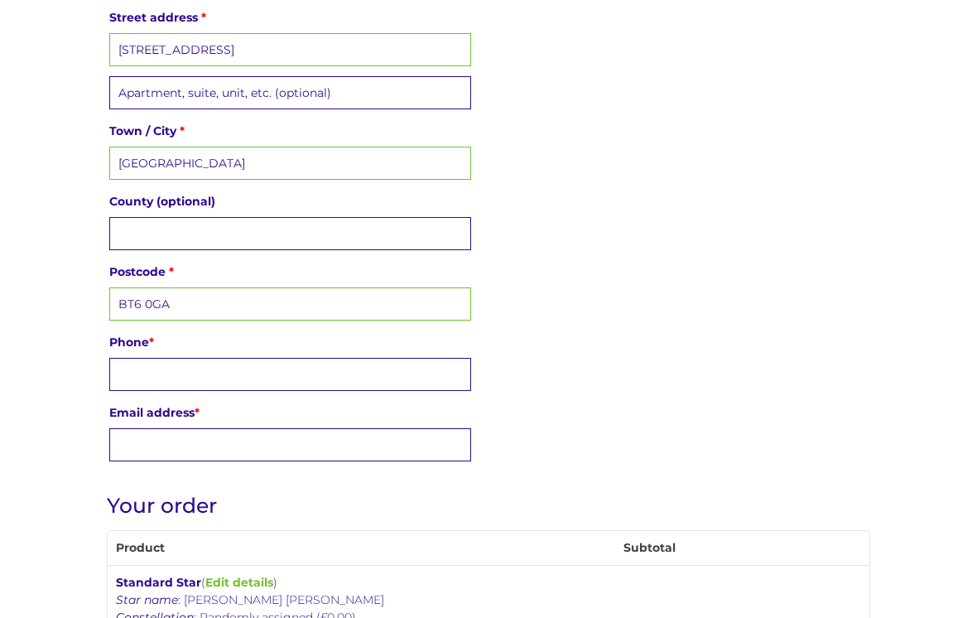
scroll to position [613, 0]
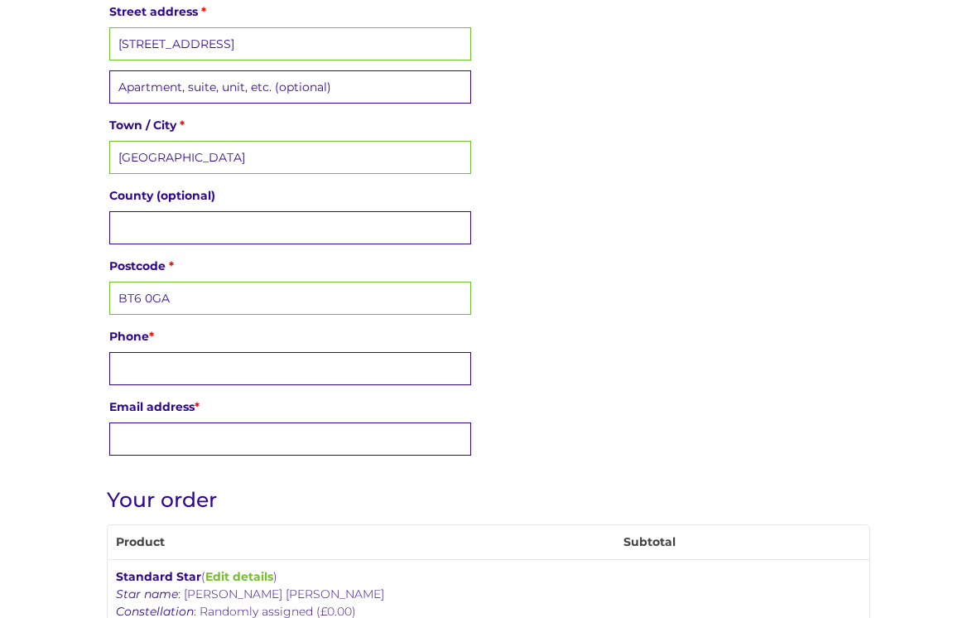
click at [244, 368] on input "Phone *" at bounding box center [289, 369] width 361 height 33
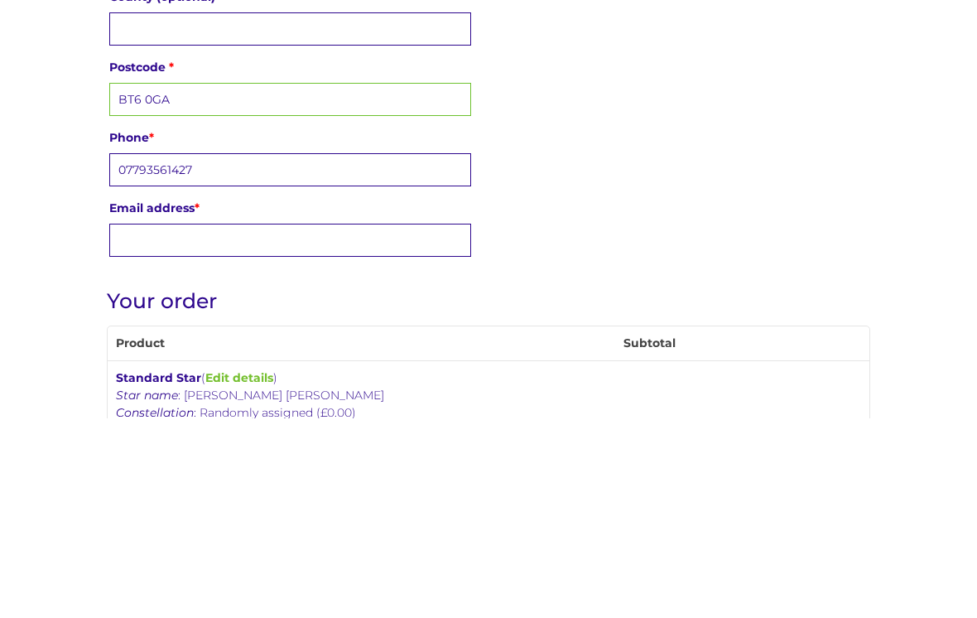
type input "07793561427"
click at [279, 423] on input "Email address *" at bounding box center [289, 439] width 361 height 33
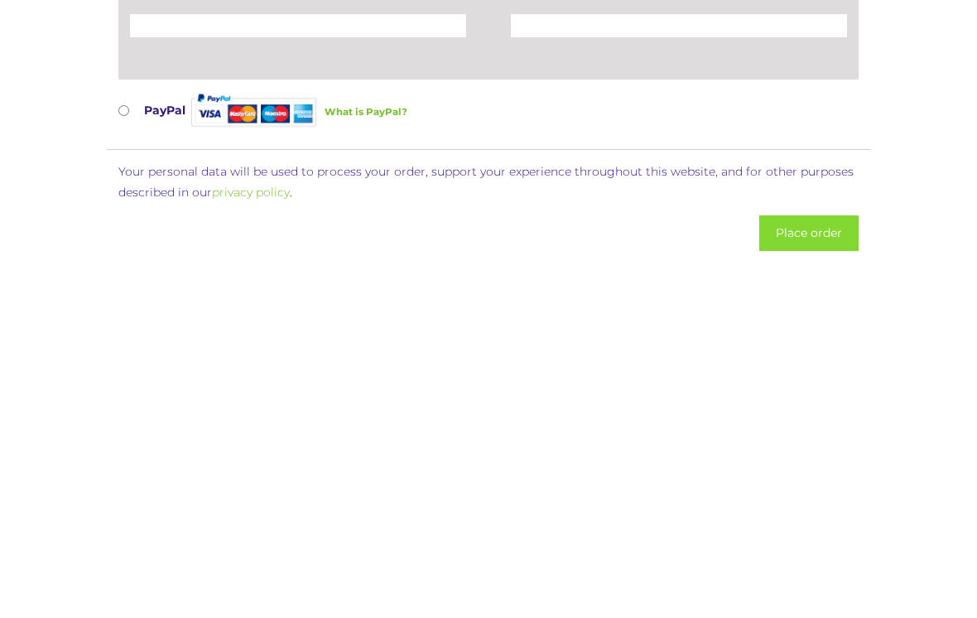
scroll to position [1451, 0]
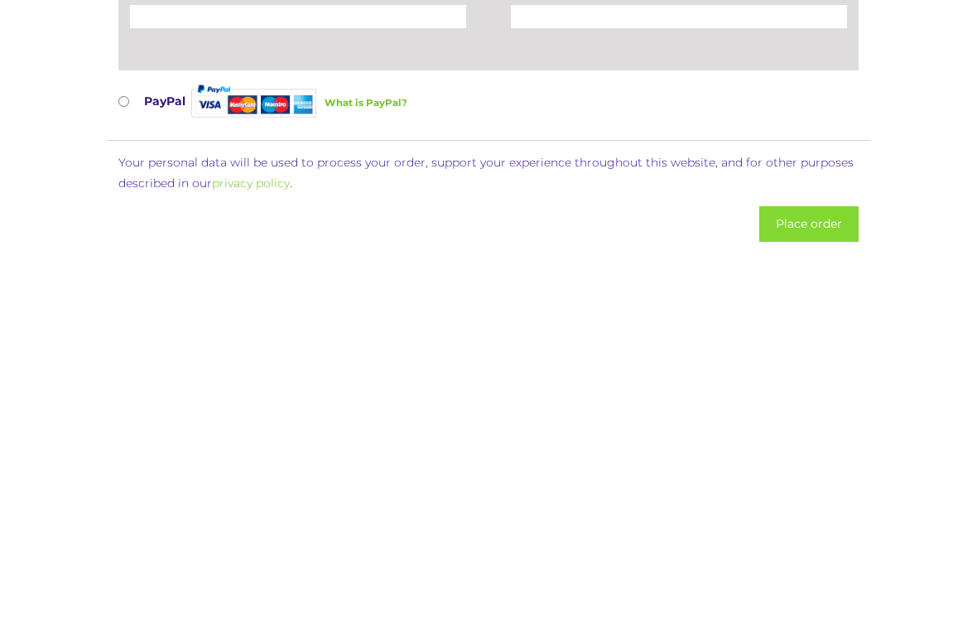
type input "bernypauley18@gmail.com"
click at [115, 104] on ul "Credit/Debit Card (Stripe) Pay with your credit card via Stripe. Card Number * …" at bounding box center [488, 270] width 763 height 347
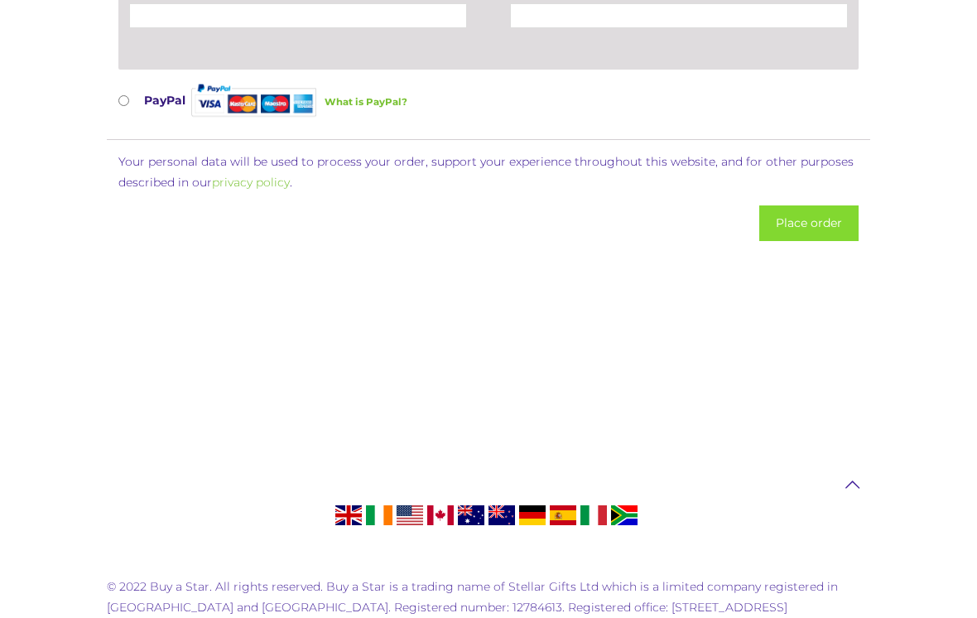
click at [139, 89] on li "PayPal What is PayPal? Pay via PayPal; you can pay with your credit card if you…" at bounding box center [488, 103] width 740 height 47
click at [129, 95] on input "PayPal What is PayPal?" at bounding box center [123, 100] width 11 height 11
radio input "true"
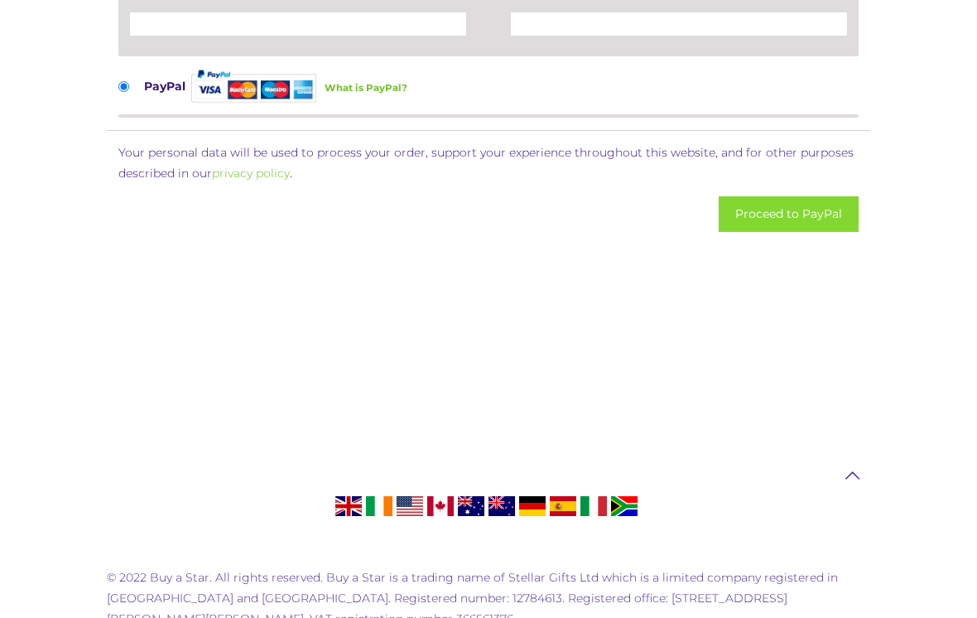
scroll to position [1621, 0]
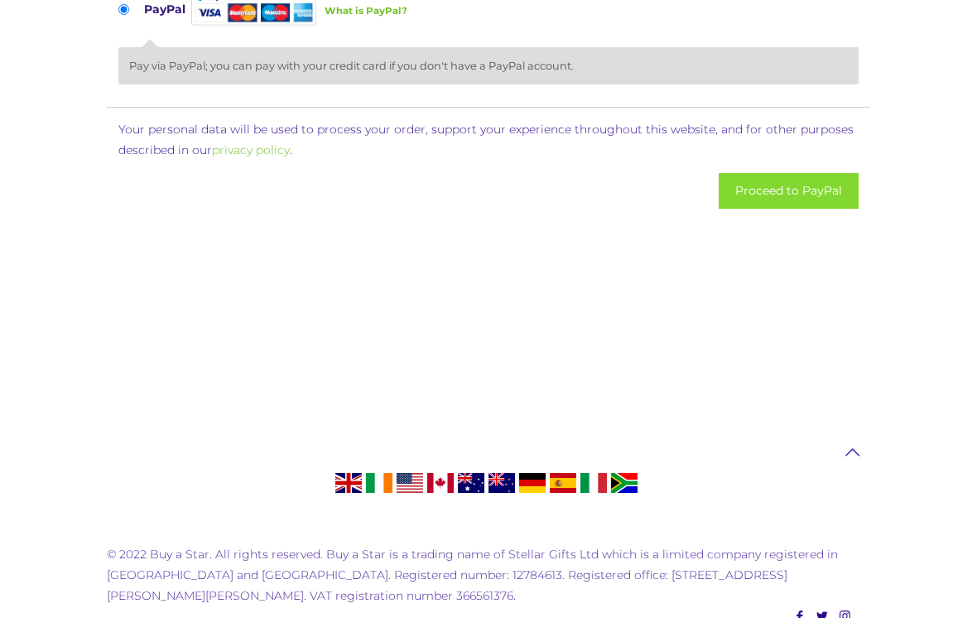
click at [817, 208] on button "Proceed to PayPal" at bounding box center [789, 191] width 140 height 36
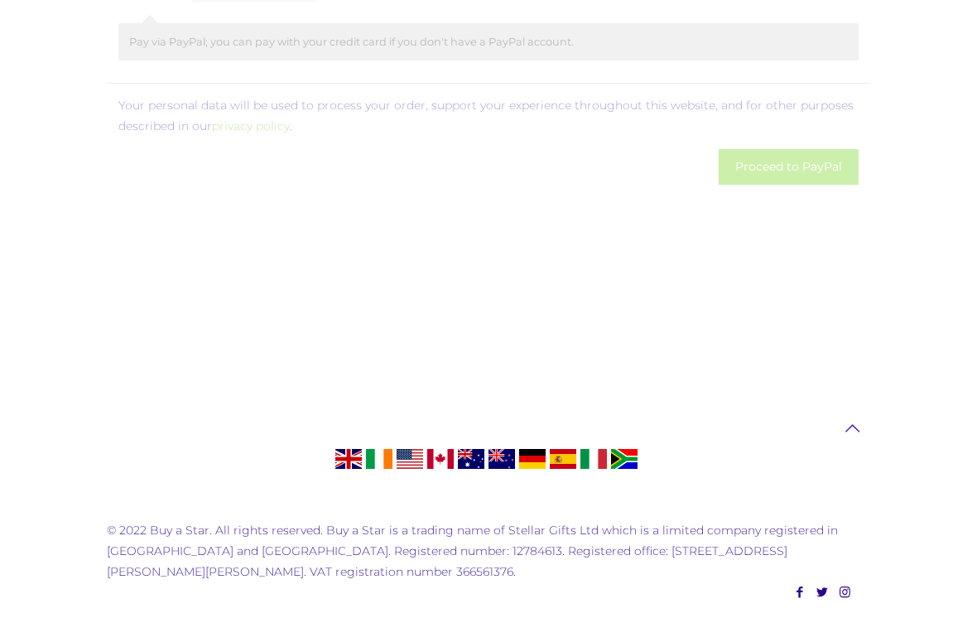
scroll to position [1646, 0]
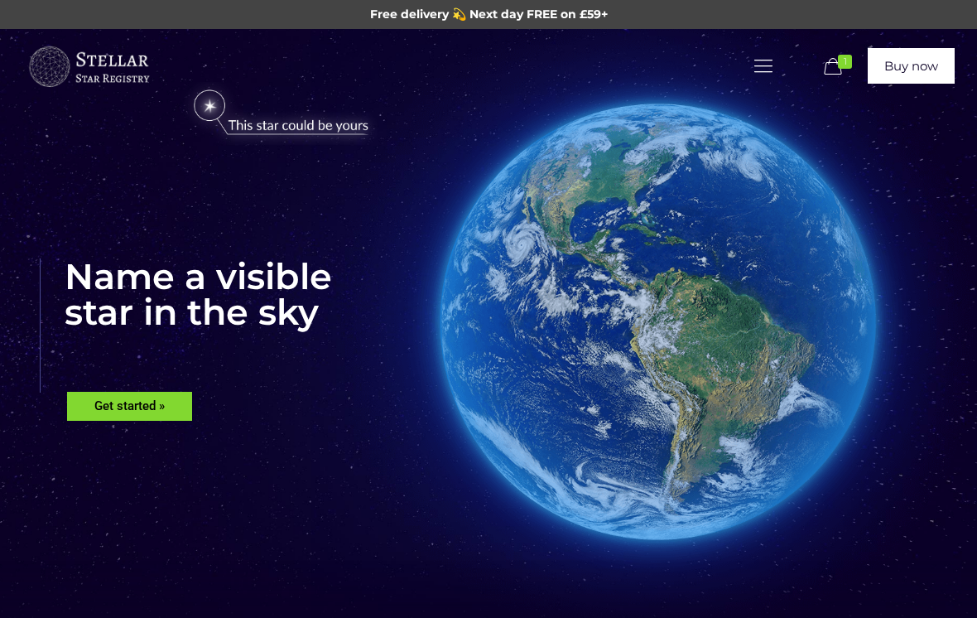
click at [926, 64] on link "Buy now" at bounding box center [911, 66] width 87 height 36
click at [126, 411] on rs-layer "Get started »" at bounding box center [129, 406] width 125 height 29
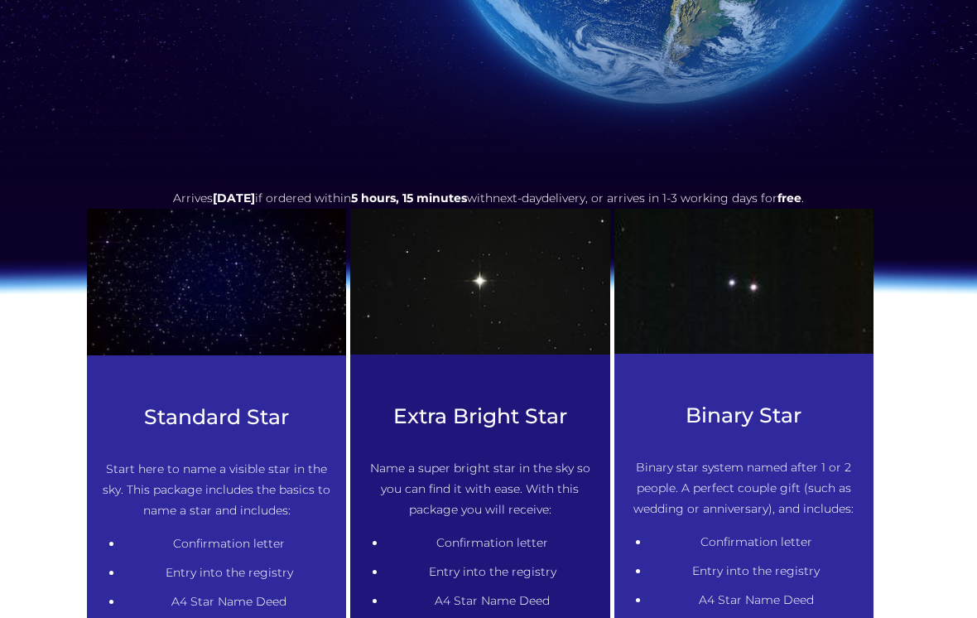
scroll to position [639, 0]
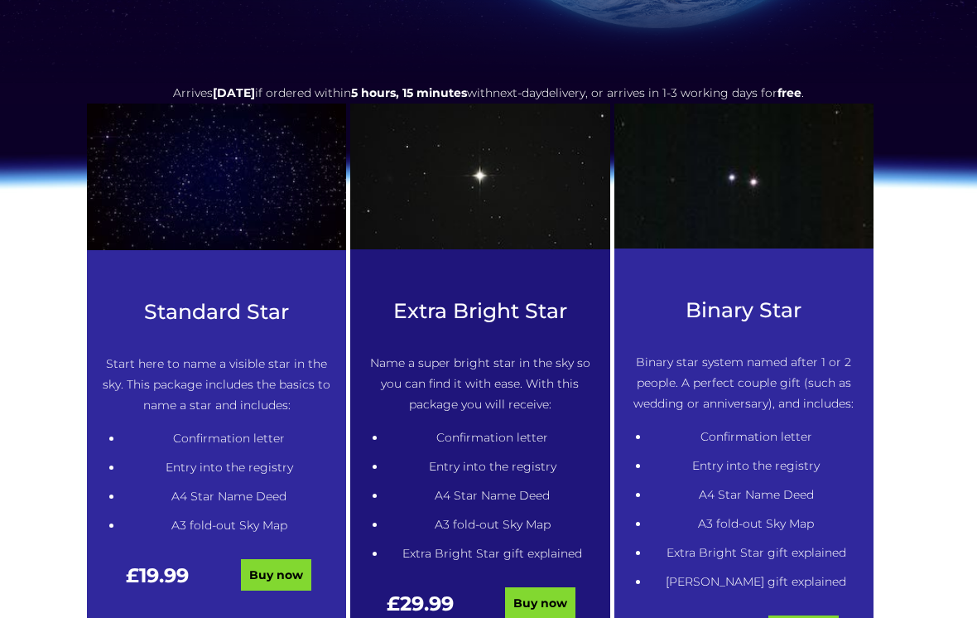
click at [275, 573] on link "Buy now" at bounding box center [276, 574] width 70 height 31
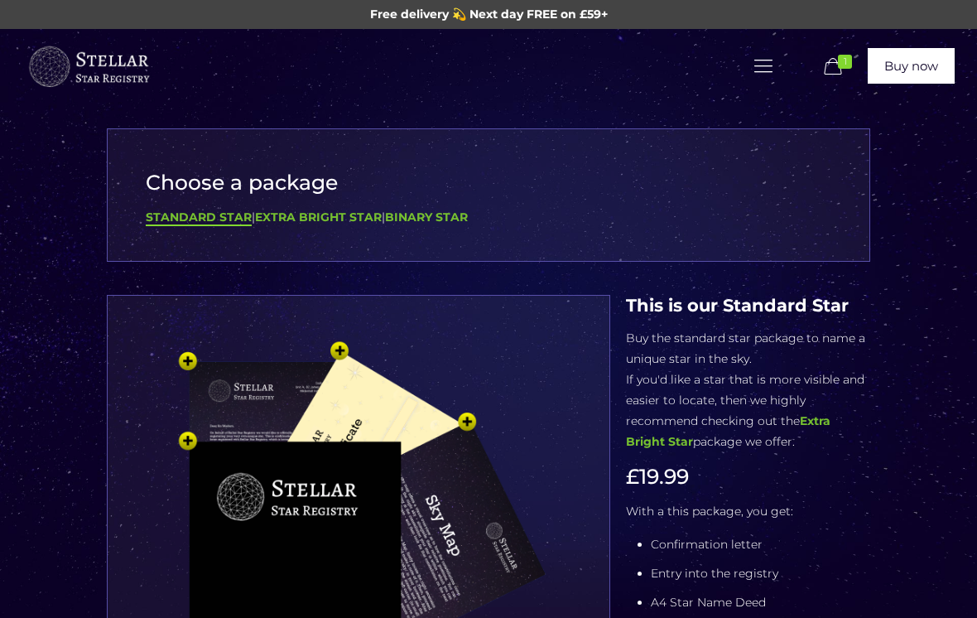
click at [473, 427] on img at bounding box center [358, 585] width 451 height 497
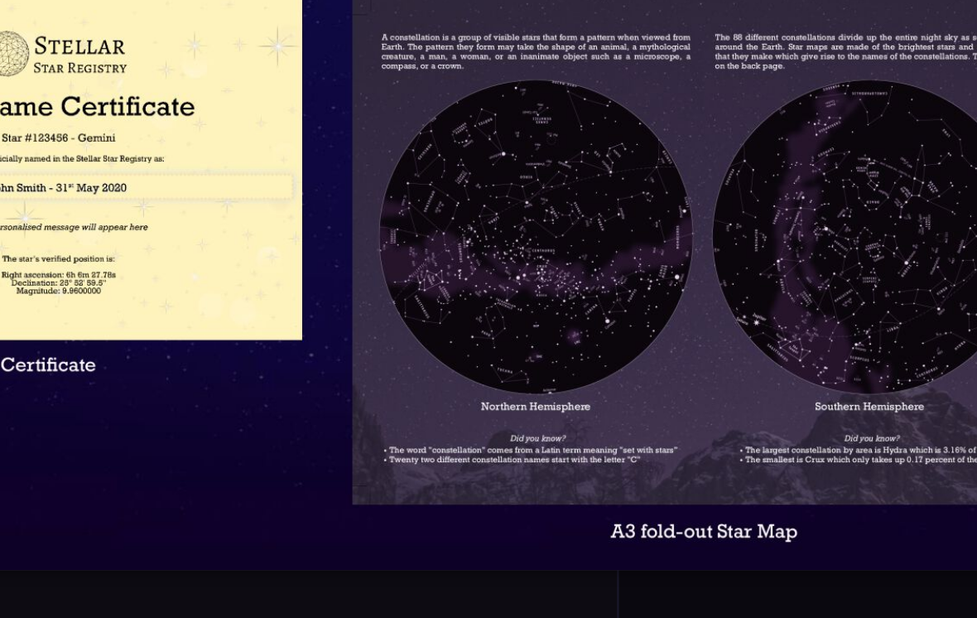
scroll to position [177, 0]
